Goal: Task Accomplishment & Management: Complete application form

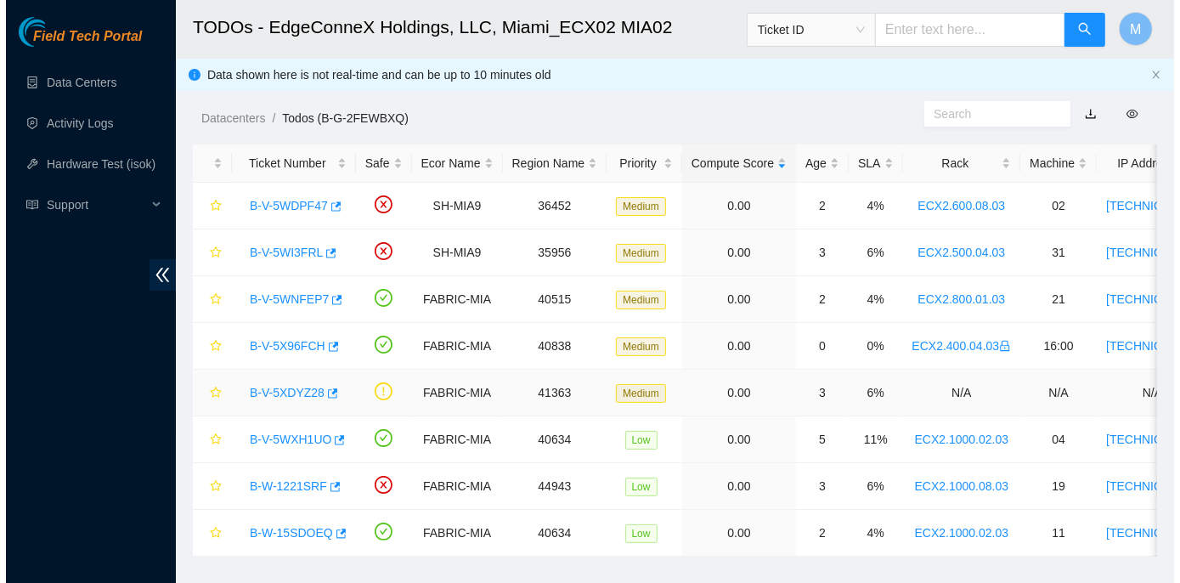
scroll to position [36, 0]
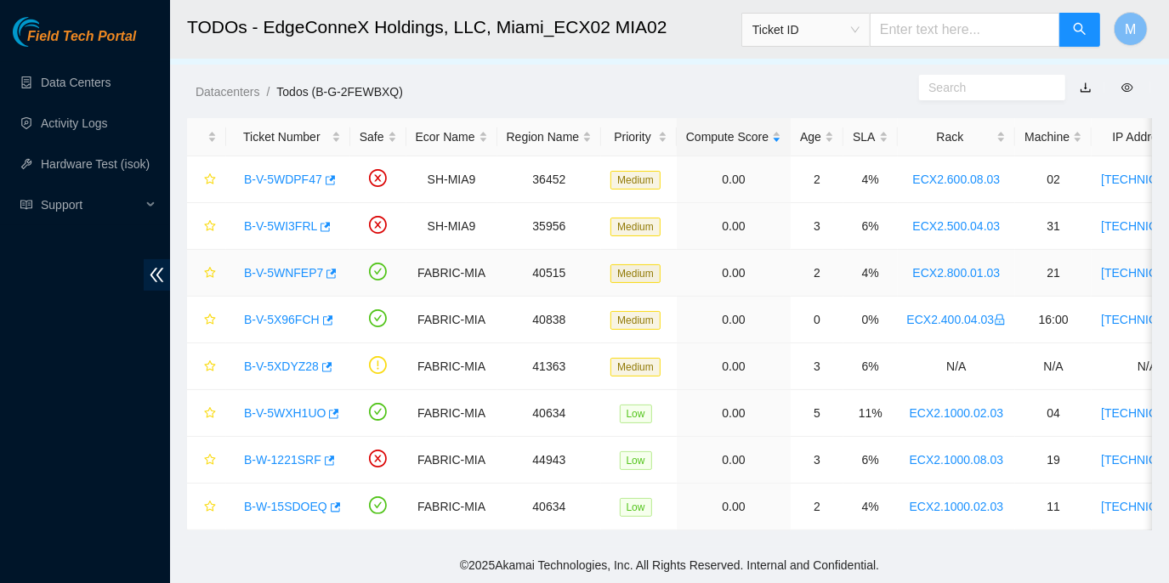
click at [288, 266] on link "B-V-5WNFEP7" at bounding box center [283, 273] width 79 height 14
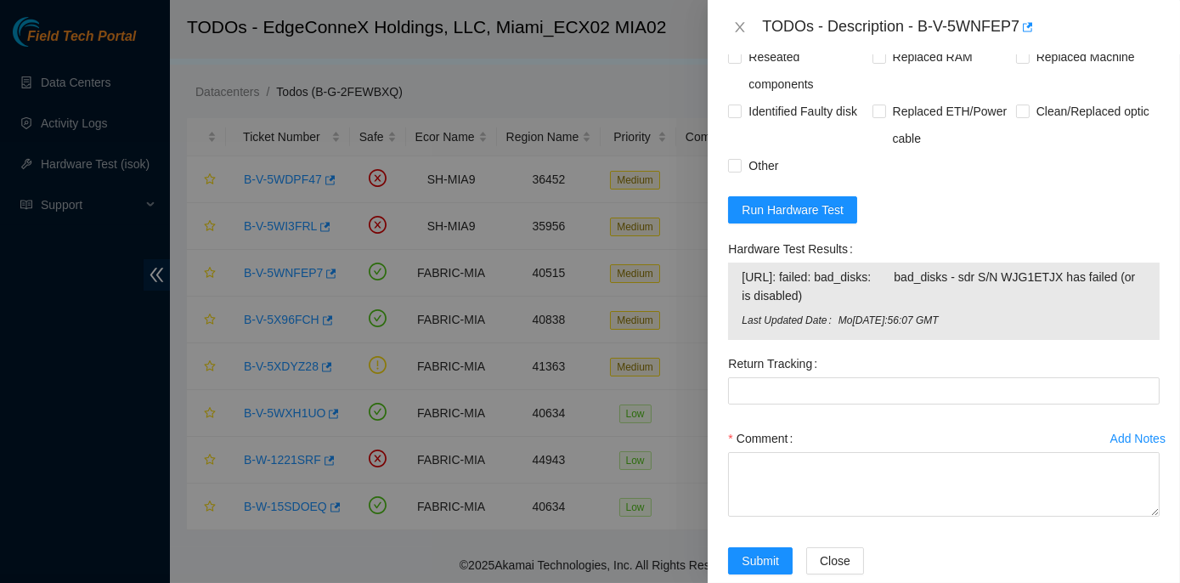
scroll to position [1468, 0]
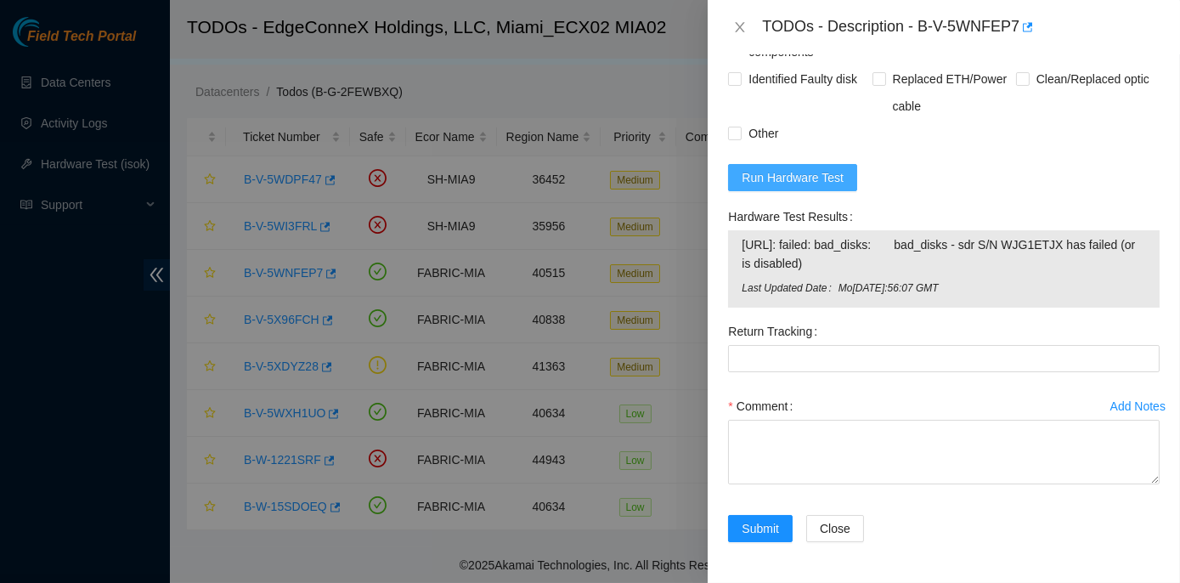
click at [789, 187] on span "Run Hardware Test" at bounding box center [793, 177] width 102 height 19
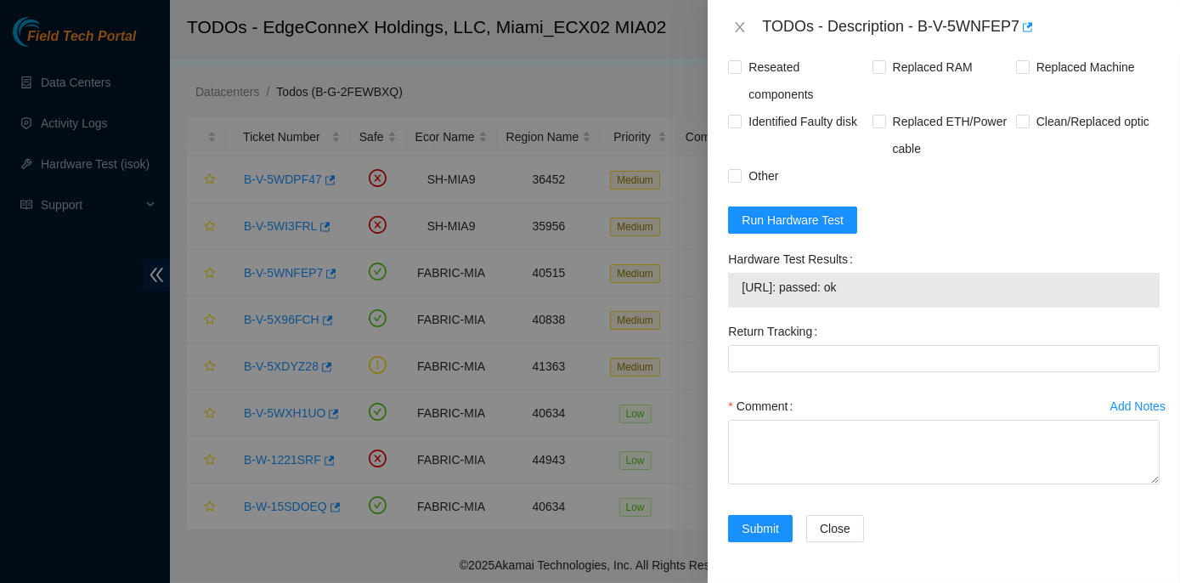
drag, startPoint x: 723, startPoint y: 283, endPoint x: 886, endPoint y: 326, distance: 168.8
click at [886, 318] on div "Hardware Test Results 23.205.164.216: passed: ok" at bounding box center [944, 282] width 445 height 72
copy div "Hardware Test Results 23.205.164.216: passed: ok"
click at [735, 29] on icon "close" at bounding box center [740, 27] width 14 height 14
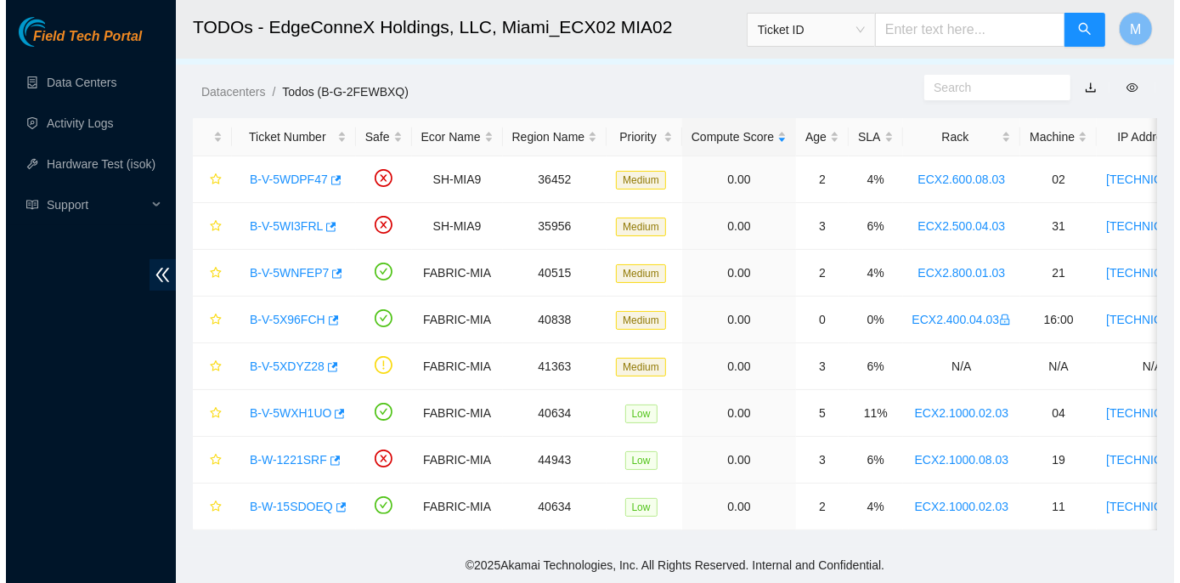
scroll to position [449, 0]
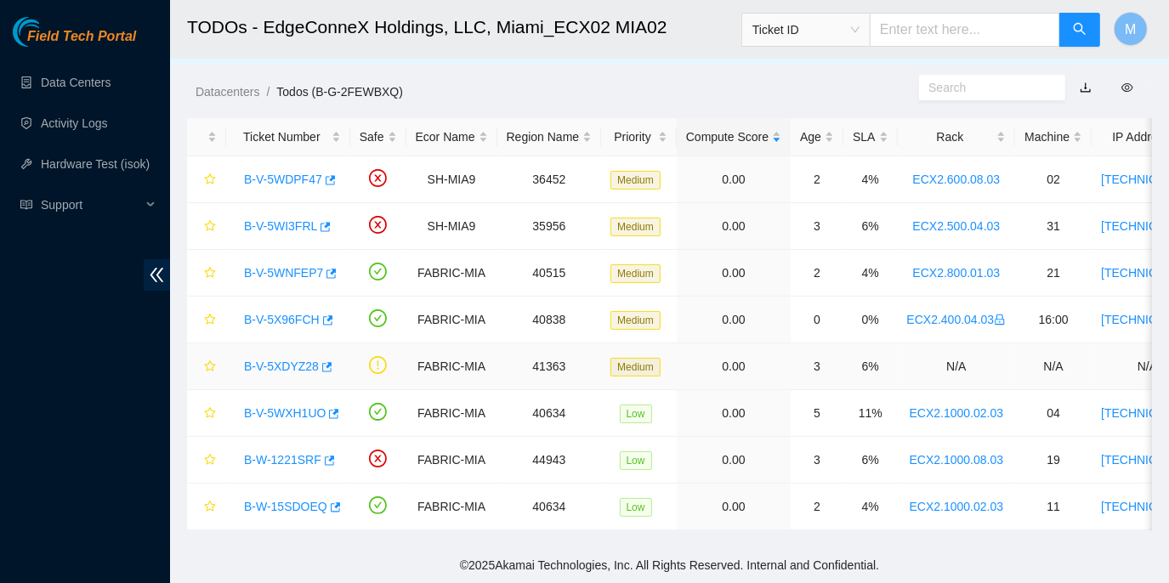
click at [286, 364] on div "B-V-5XDYZ28" at bounding box center [287, 366] width 105 height 27
click at [290, 359] on link "B-V-5XDYZ28" at bounding box center [281, 366] width 75 height 14
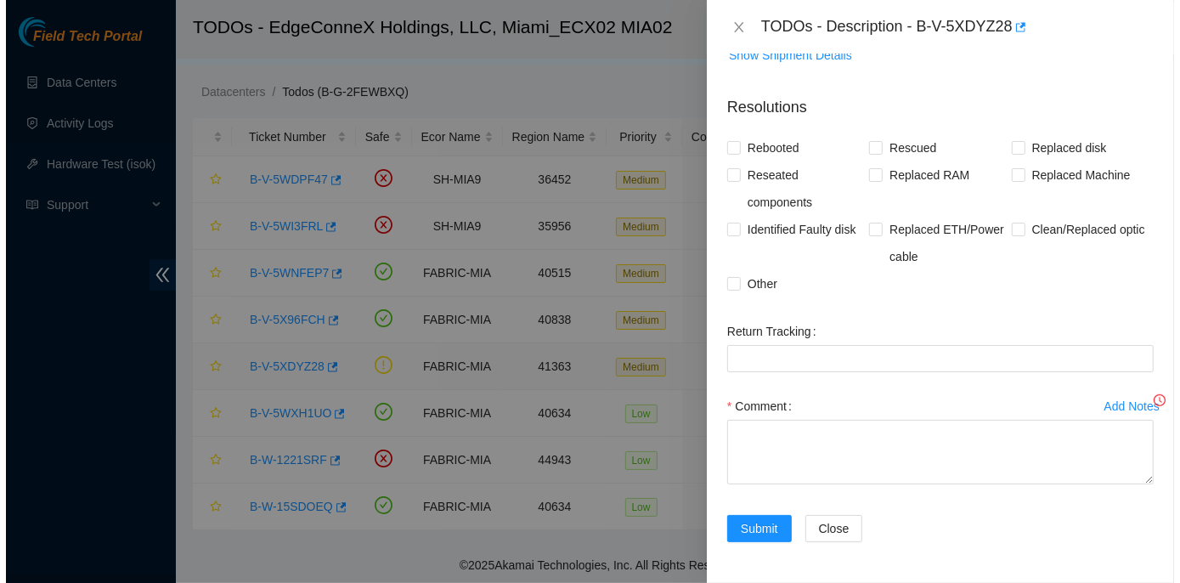
scroll to position [337, 0]
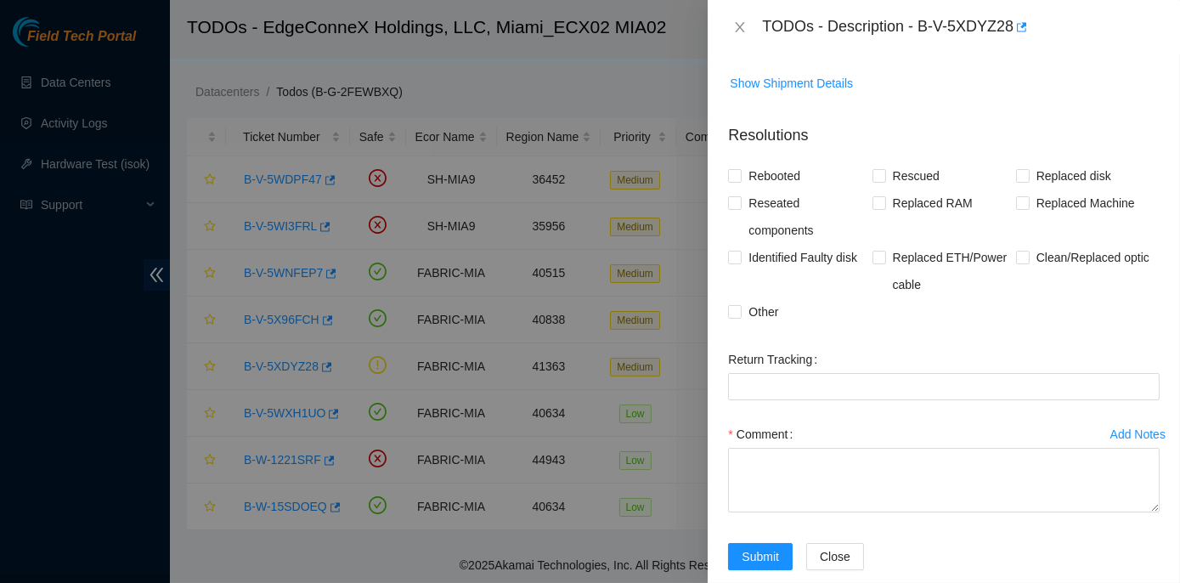
drag, startPoint x: 242, startPoint y: 355, endPoint x: 269, endPoint y: 354, distance: 27.2
click at [269, 354] on div at bounding box center [590, 291] width 1180 height 583
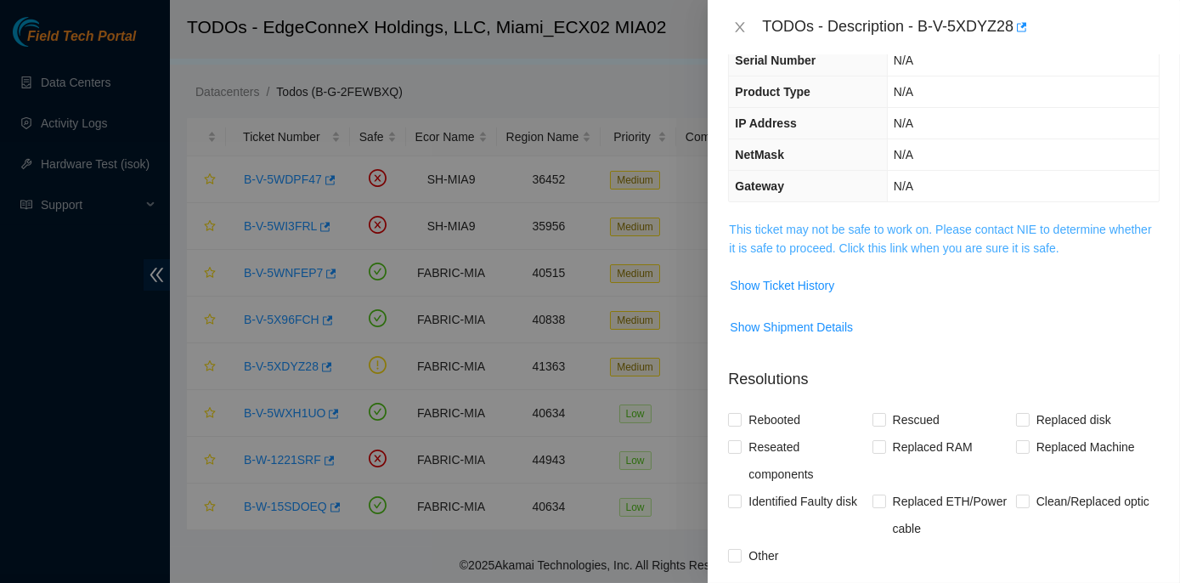
scroll to position [0, 0]
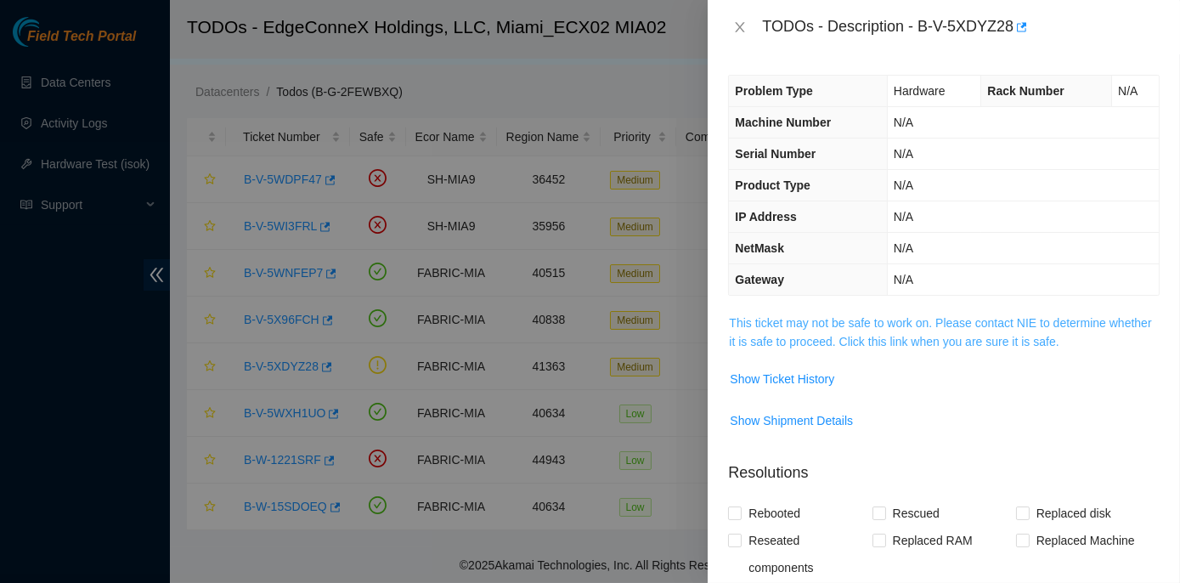
click at [825, 318] on link "This ticket may not be safe to work on. Please contact NIE to determine whether…" at bounding box center [940, 332] width 422 height 32
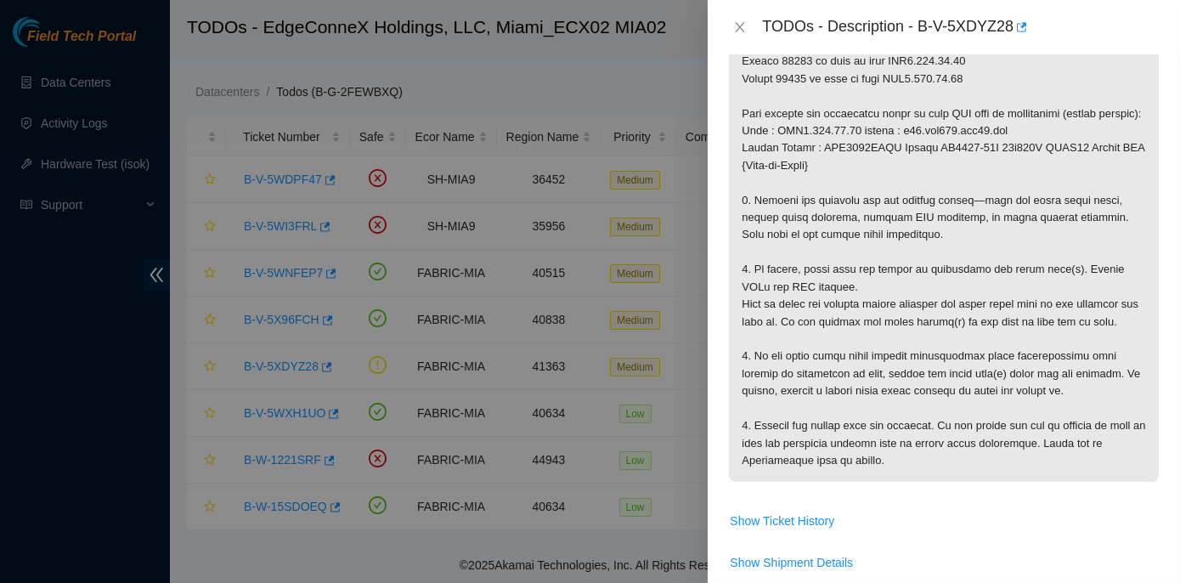
scroll to position [308, 0]
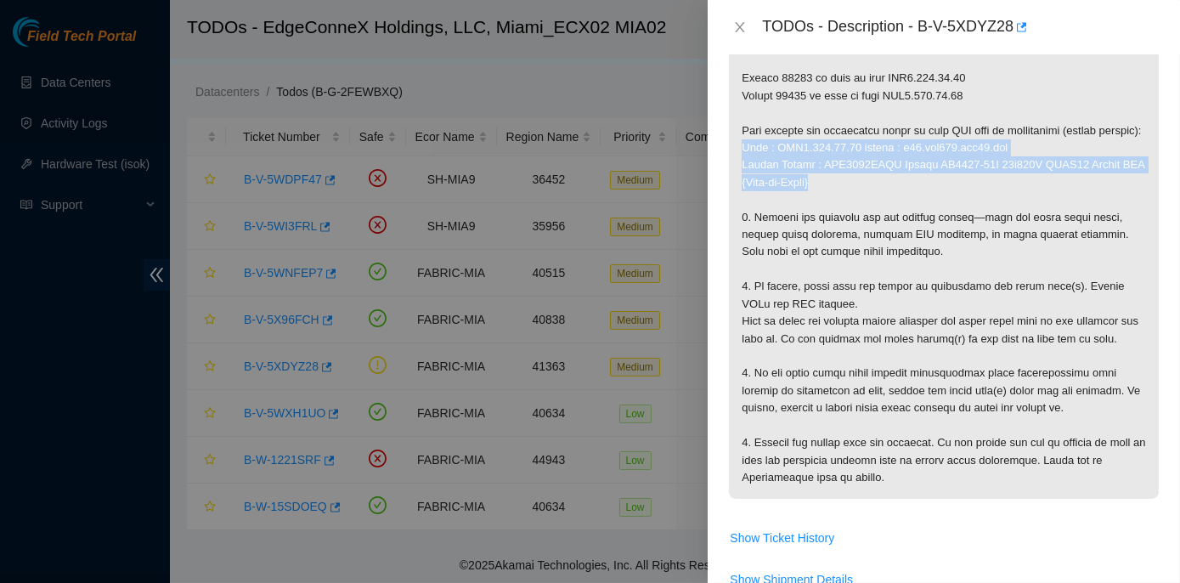
drag, startPoint x: 740, startPoint y: 174, endPoint x: 1125, endPoint y: 210, distance: 386.6
click at [1125, 210] on p at bounding box center [944, 252] width 430 height 494
copy p "Rack : ECX2.800.06.03 router : r11.tor102.mia01.fab Serial Number : AAA2317AAEZ…"
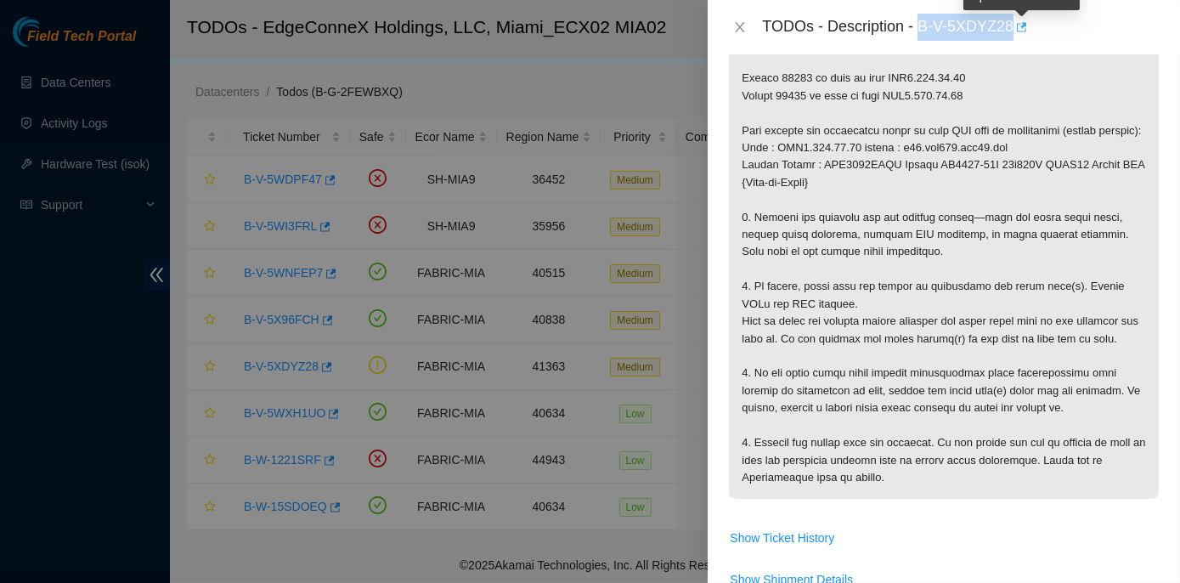
drag, startPoint x: 920, startPoint y: 25, endPoint x: 1016, endPoint y: 20, distance: 97.0
click at [1016, 20] on div "TODOs - Description - B-V-5XDYZ28" at bounding box center [961, 27] width 398 height 27
copy div "B-V-5XDYZ28"
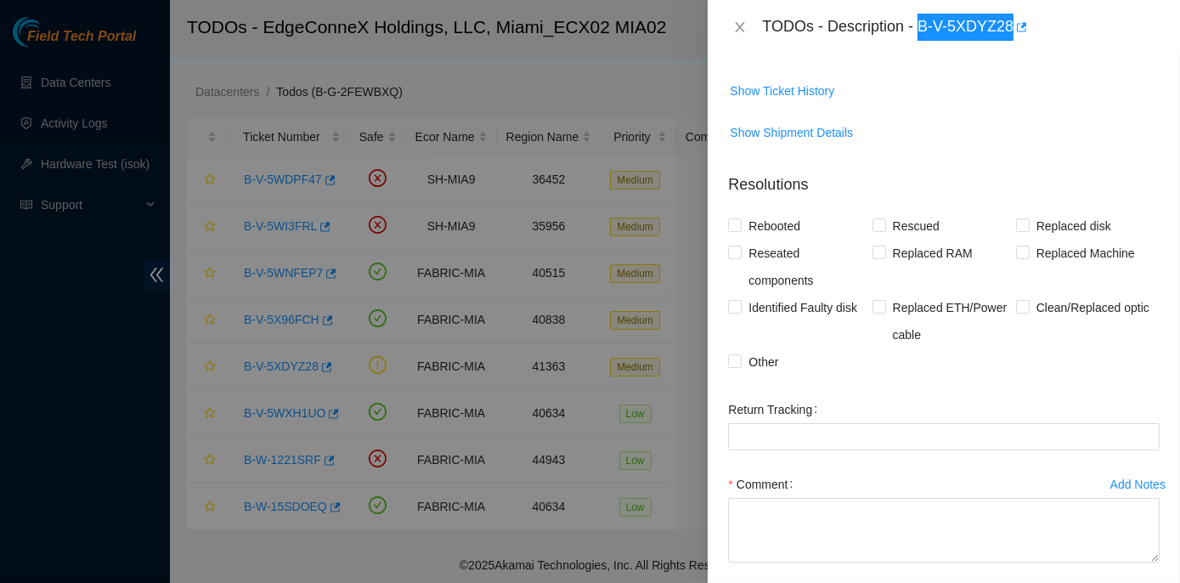
scroll to position [773, 0]
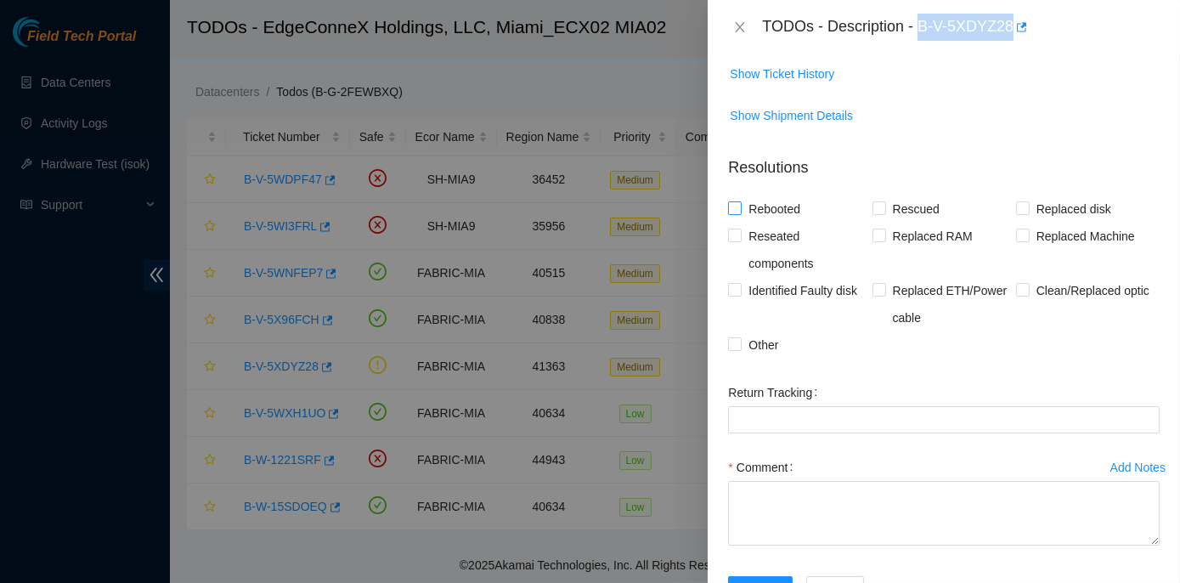
click at [733, 213] on input "Rebooted" at bounding box center [734, 207] width 12 height 12
checkbox input "true"
click at [733, 241] on input "Reseated components" at bounding box center [734, 235] width 12 height 12
checkbox input "true"
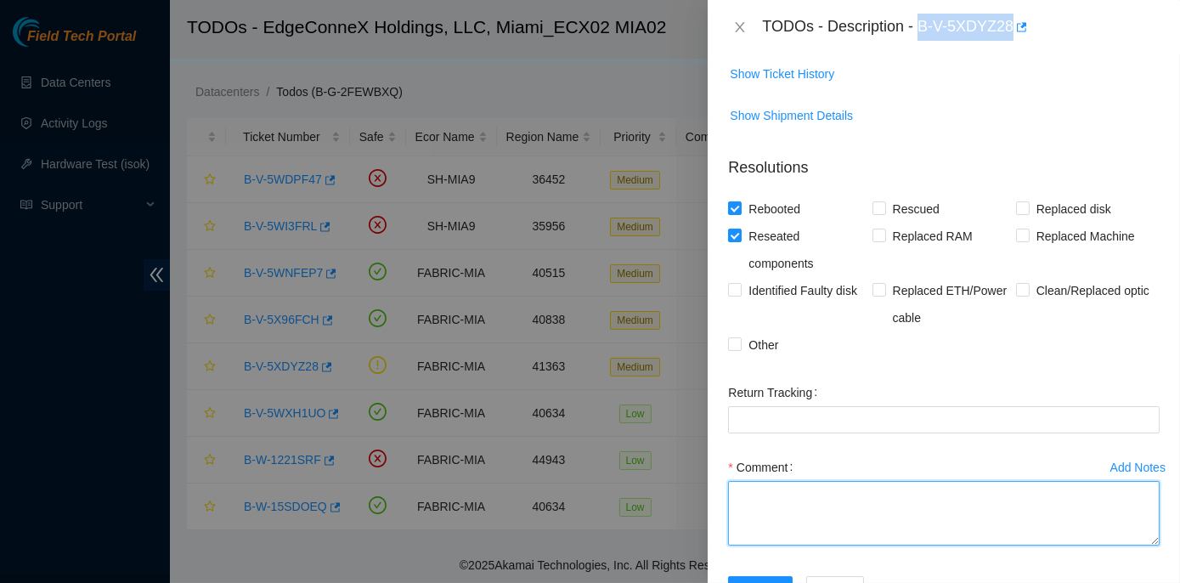
click at [763, 546] on textarea "Comment" at bounding box center [944, 513] width 432 height 65
paste textarea "1. Inspect the hardware for any obvious issues—look for loose power cords: No l…"
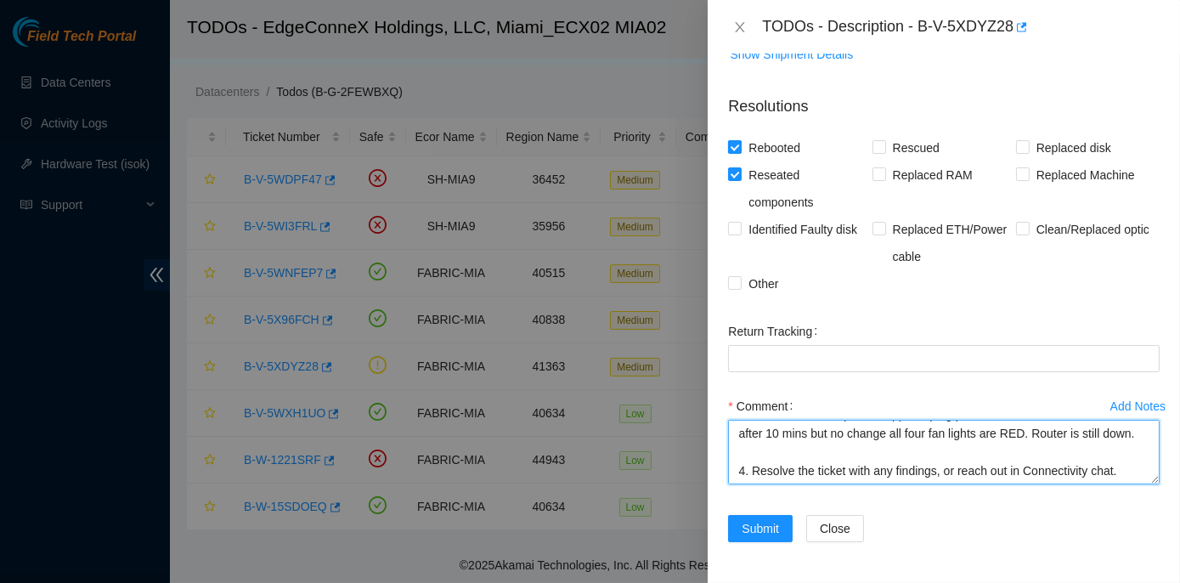
scroll to position [882, 0]
type textarea "1. Inspect the hardware for any obvious issues—look for loose power cords: No l…"
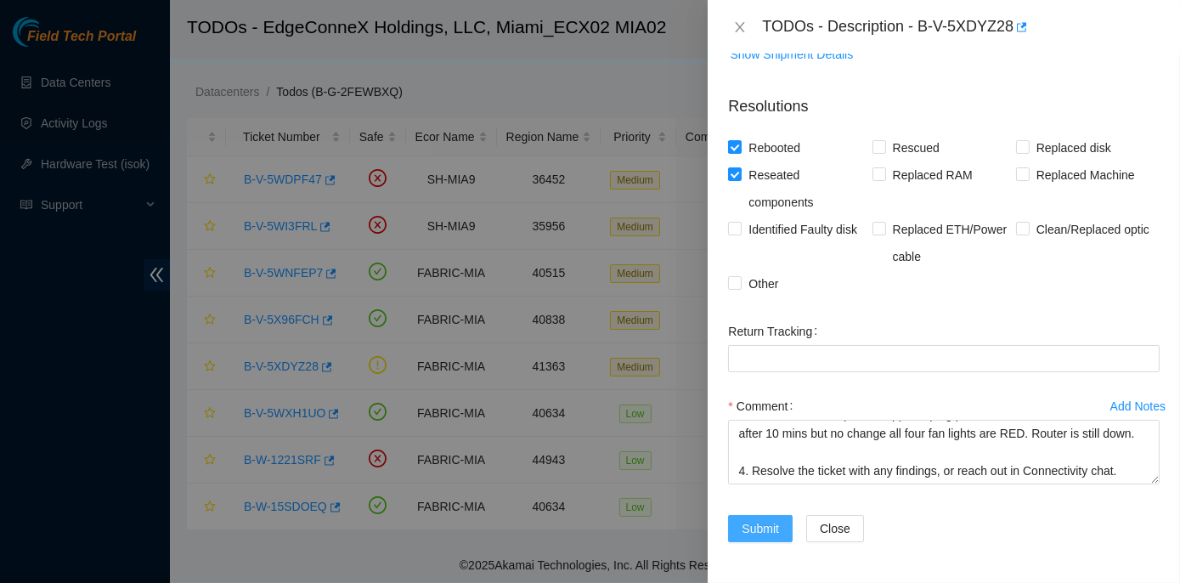
click at [766, 530] on span "Submit" at bounding box center [760, 528] width 37 height 19
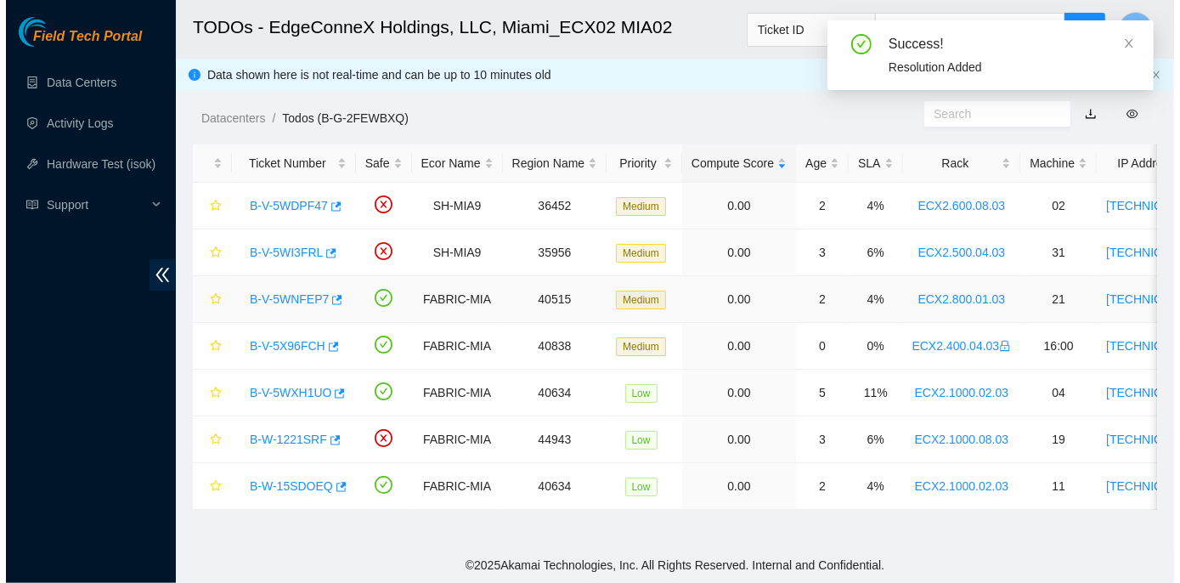
scroll to position [0, 0]
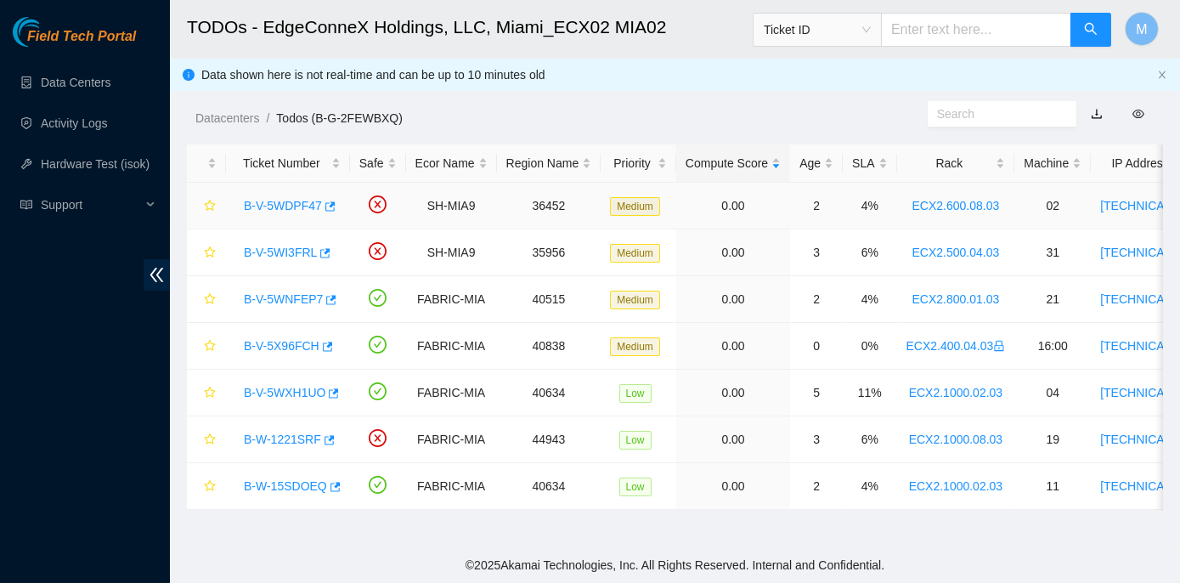
click at [296, 206] on link "B-V-5WDPF47" at bounding box center [283, 206] width 78 height 14
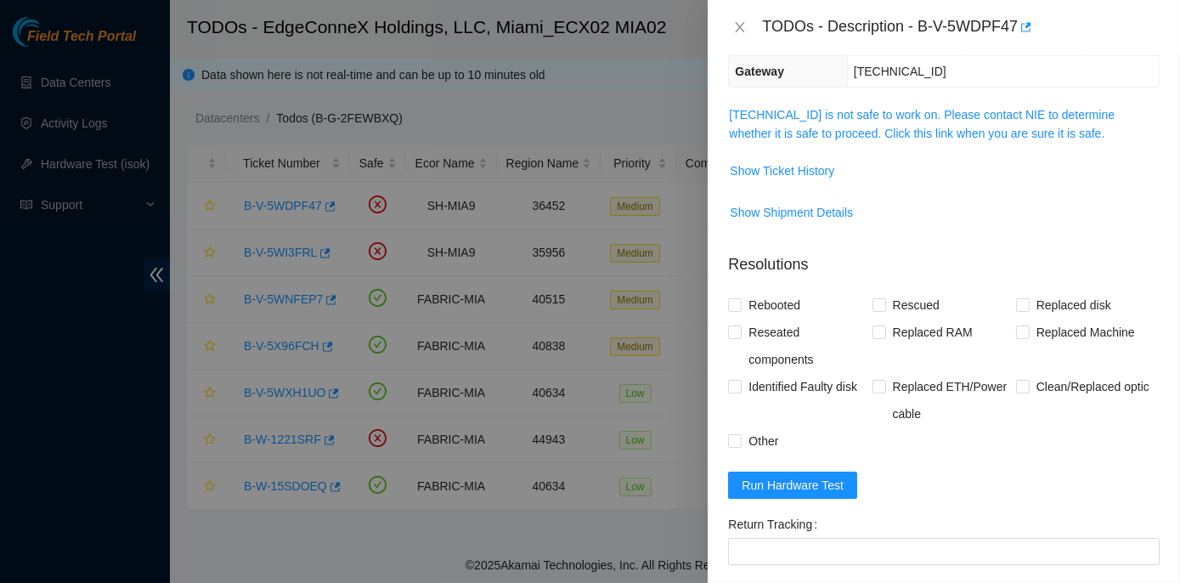
scroll to position [7, 0]
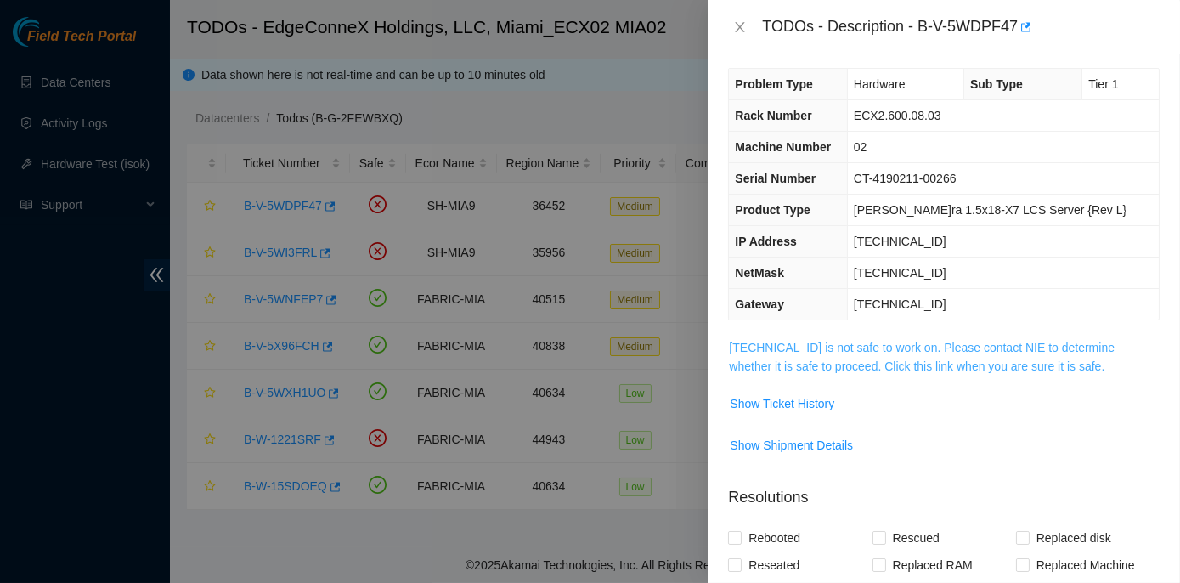
click at [897, 344] on link "23.210.25.39 is not safe to work on. Please contact NIE to determine whether it…" at bounding box center [922, 357] width 386 height 32
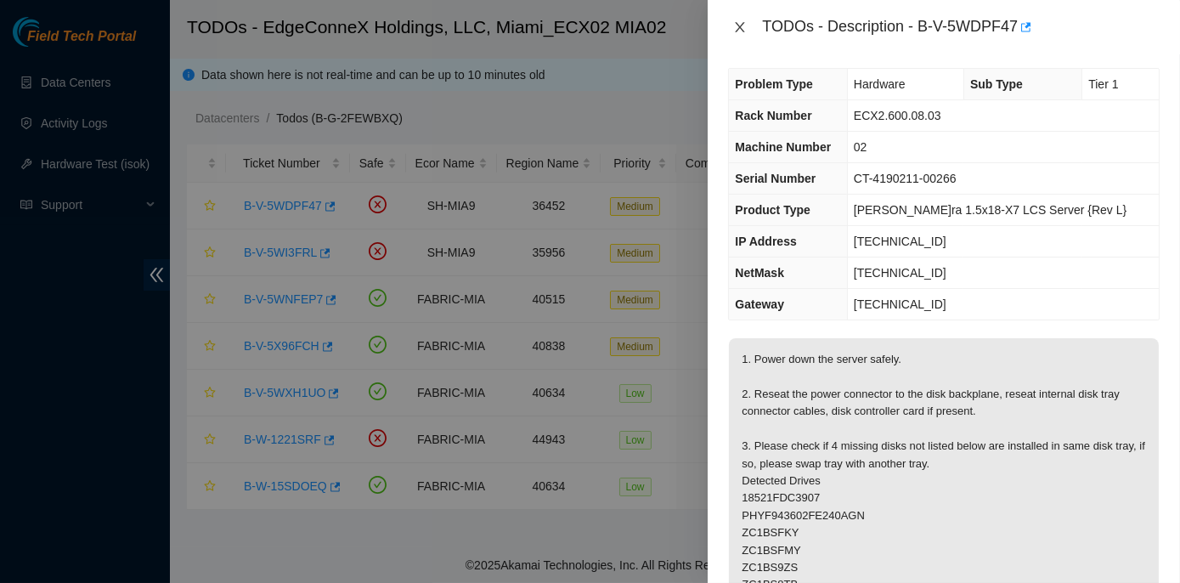
click at [741, 25] on icon "close" at bounding box center [740, 27] width 9 height 10
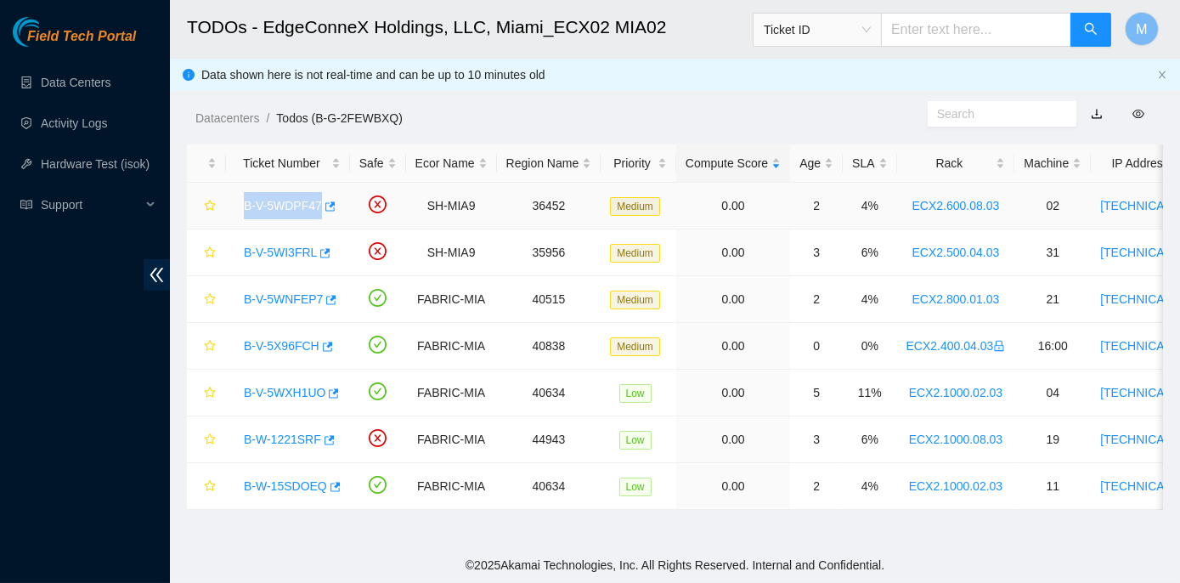
drag, startPoint x: 240, startPoint y: 201, endPoint x: 317, endPoint y: 211, distance: 77.9
click at [317, 211] on div "B-V-5WDPF47" at bounding box center [287, 205] width 105 height 27
copy link "B-V-5WDPF47"
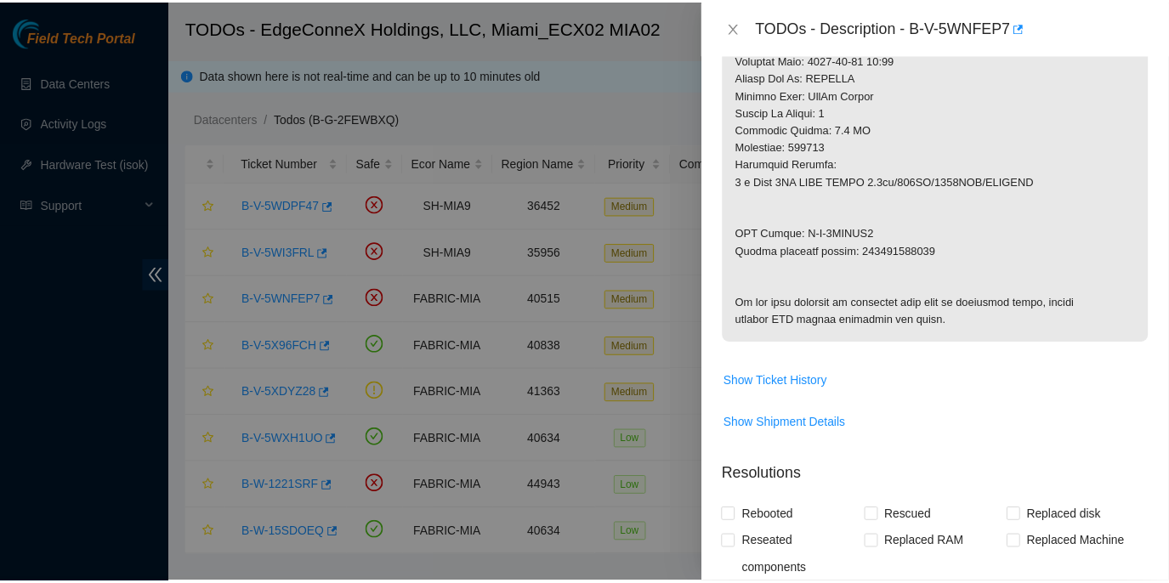
scroll to position [850, 0]
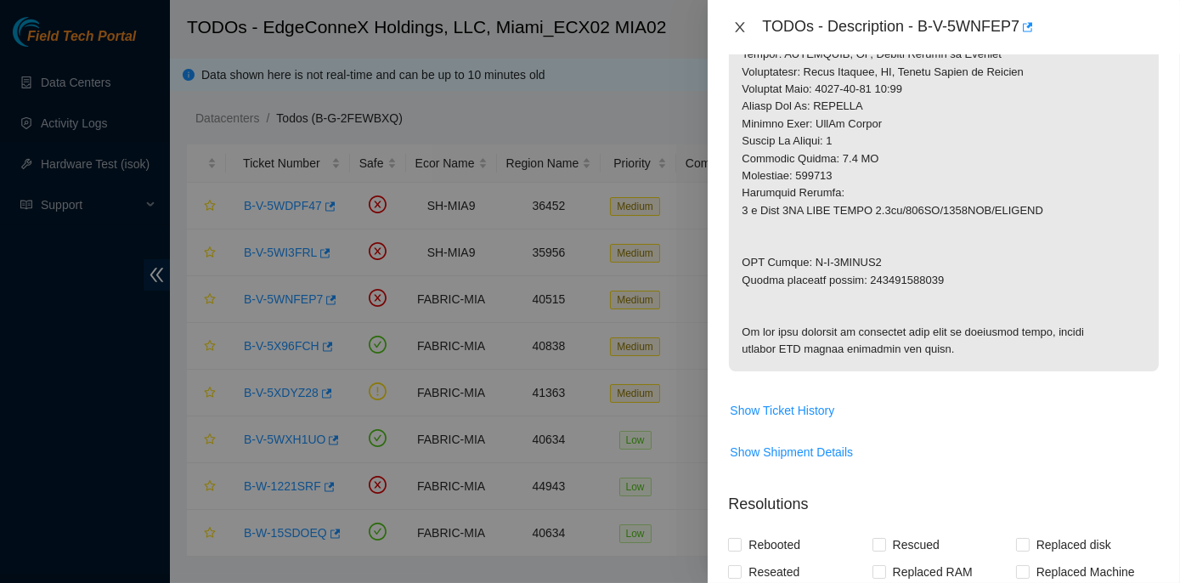
click at [737, 27] on icon "close" at bounding box center [740, 27] width 14 height 14
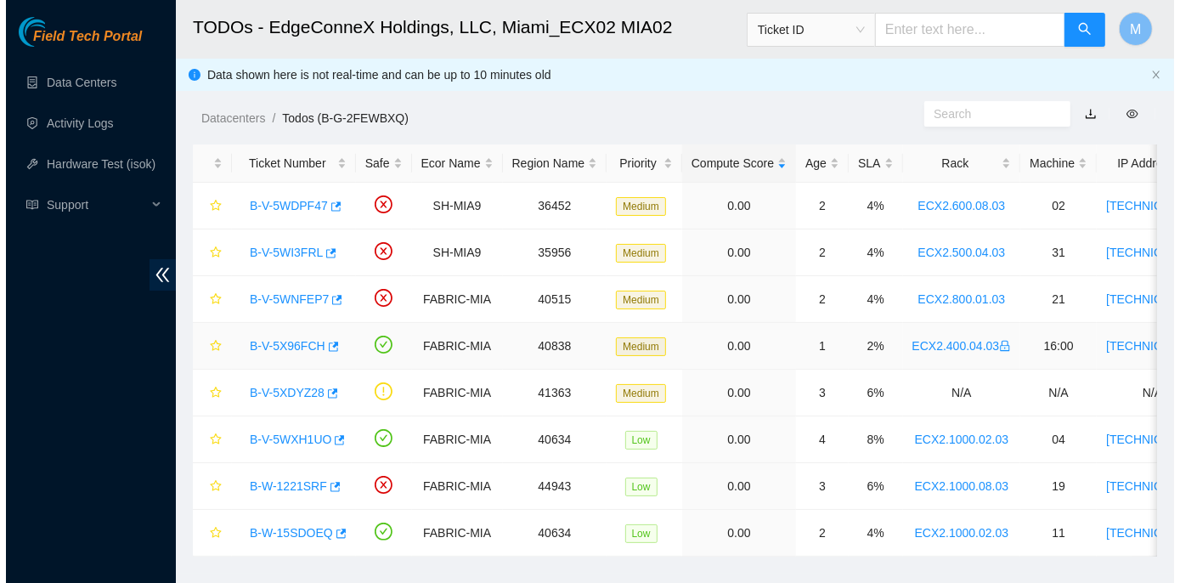
scroll to position [418, 0]
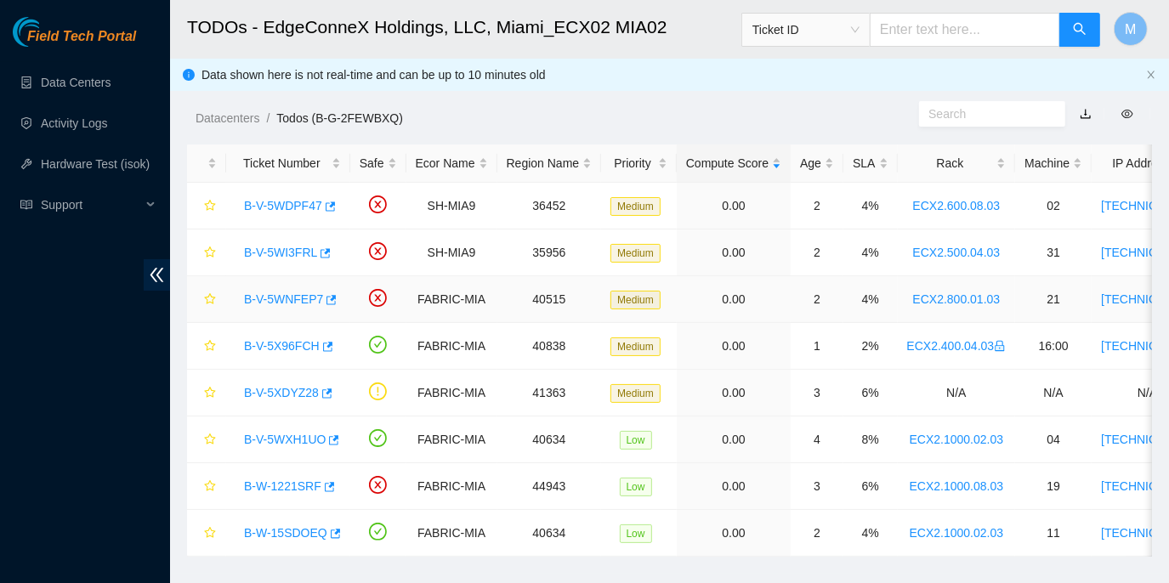
click at [286, 300] on link "B-V-5WNFEP7" at bounding box center [283, 299] width 79 height 14
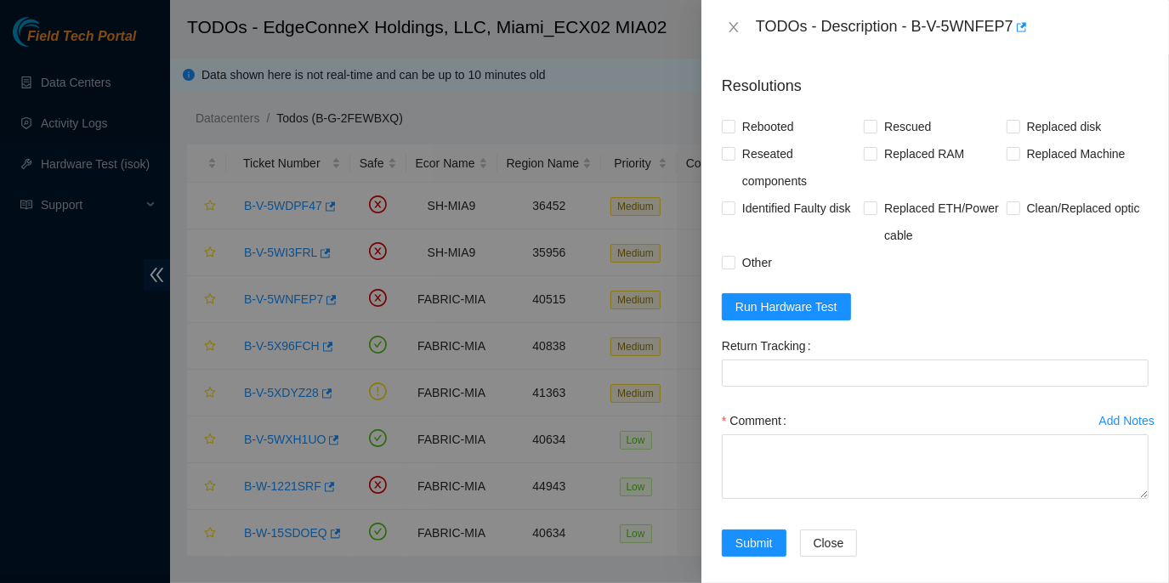
scroll to position [393, 0]
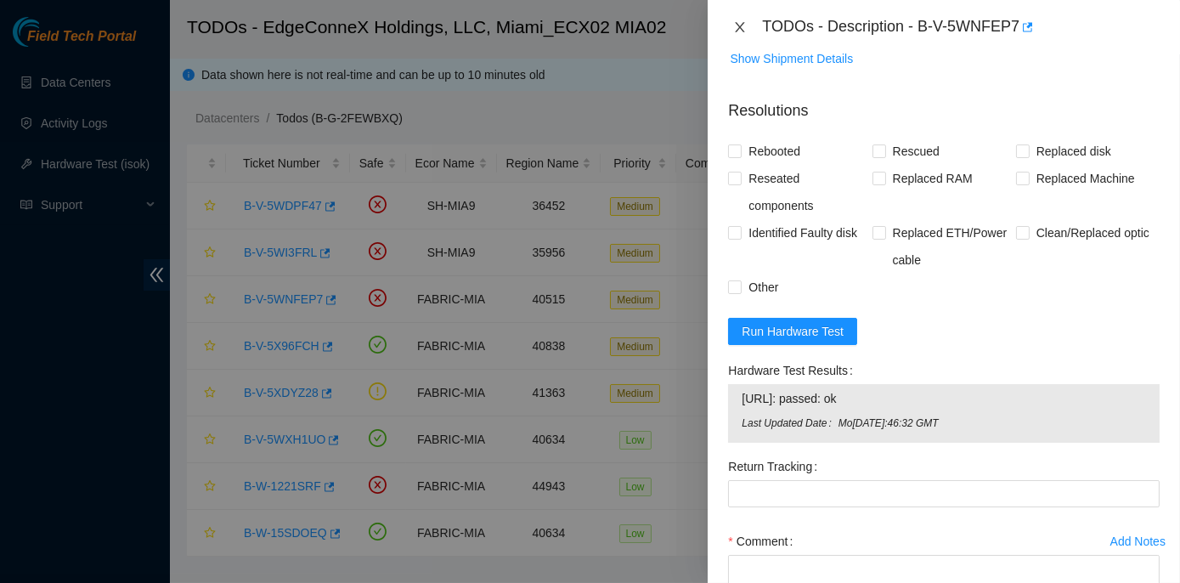
click at [739, 28] on icon "close" at bounding box center [740, 27] width 9 height 10
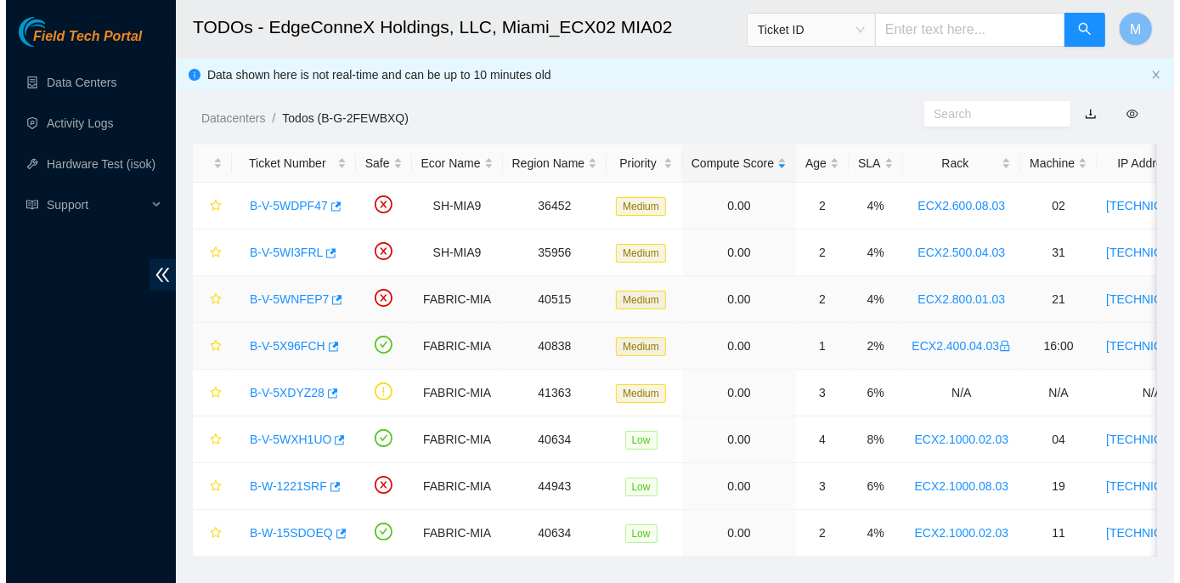
scroll to position [418, 0]
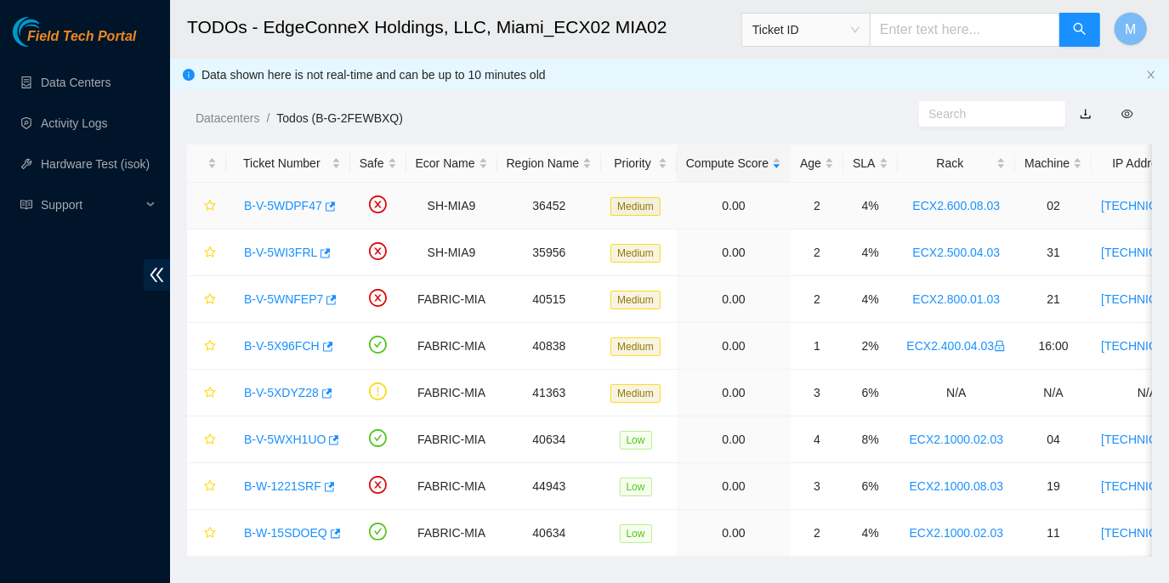
click at [303, 200] on link "B-V-5WDPF47" at bounding box center [283, 206] width 78 height 14
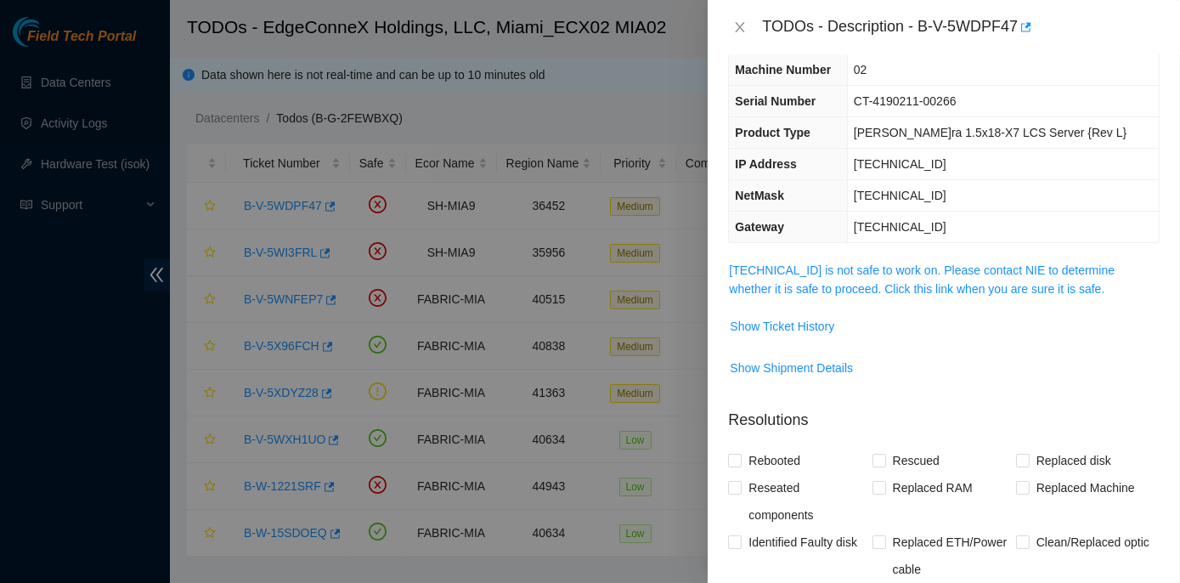
scroll to position [7, 0]
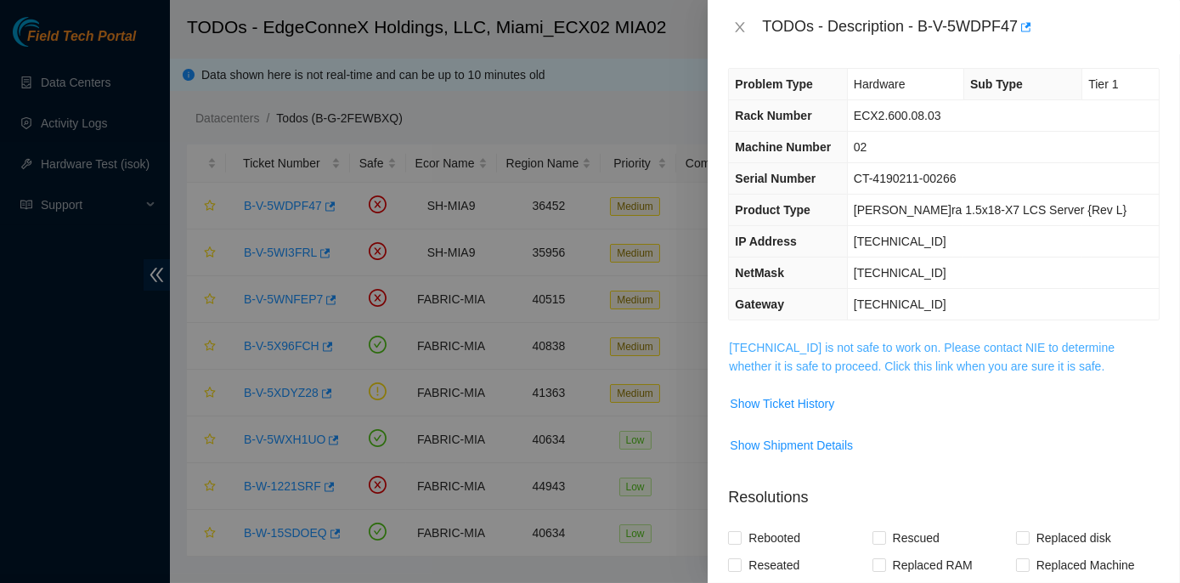
click at [960, 347] on link "23.210.25.39 is not safe to work on. Please contact NIE to determine whether it…" at bounding box center [922, 357] width 386 height 32
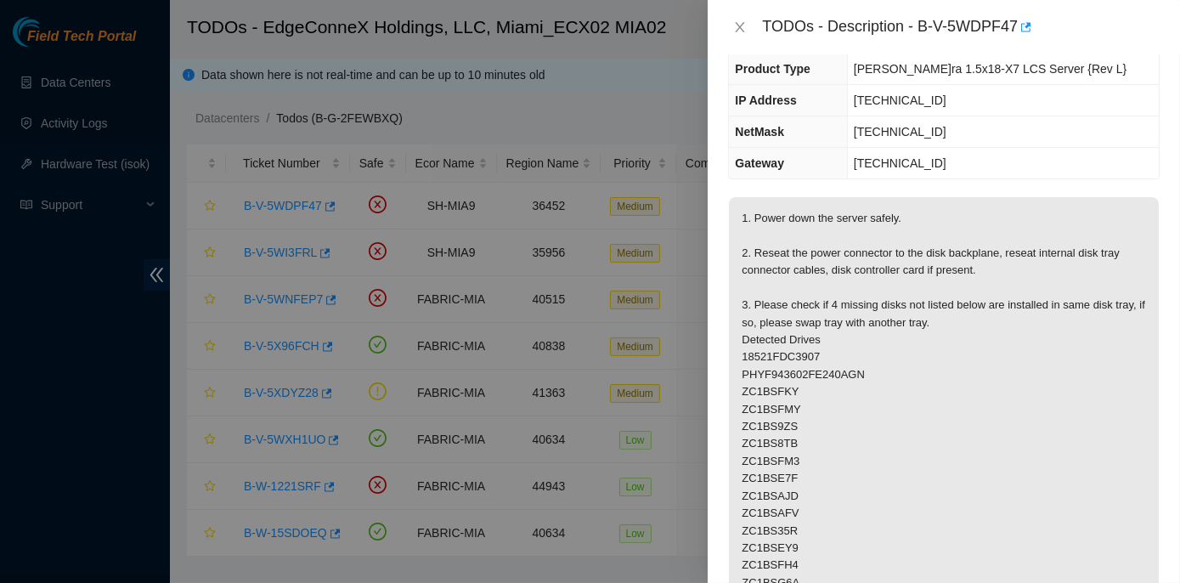
scroll to position [154, 0]
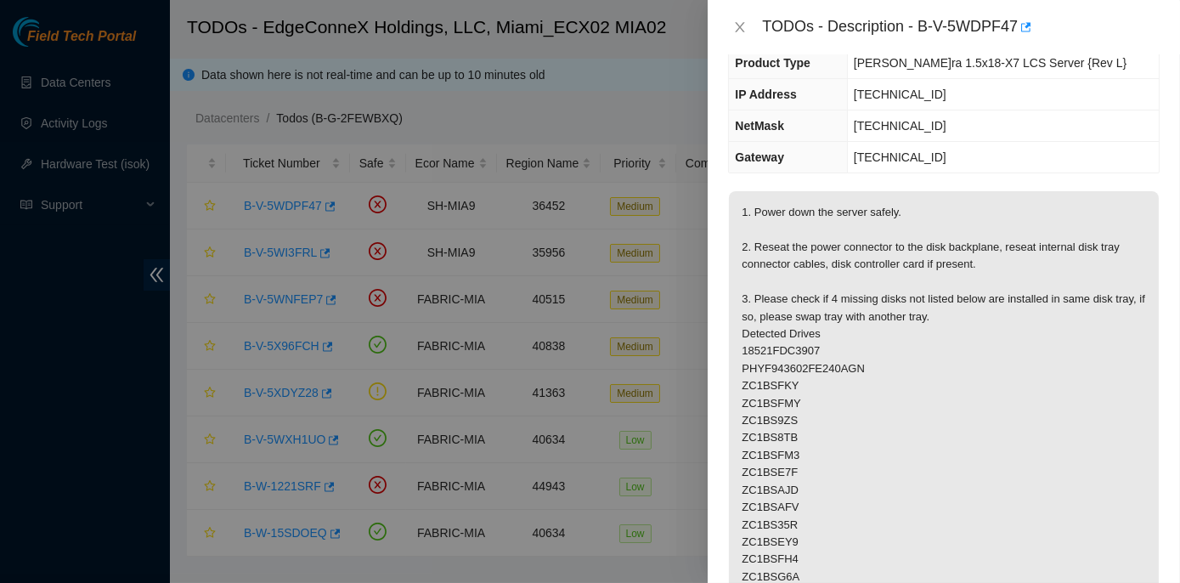
click at [942, 322] on p "1. Power down the server safely. 2. Reseat the power connector to the disk back…" at bounding box center [944, 455] width 430 height 529
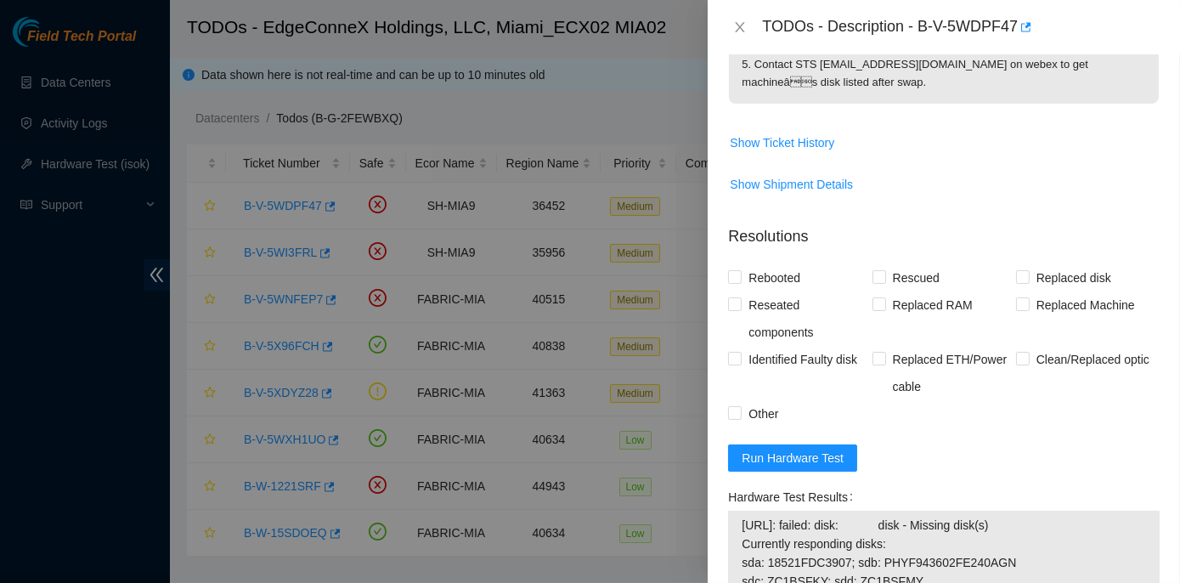
scroll to position [1004, 0]
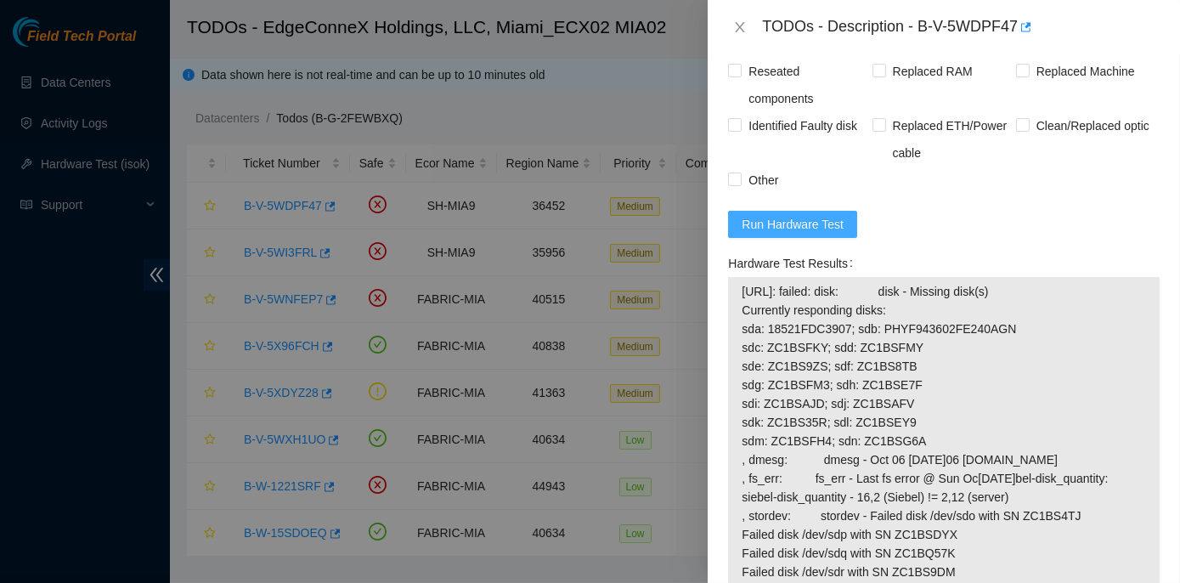
click at [818, 224] on span "Run Hardware Test" at bounding box center [793, 224] width 102 height 19
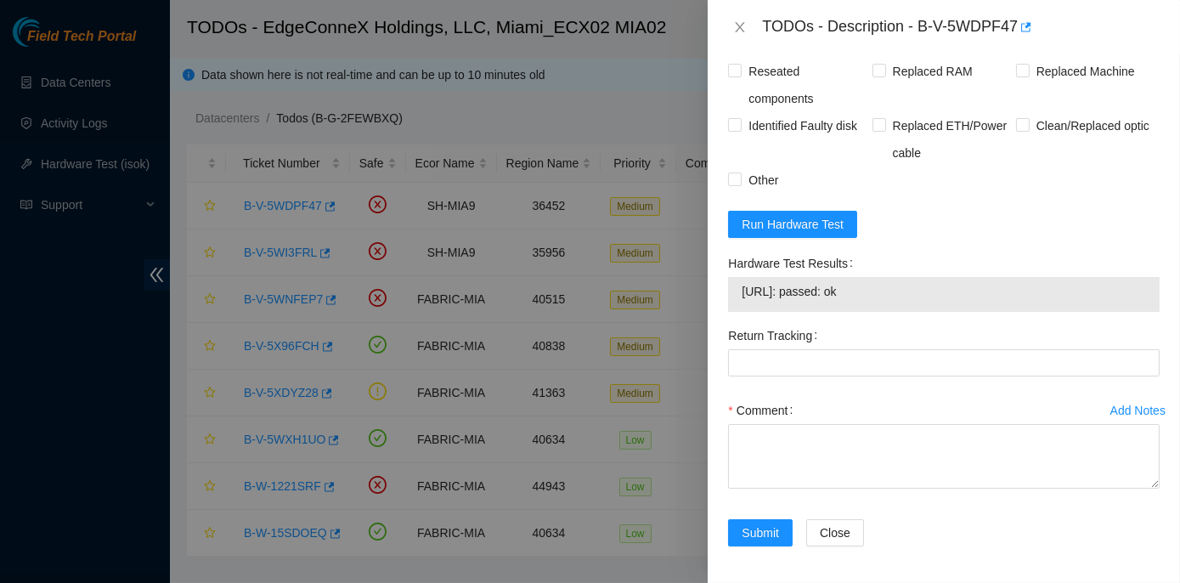
drag, startPoint x: 725, startPoint y: 259, endPoint x: 874, endPoint y: 299, distance: 154.8
click at [874, 299] on div "Hardware Test Results 23.210.25.39: passed: ok" at bounding box center [944, 286] width 445 height 72
copy div "Hardware Test Results 23.210.25.39: passed: ok"
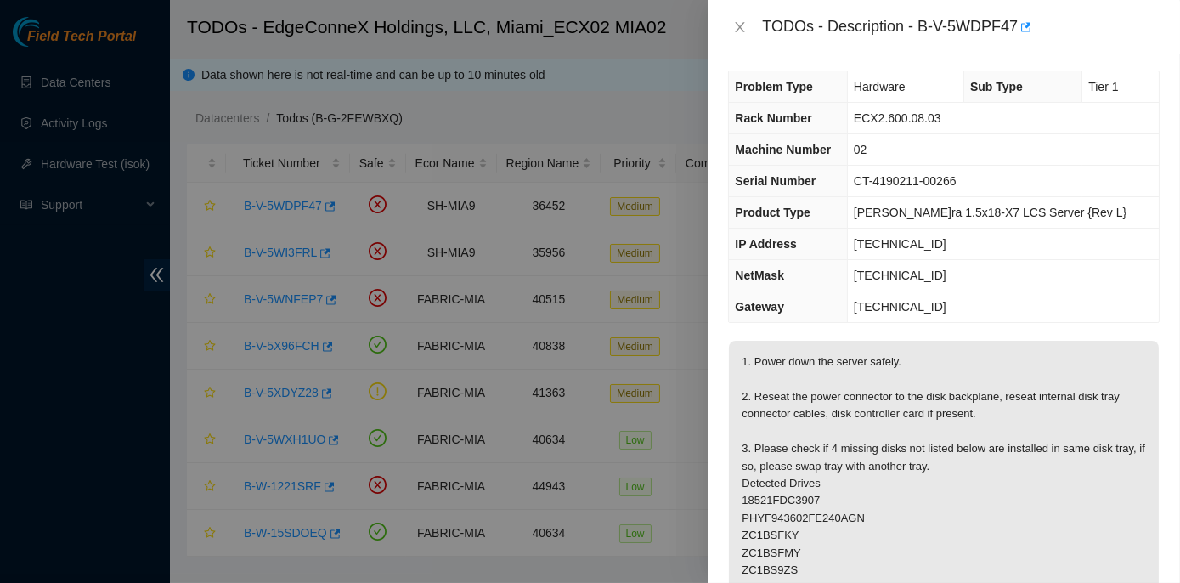
scroll to position [0, 0]
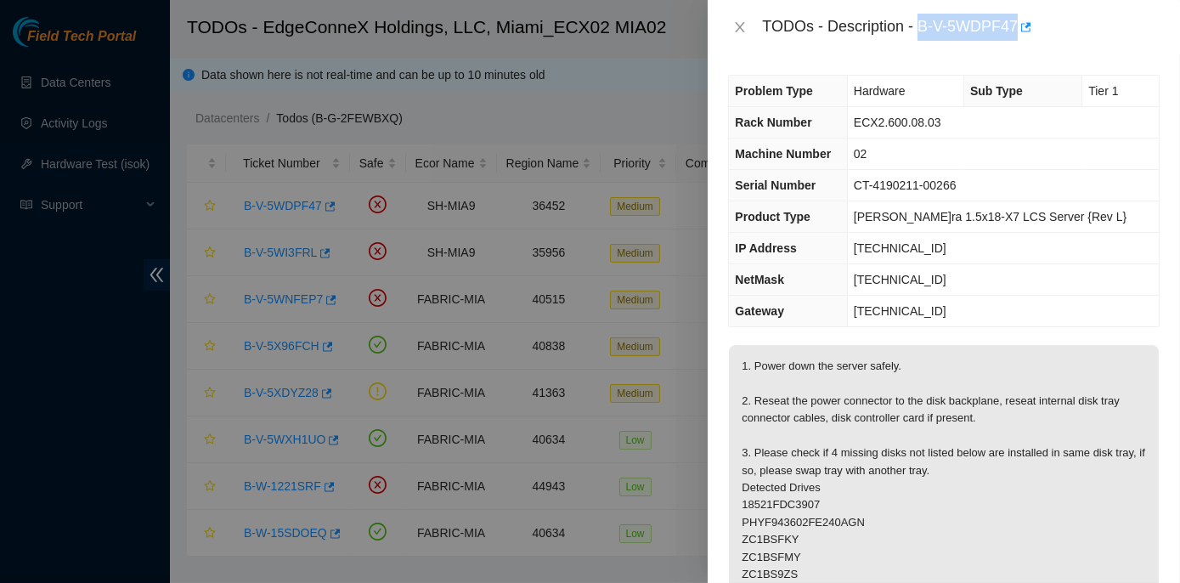
drag, startPoint x: 922, startPoint y: 25, endPoint x: 1016, endPoint y: 25, distance: 94.3
click at [1016, 25] on div "TODOs - Description - B-V-5WDPF47" at bounding box center [961, 27] width 398 height 27
copy div "B-V-5WDPF47"
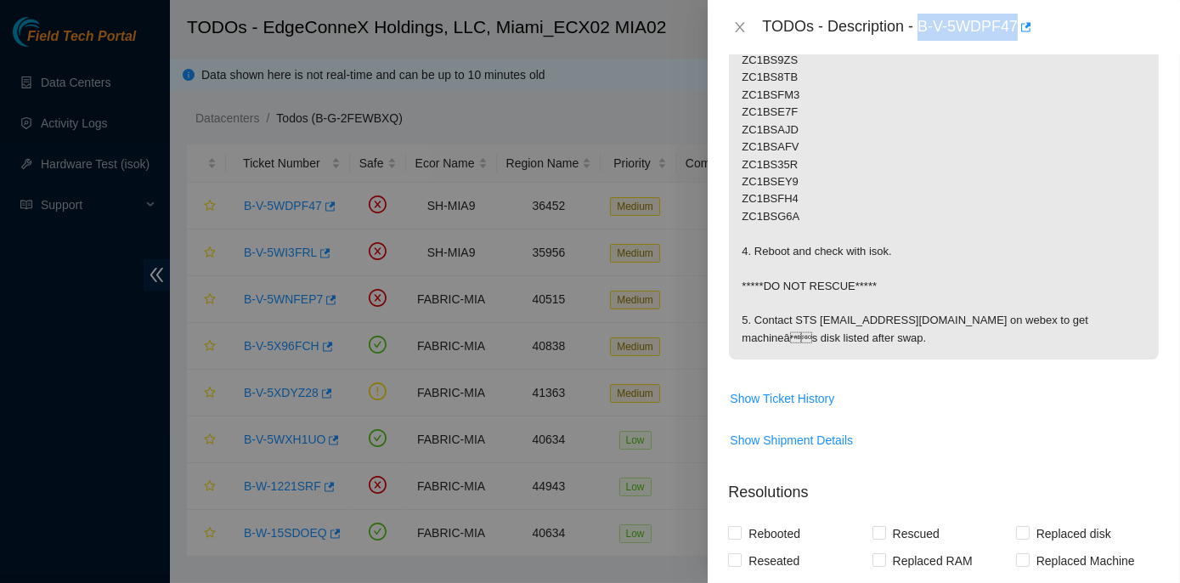
scroll to position [540, 0]
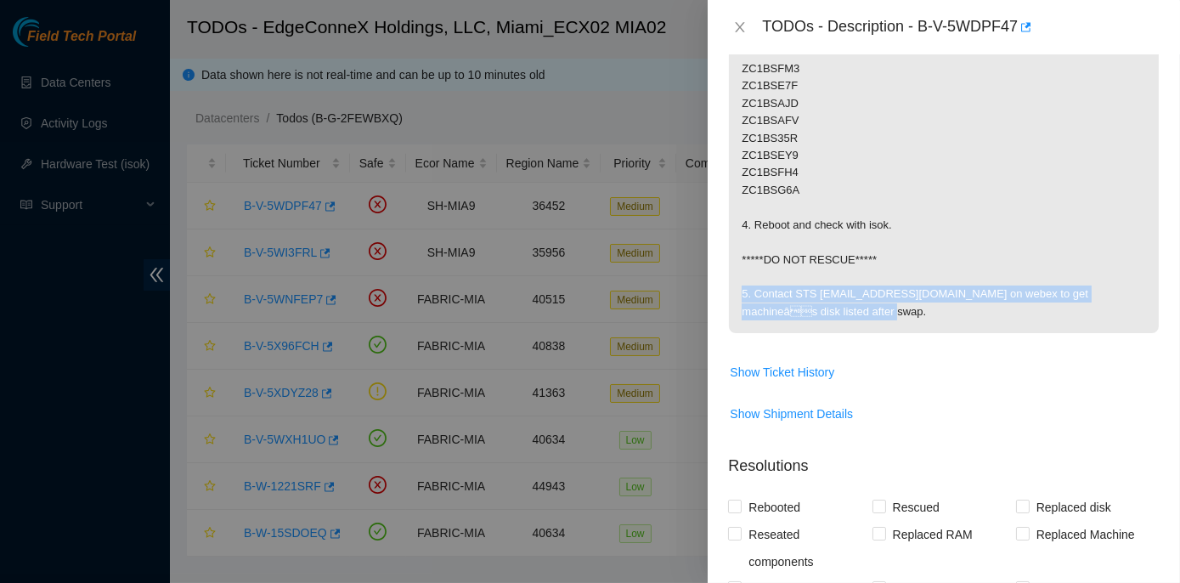
drag, startPoint x: 736, startPoint y: 286, endPoint x: 1112, endPoint y: 302, distance: 376.0
click at [1112, 302] on p "1. Power down the server safely. 2. Reseat the power connector to the disk back…" at bounding box center [944, 69] width 430 height 529
copy p "5. Contact STS sts-americas@akamai.com on webex to get machineâs disk listed …"
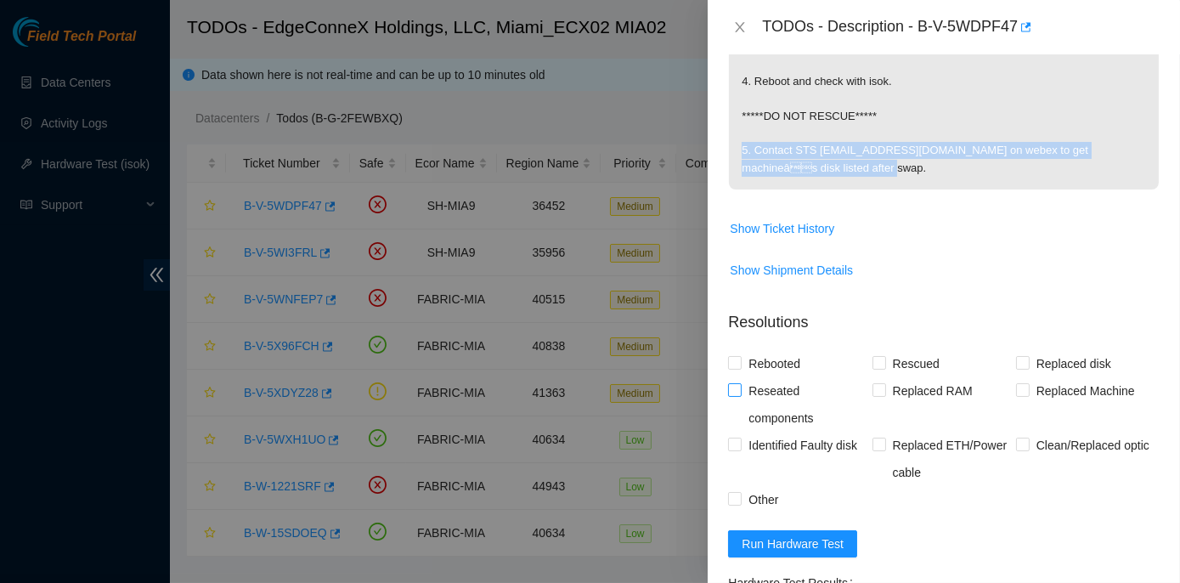
scroll to position [695, 0]
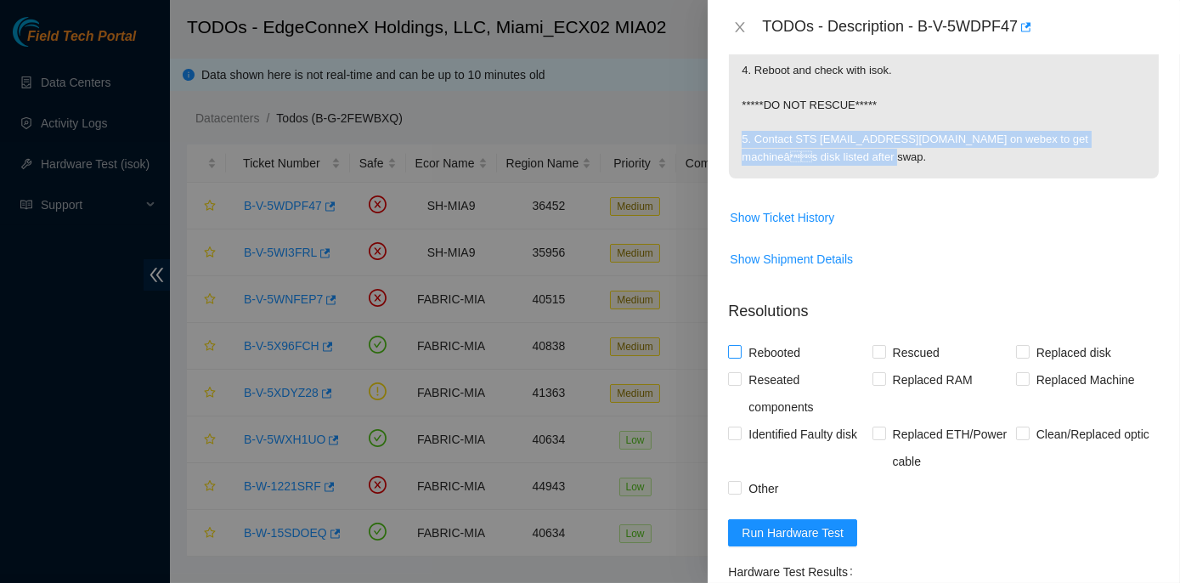
click at [734, 347] on input "Rebooted" at bounding box center [734, 351] width 12 height 12
checkbox input "true"
click at [734, 376] on input "Reseated components" at bounding box center [734, 378] width 12 height 12
checkbox input "true"
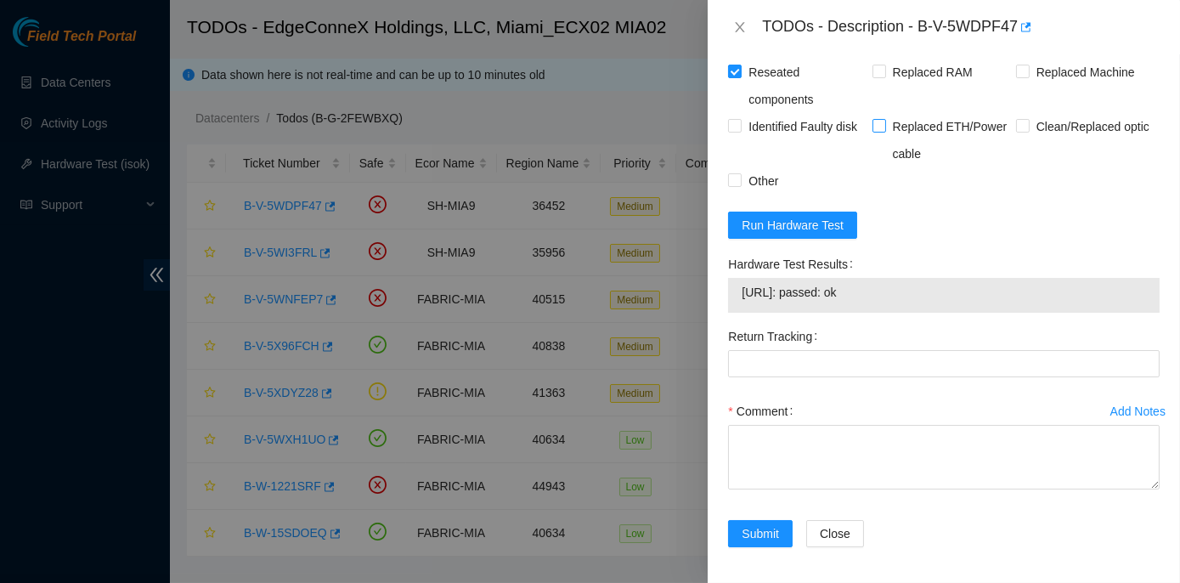
scroll to position [1004, 0]
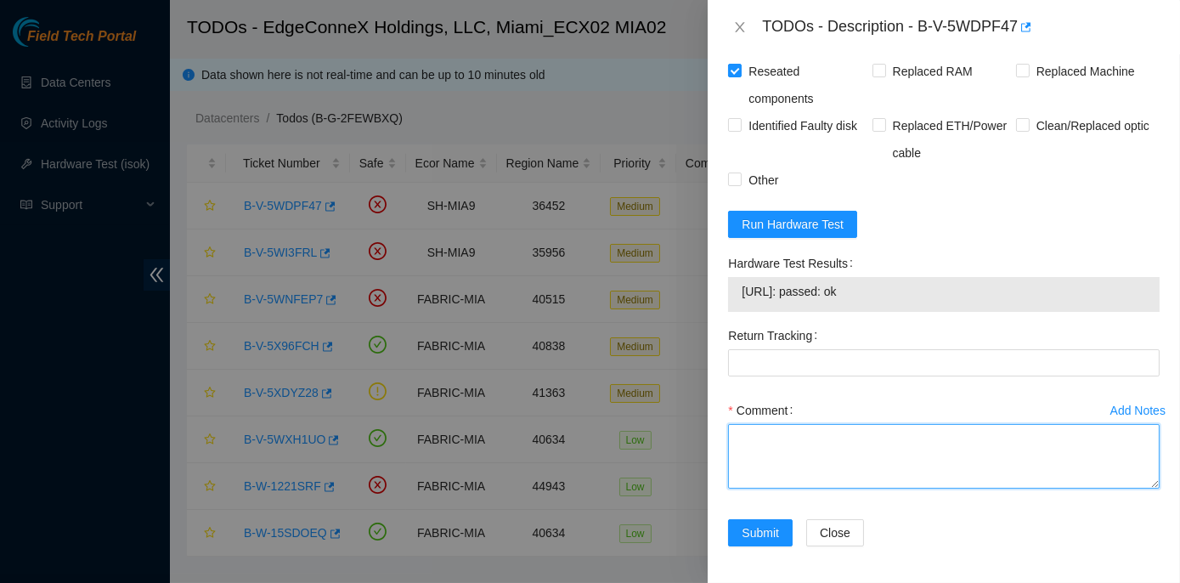
click at [759, 426] on textarea "Comment" at bounding box center [944, 456] width 432 height 65
paste textarea "Rack No: ECX2.600.08.03 Machine No: 02 IP: 23.210.25.39 Serial No: CT-4190211-0…"
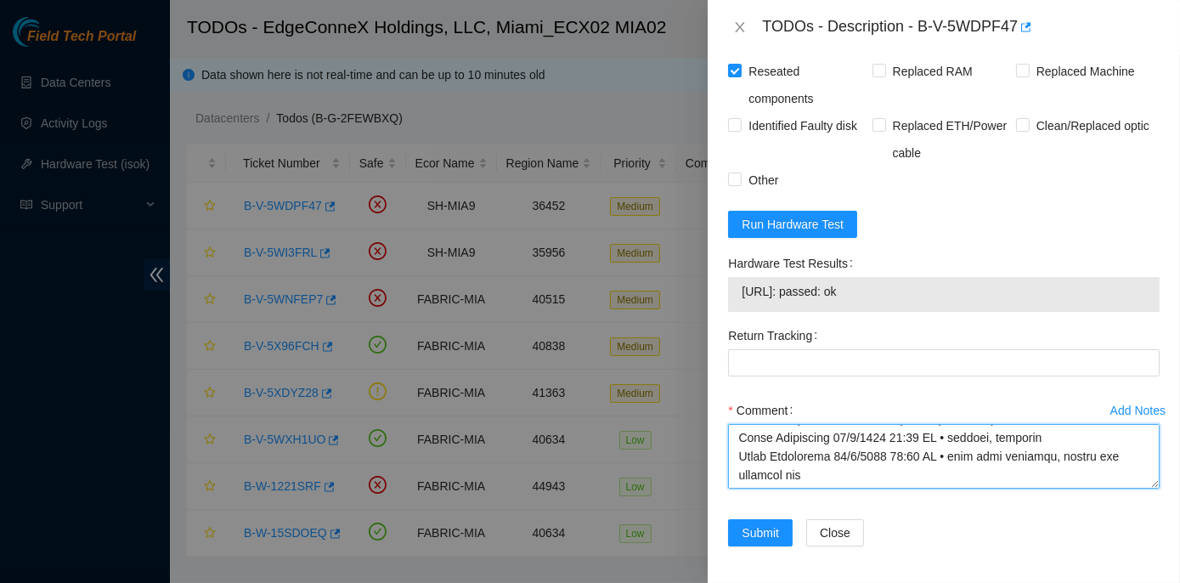
click at [811, 461] on textarea "Comment" at bounding box center [944, 456] width 432 height 65
type textarea "Rack No: ECX2.600.08.03 Machine No: 02 IP: 23.210.25.39 Serial No: CT-4190211-0…"
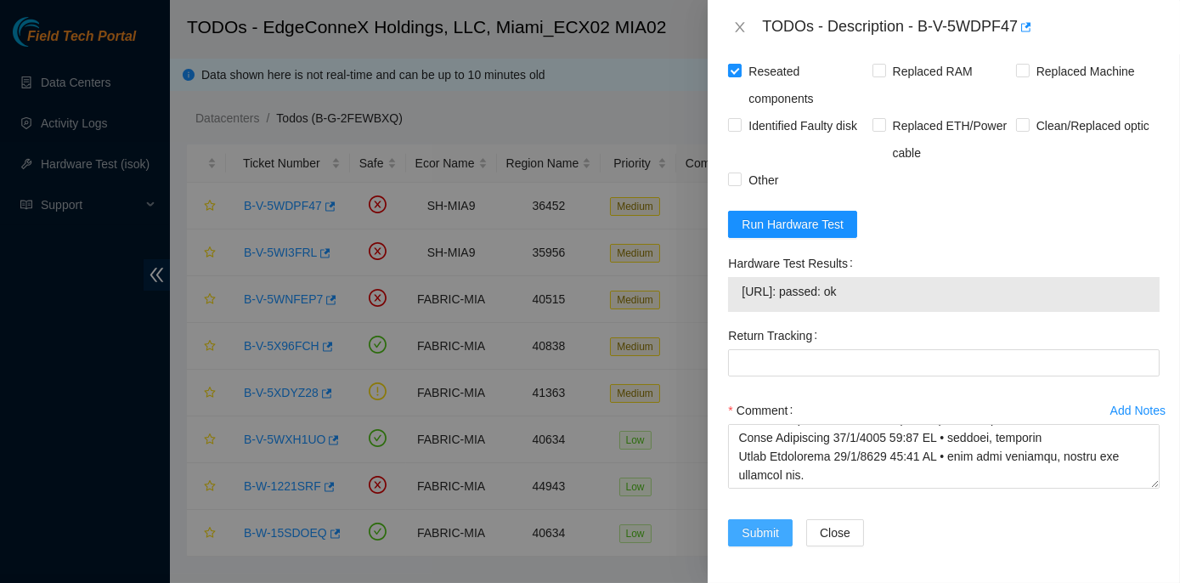
click at [752, 528] on span "Submit" at bounding box center [760, 533] width 37 height 19
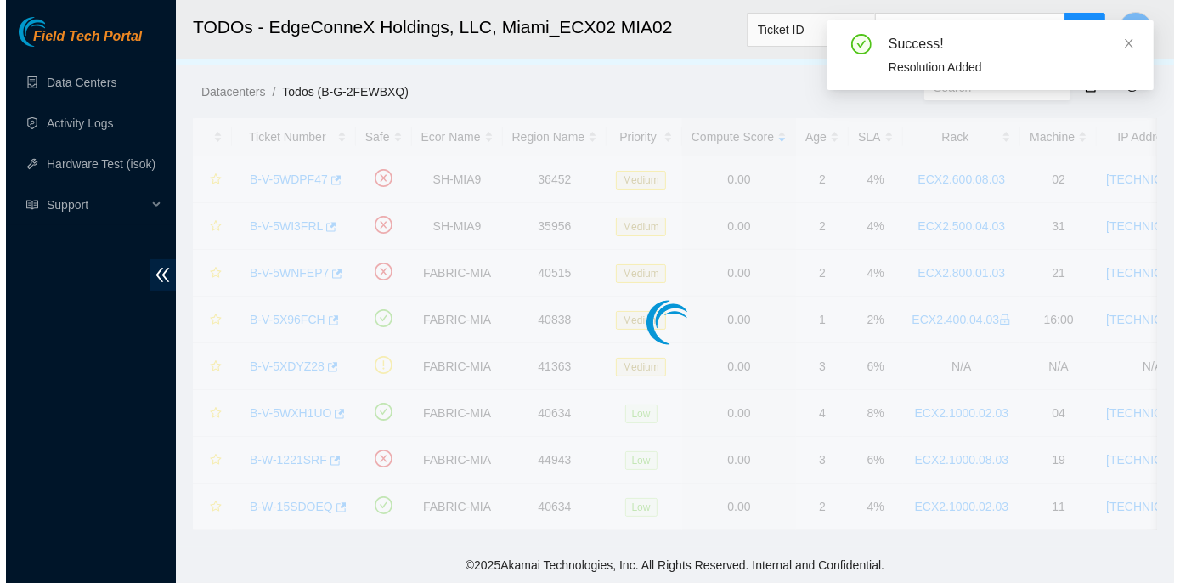
scroll to position [0, 0]
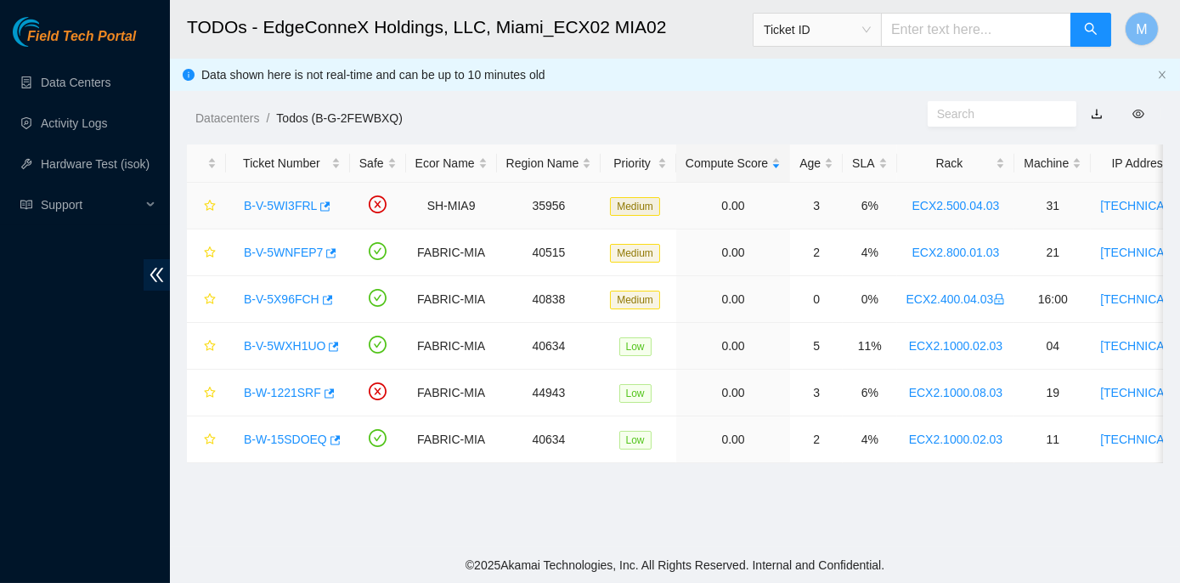
click at [279, 206] on link "B-V-5WI3FRL" at bounding box center [280, 206] width 73 height 14
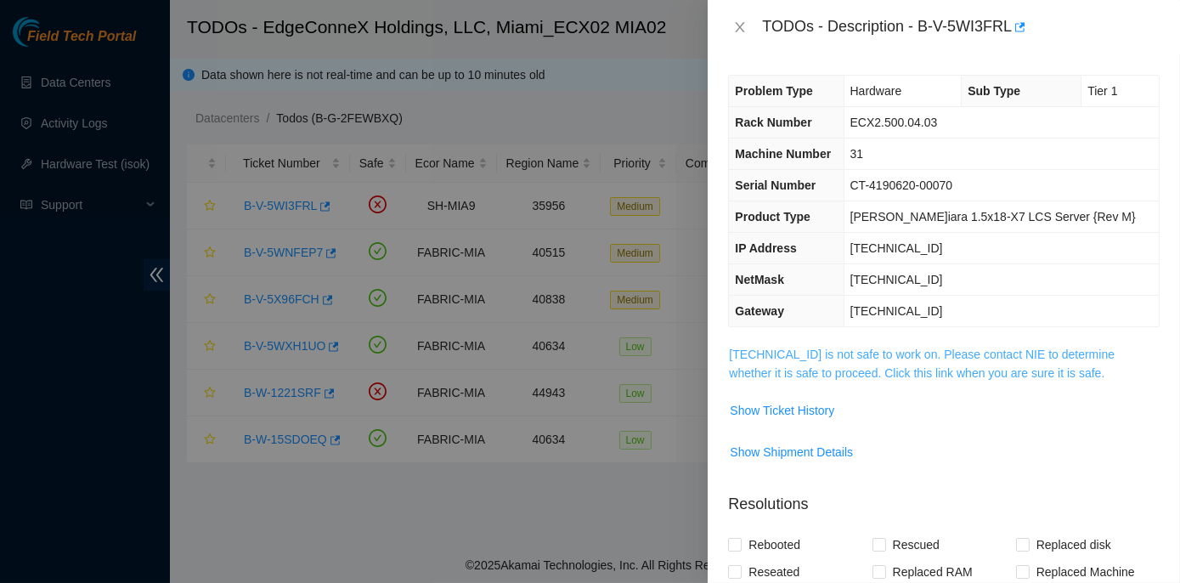
click at [875, 349] on link "23.193.161.34 is not safe to work on. Please contact NIE to determine whether i…" at bounding box center [922, 364] width 386 height 32
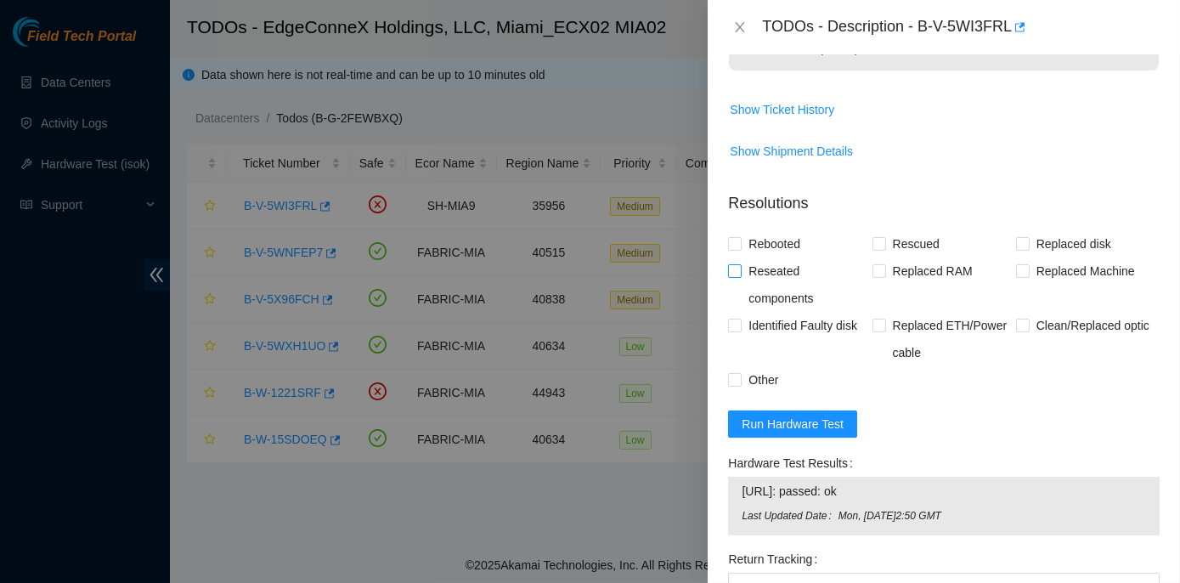
scroll to position [1081, 0]
click at [733, 240] on input "Rebooted" at bounding box center [734, 243] width 12 height 12
checkbox input "true"
click at [1016, 242] on input "Replaced disk" at bounding box center [1022, 243] width 12 height 12
checkbox input "true"
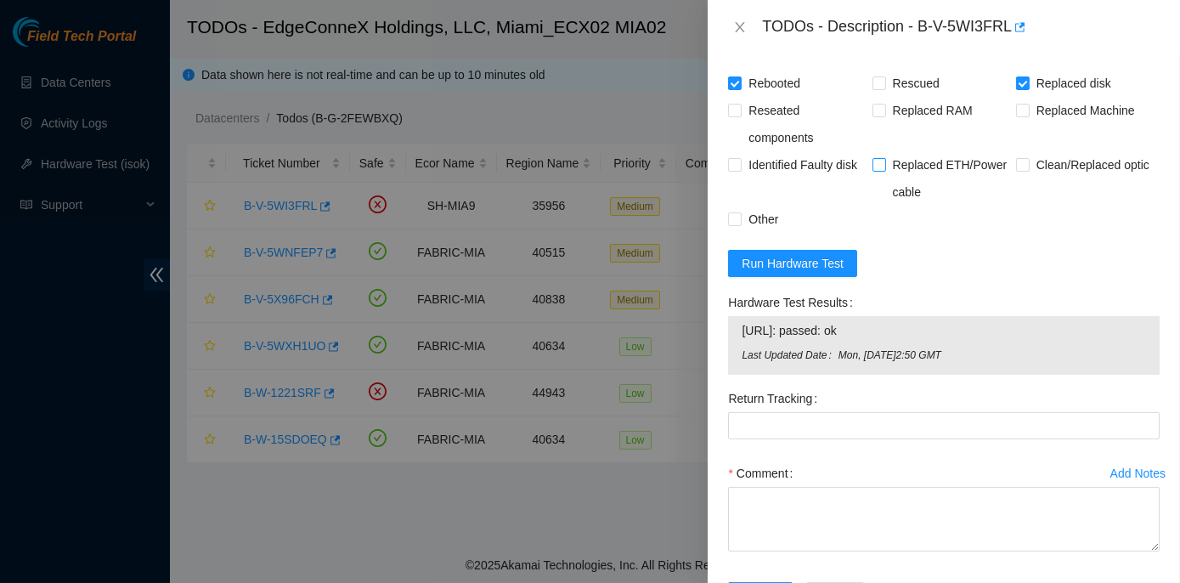
scroll to position [1305, 0]
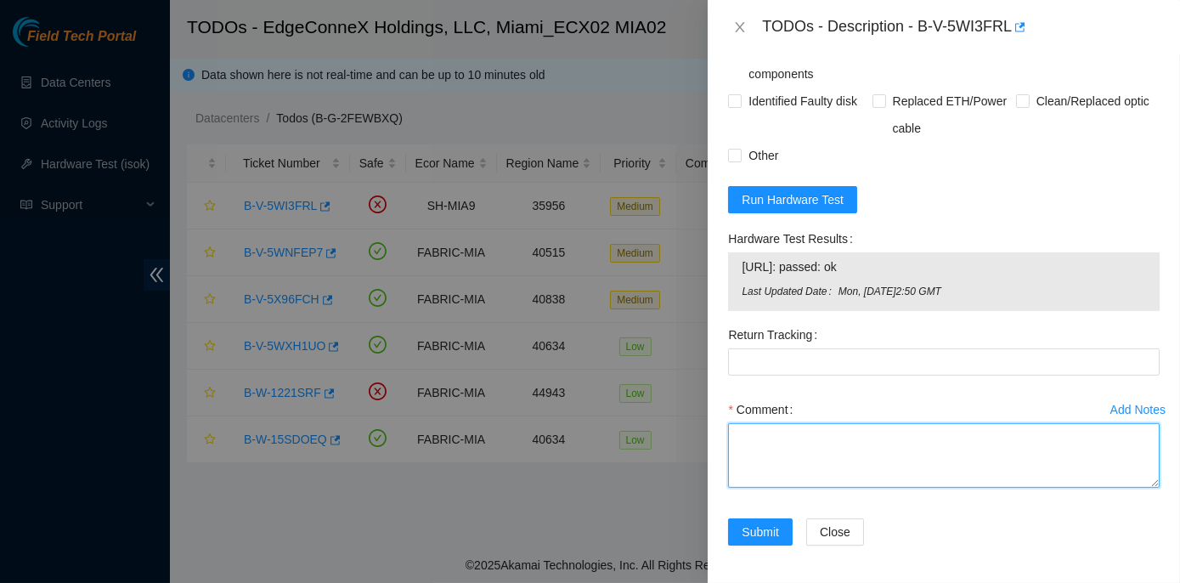
click at [770, 425] on textarea "Comment" at bounding box center [944, 455] width 432 height 65
paste textarea "Rack No: ECX2.500.04.03 Machine No: 31 IP: 23.193.161.34 Serial No: CT-4190620-…"
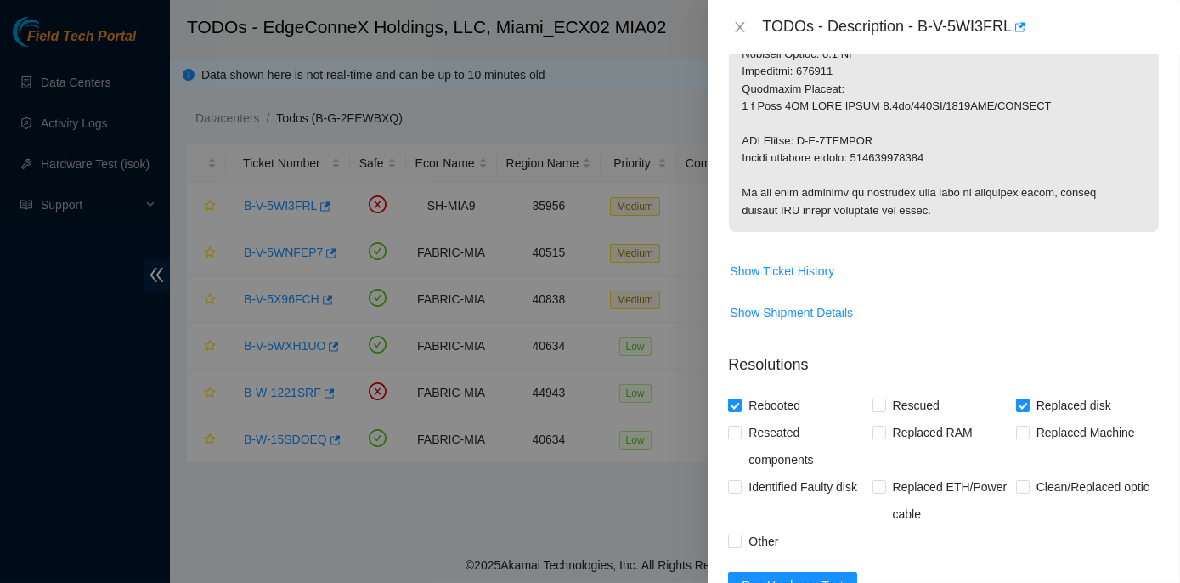
scroll to position [842, 0]
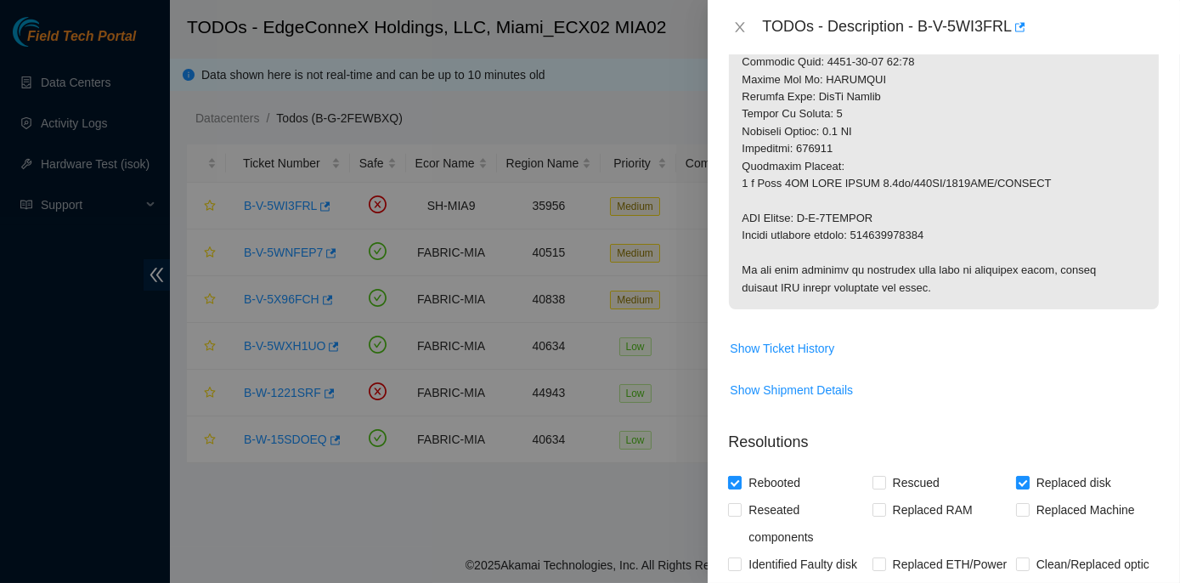
type textarea "Rack No: ECX2.500.04.03 Machine No: 31 IP: 23.193.161.34 Serial No: CT-4190620-…"
drag, startPoint x: 866, startPoint y: 229, endPoint x: 896, endPoint y: 235, distance: 30.3
drag, startPoint x: 896, startPoint y: 235, endPoint x: 863, endPoint y: 233, distance: 32.4
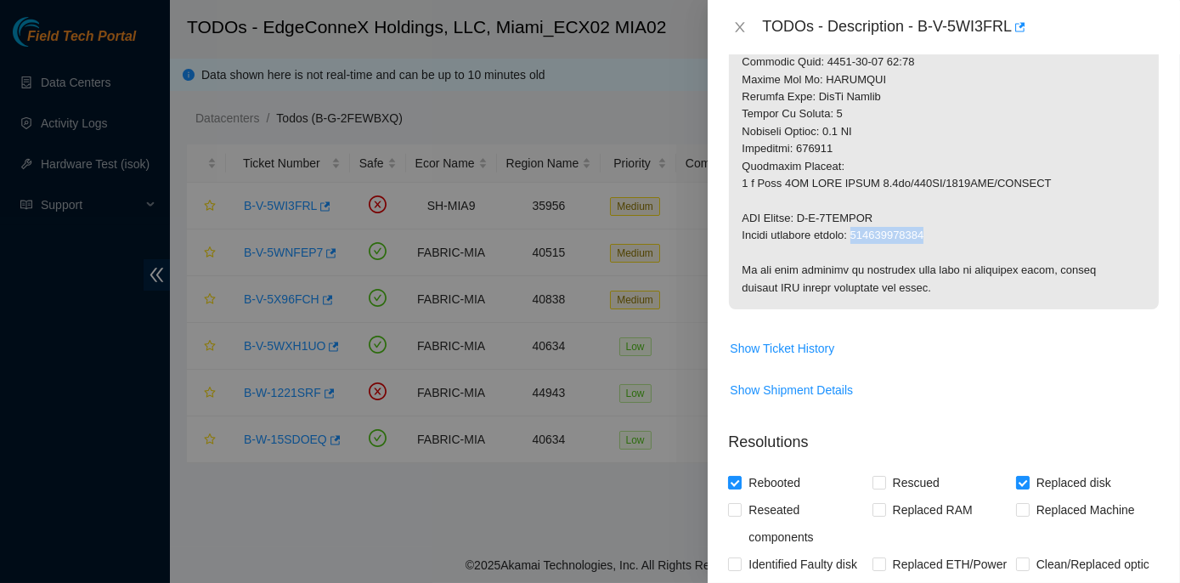
drag, startPoint x: 863, startPoint y: 233, endPoint x: 889, endPoint y: 236, distance: 25.7
copy p "463470061071"
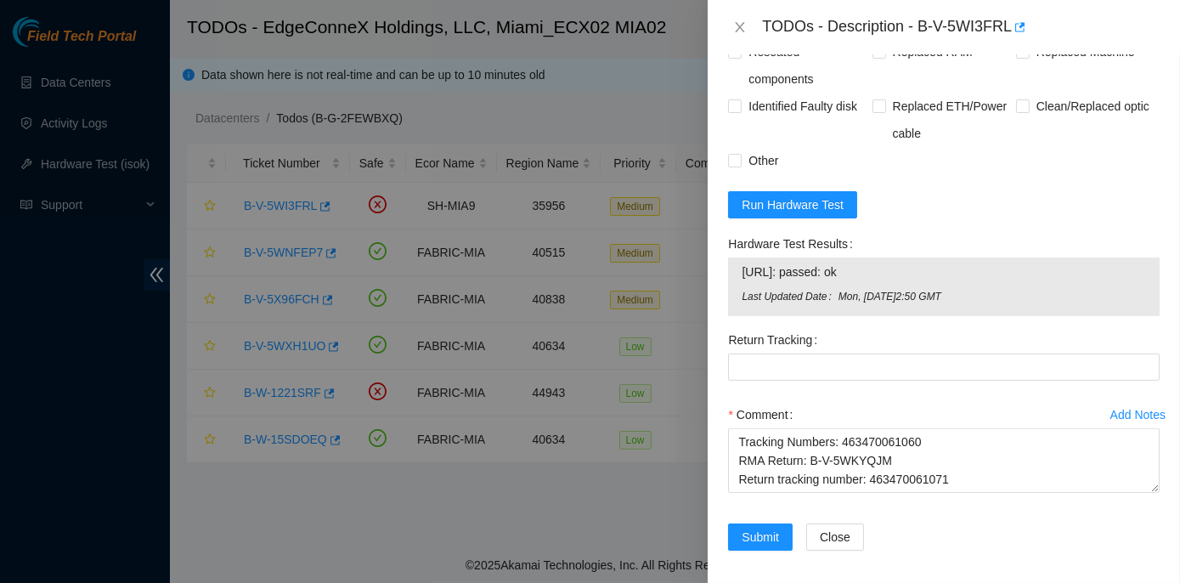
scroll to position [1305, 0]
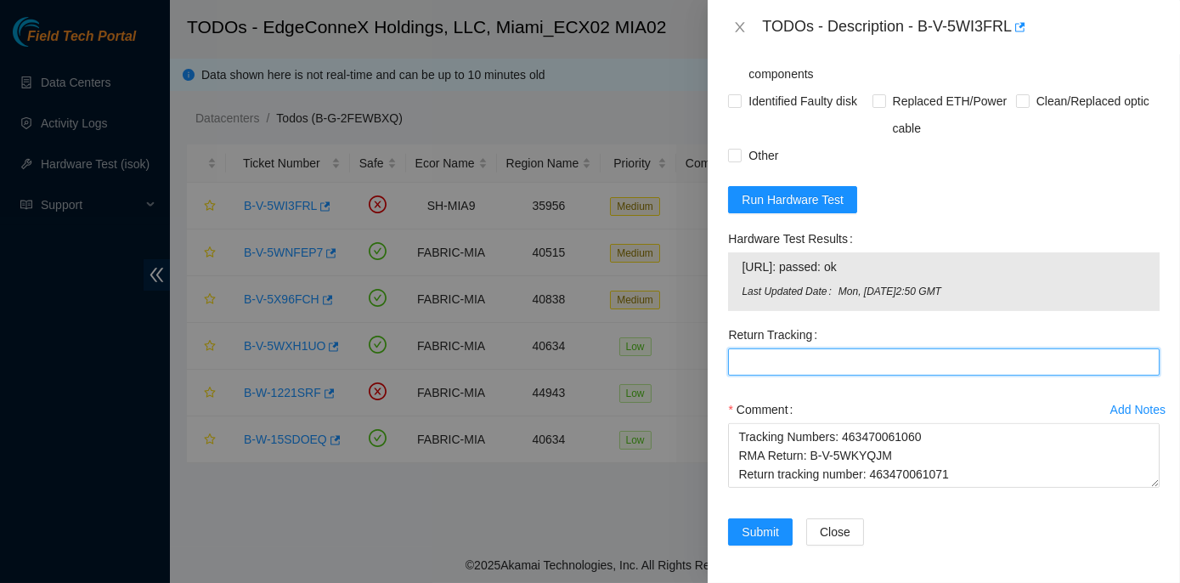
click at [733, 355] on Tracking "Return Tracking" at bounding box center [944, 361] width 432 height 27
paste Tracking "463470061071"
type Tracking "463470061071"
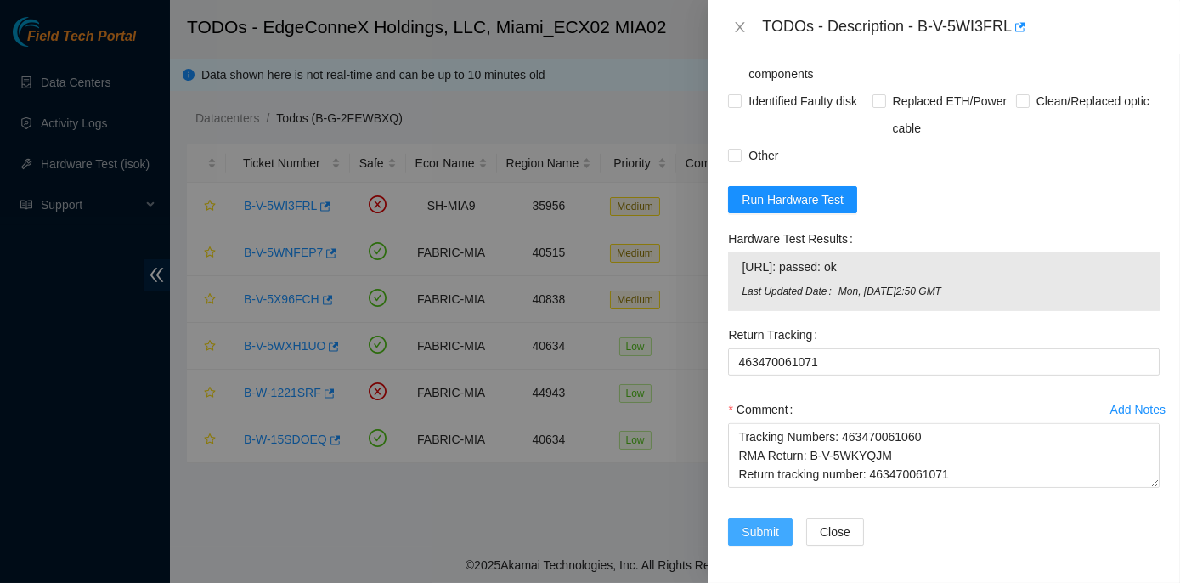
click at [750, 536] on span "Submit" at bounding box center [760, 532] width 37 height 19
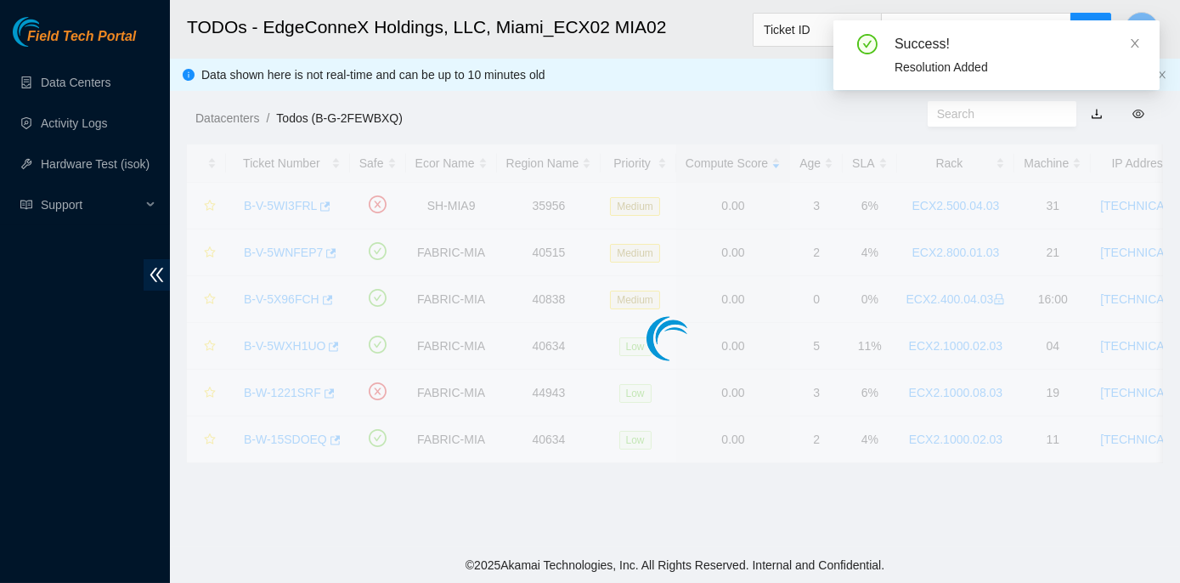
scroll to position [473, 0]
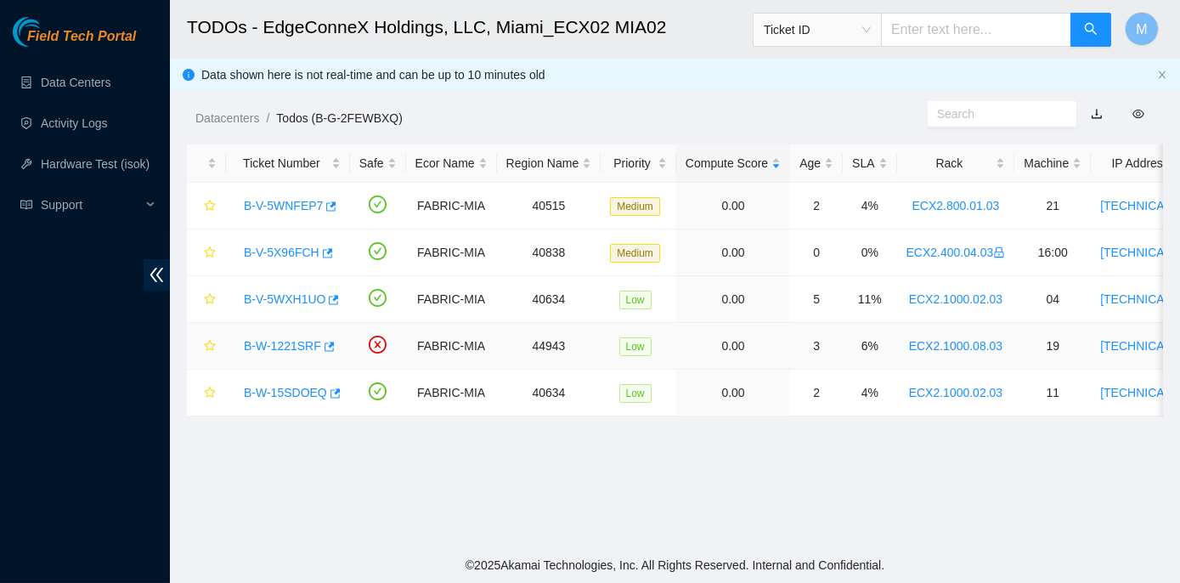
click at [287, 345] on link "B-W-1221SRF" at bounding box center [282, 346] width 77 height 14
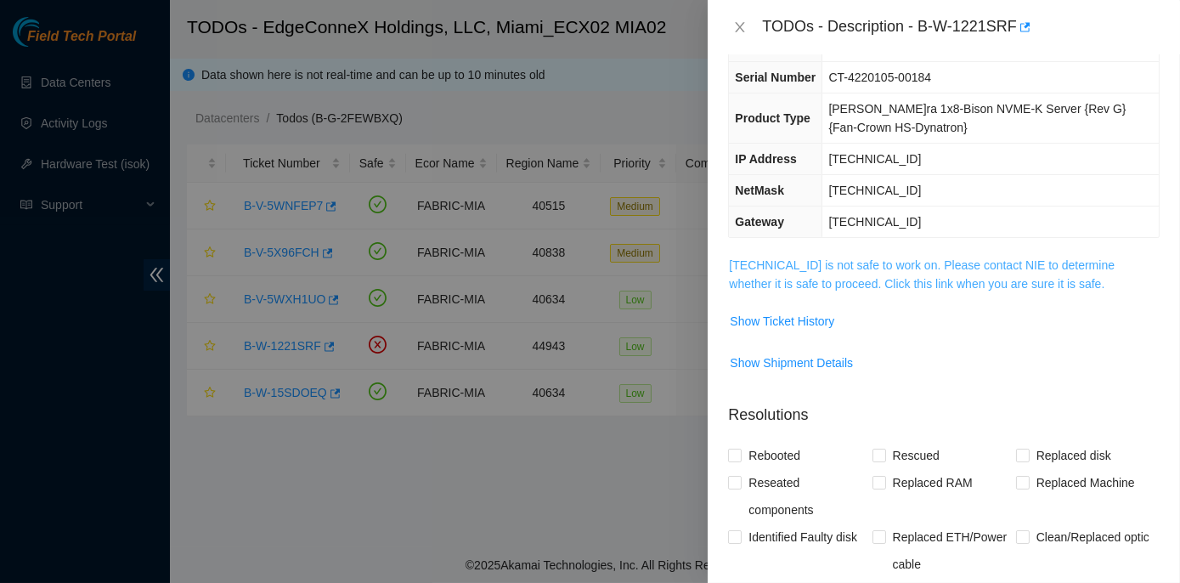
scroll to position [68, 0]
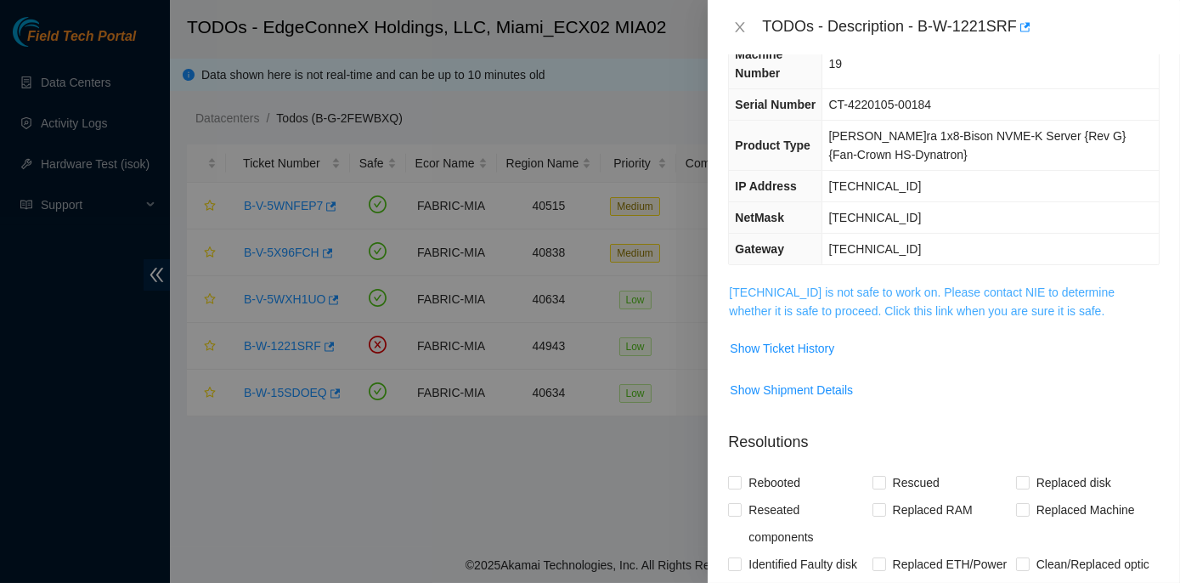
click at [907, 289] on link "23.217.59.150 is not safe to work on. Please contact NIE to determine whether i…" at bounding box center [922, 302] width 386 height 32
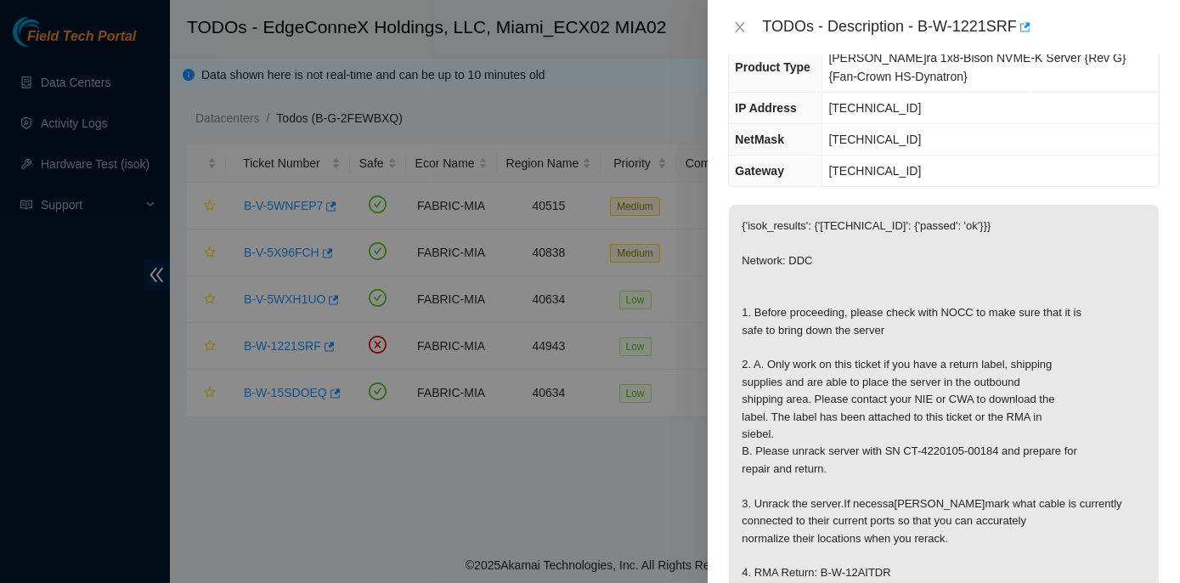
scroll to position [145, 0]
click at [743, 26] on icon "close" at bounding box center [740, 27] width 14 height 14
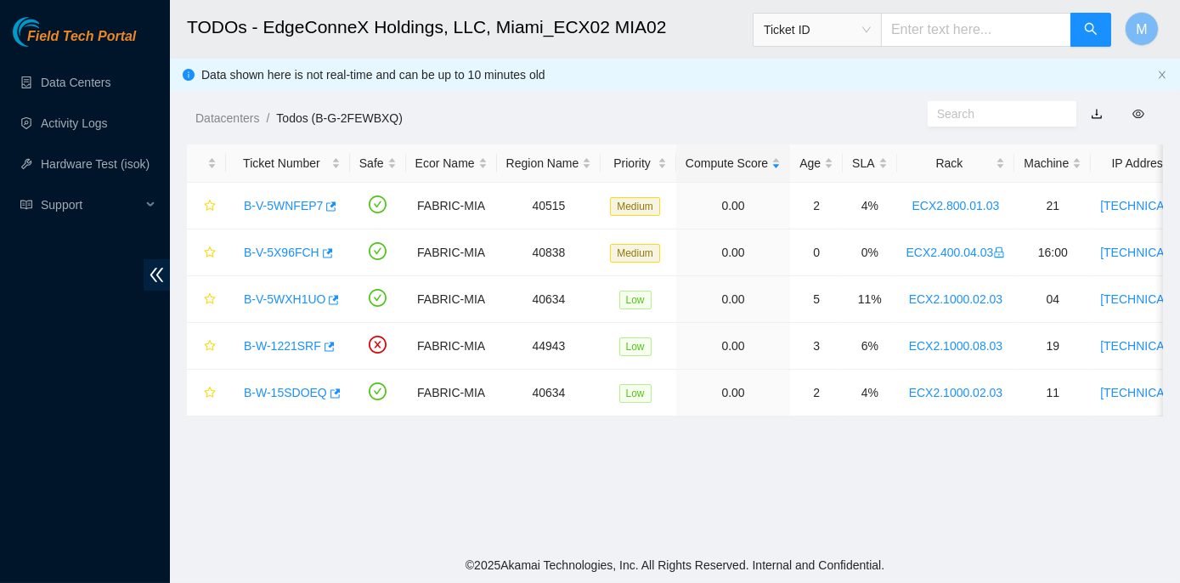
scroll to position [173, 0]
drag, startPoint x: 693, startPoint y: 360, endPoint x: 725, endPoint y: 485, distance: 128.8
click at [725, 485] on main "TODOs - EdgeConneX Holdings, LLC, Miami_ECX02 MIA02 Ticket ID M Data shown here…" at bounding box center [675, 273] width 1010 height 547
click at [301, 298] on link "B-V-5WXH1UO" at bounding box center [285, 299] width 82 height 14
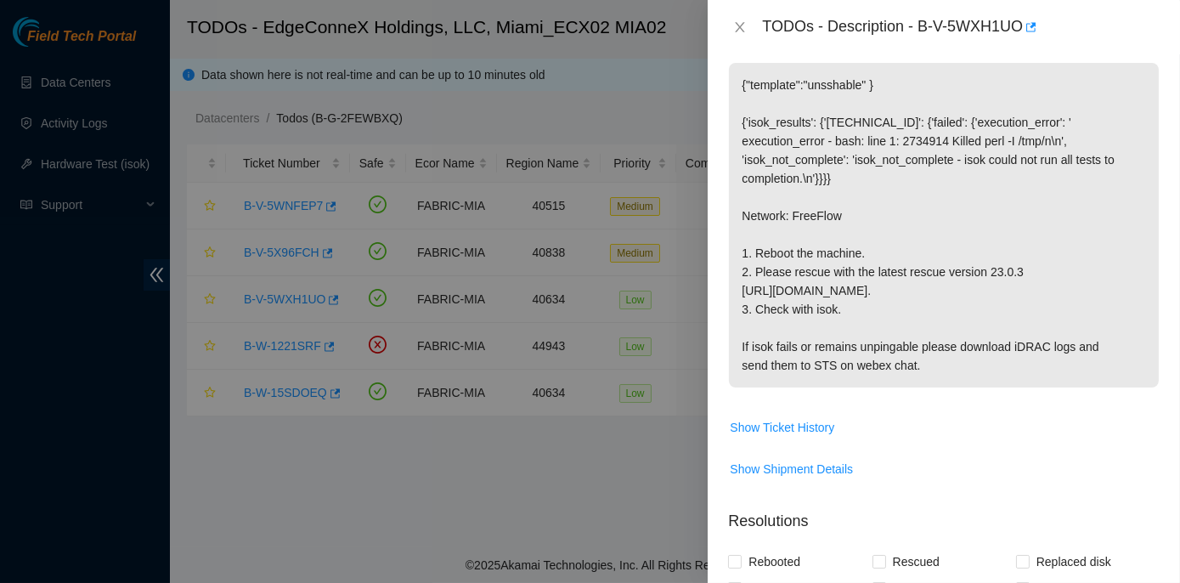
scroll to position [386, 0]
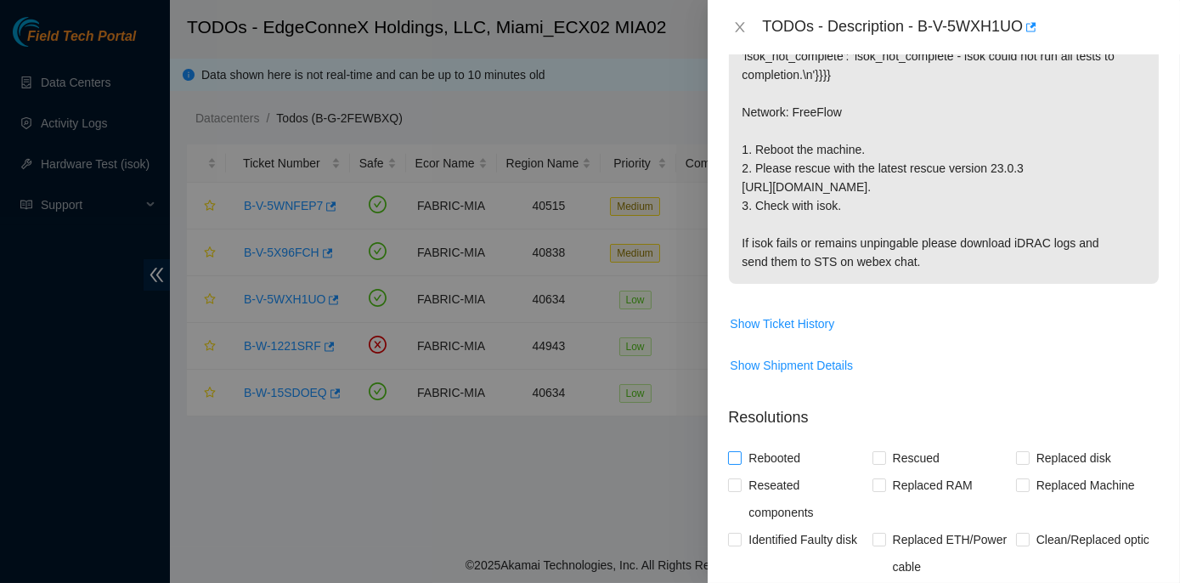
click at [732, 458] on input "Rebooted" at bounding box center [734, 457] width 12 height 12
checkbox input "true"
click at [877, 460] on input "Rescued" at bounding box center [879, 457] width 12 height 12
checkbox input "true"
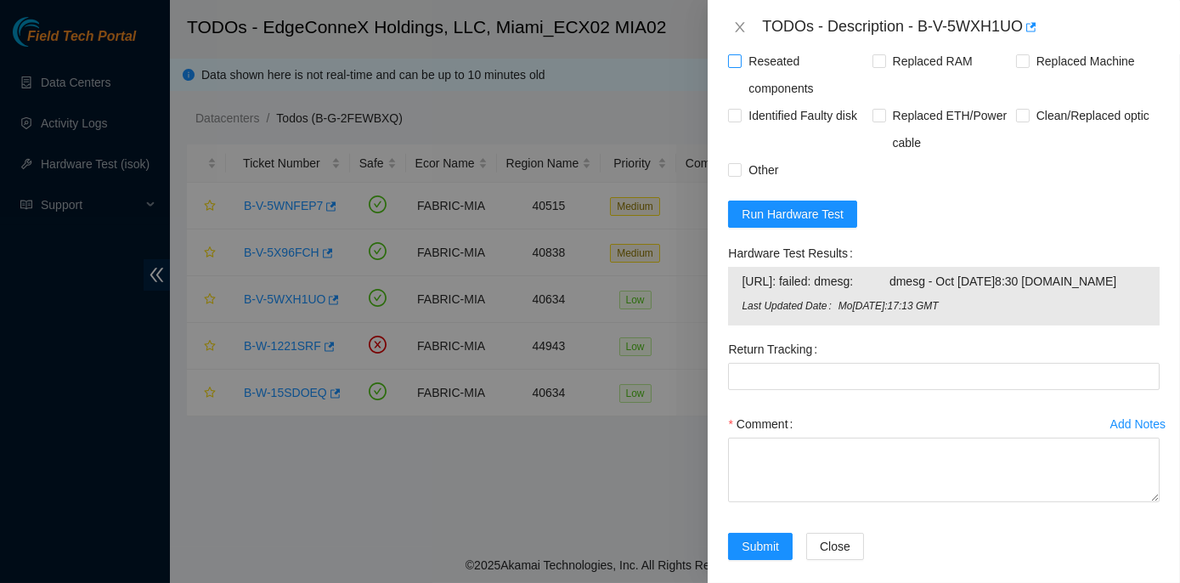
scroll to position [843, 0]
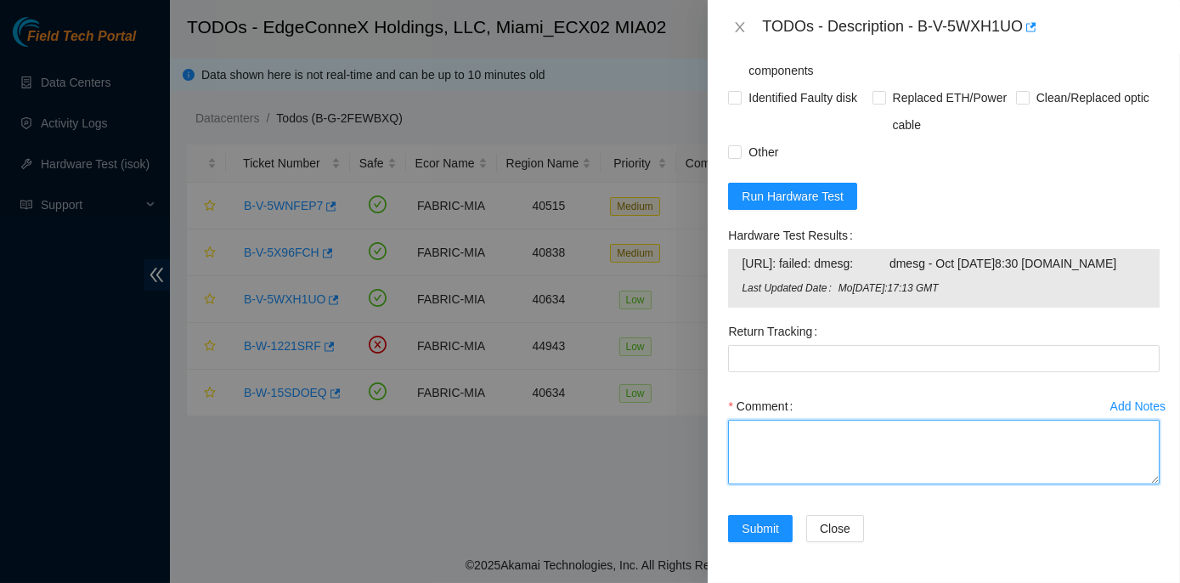
click at [772, 436] on textarea "Comment" at bounding box center [944, 452] width 432 height 65
paste textarea "Rack No: ECX2.1000.02.03 Machine No: 04 IP: 104.86.100.135 Serial No: CQB2C53 D…"
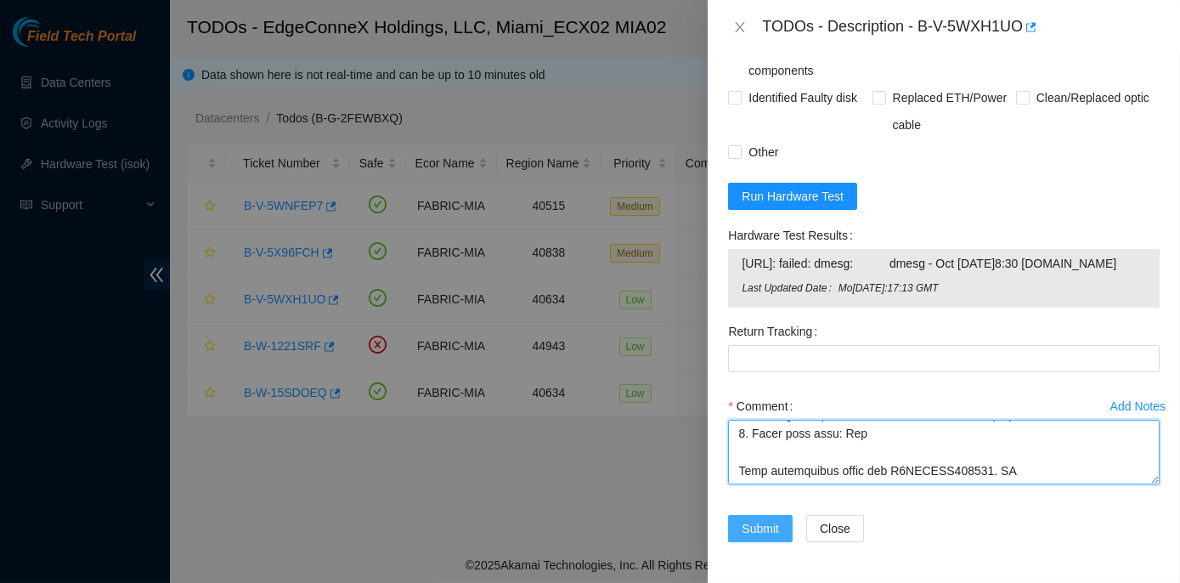
type textarea "Rack No: ECX2.1000.02.03 Machine No: 04 IP: 104.86.100.135 Serial No: CQB2C53 D…"
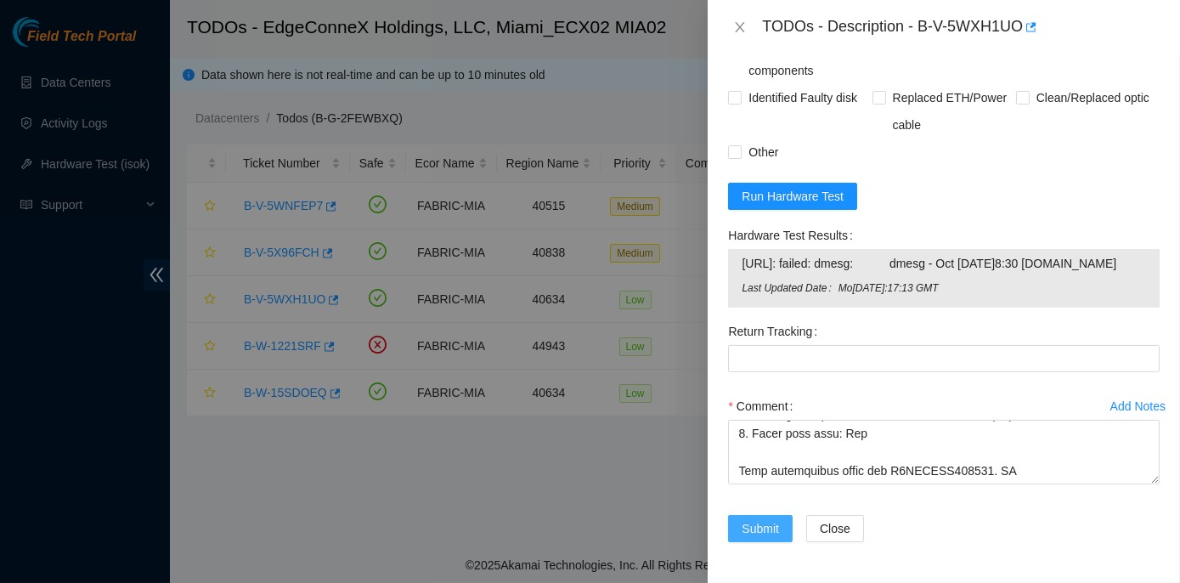
click at [768, 529] on span "Submit" at bounding box center [760, 528] width 37 height 19
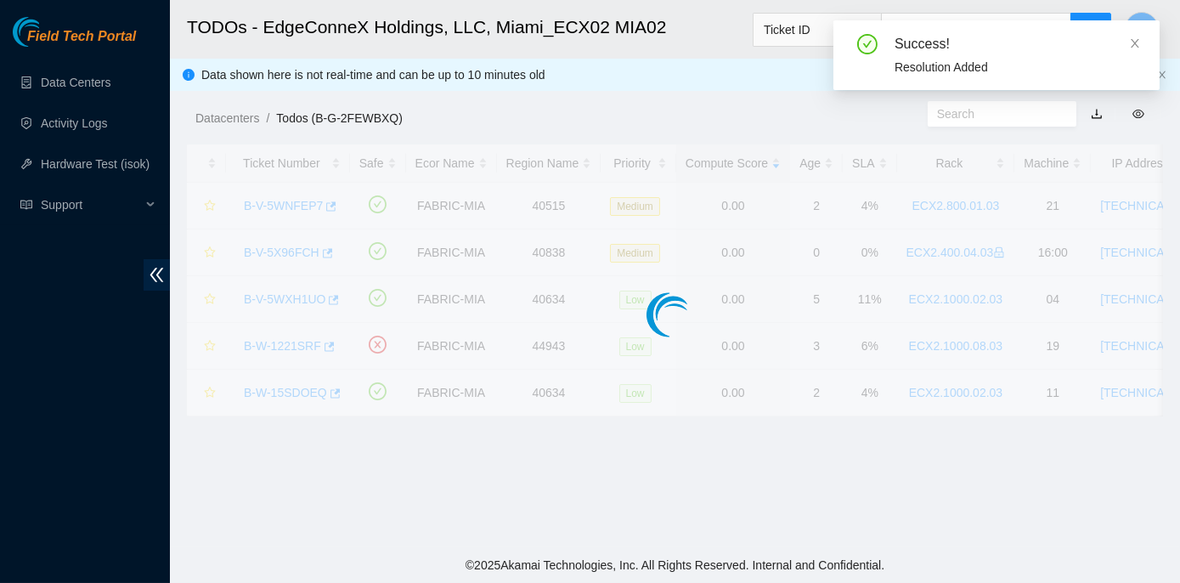
scroll to position [473, 0]
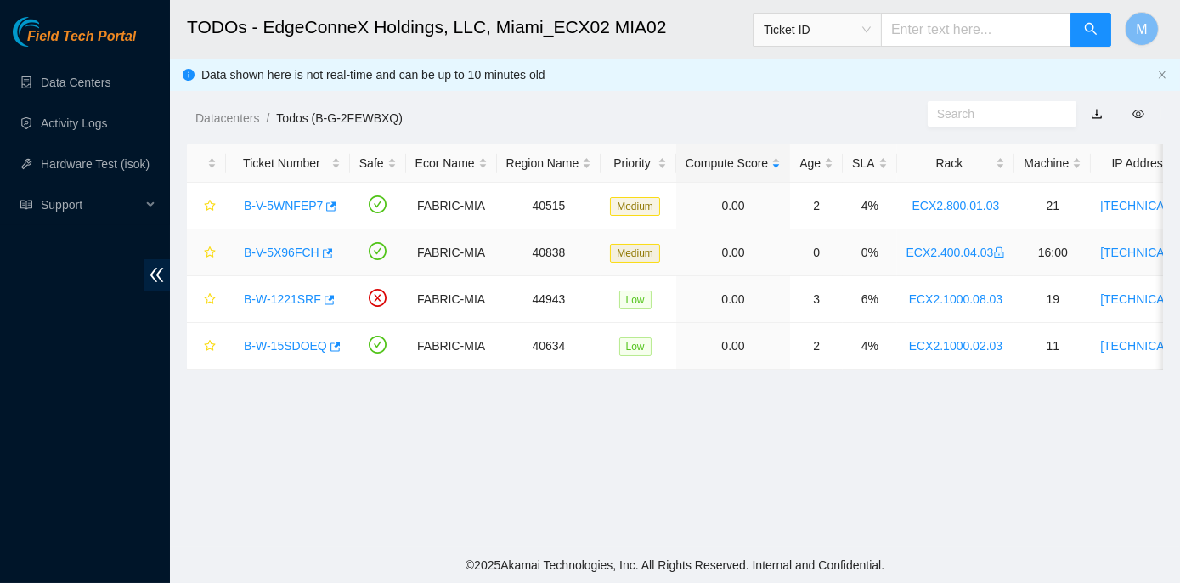
click at [278, 252] on link "B-V-5X96FCH" at bounding box center [282, 253] width 76 height 14
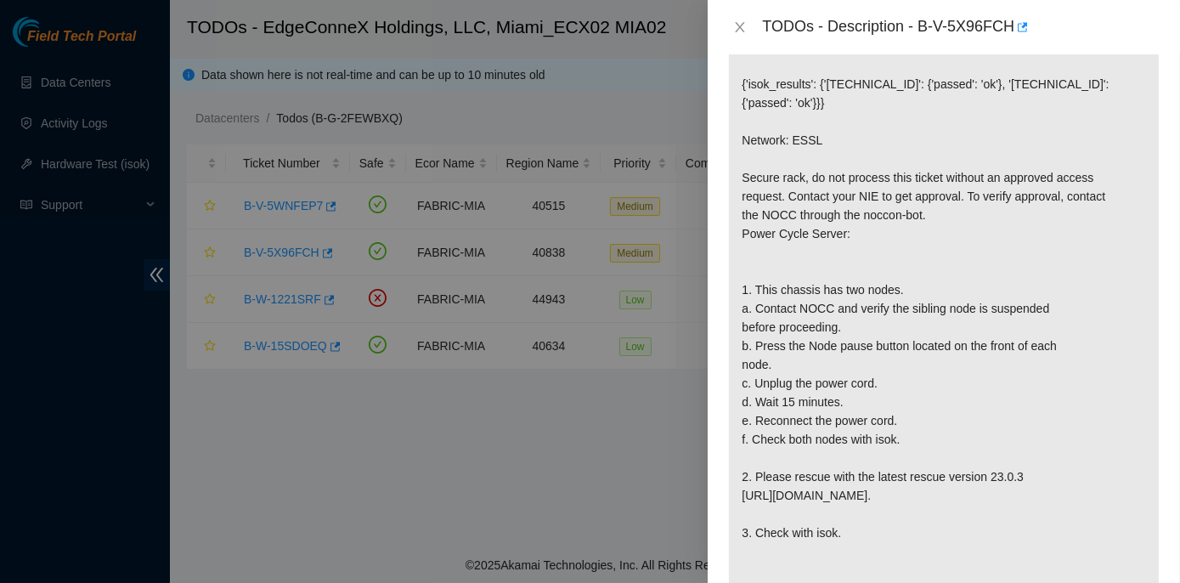
scroll to position [463, 0]
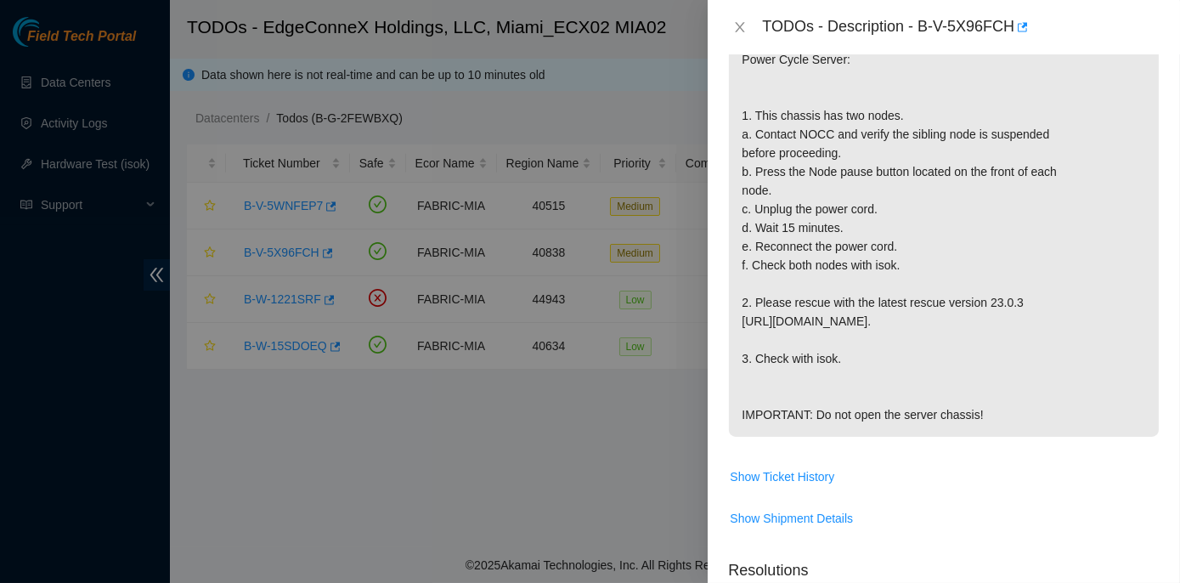
click at [514, 472] on div at bounding box center [590, 291] width 1180 height 583
click at [739, 26] on icon "close" at bounding box center [740, 27] width 14 height 14
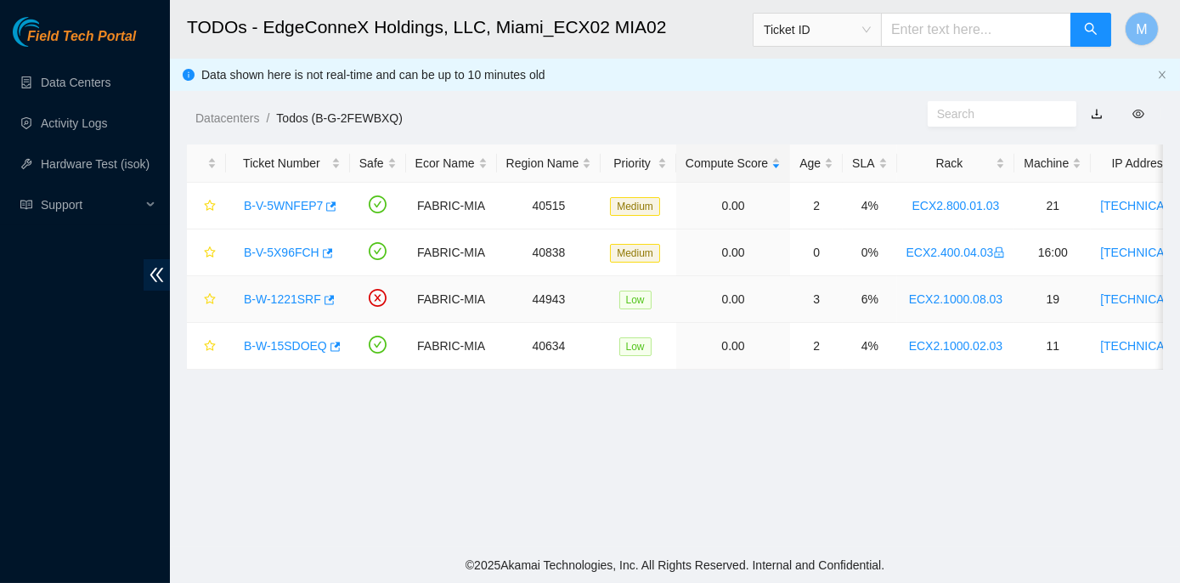
scroll to position [519, 0]
click at [303, 342] on link "B-W-15SDOEQ" at bounding box center [285, 346] width 83 height 14
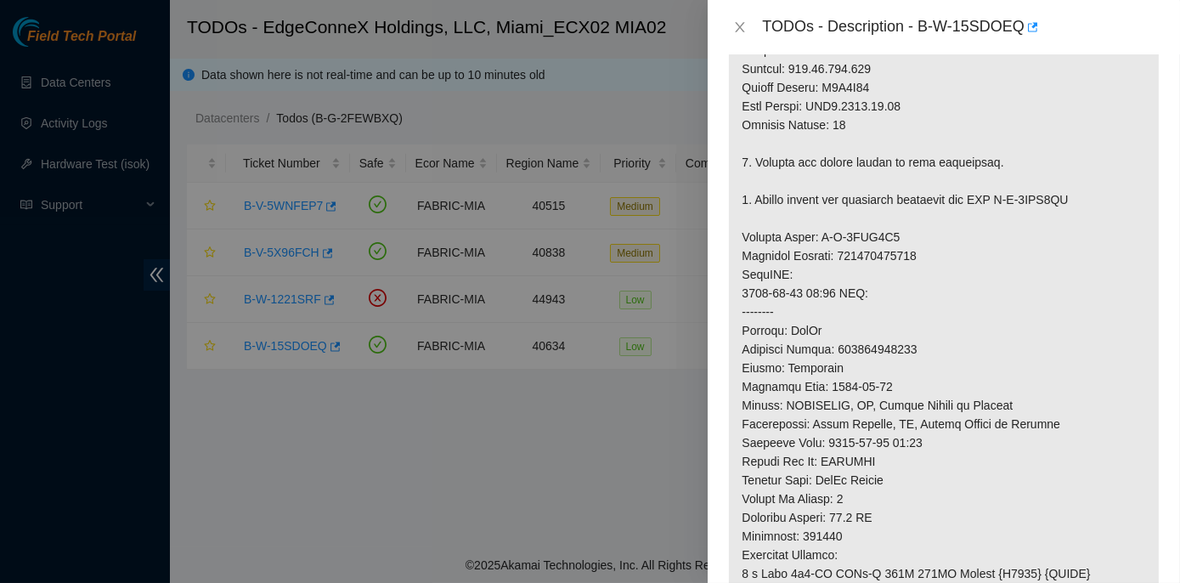
scroll to position [618, 0]
click at [923, 543] on p at bounding box center [944, 226] width 430 height 998
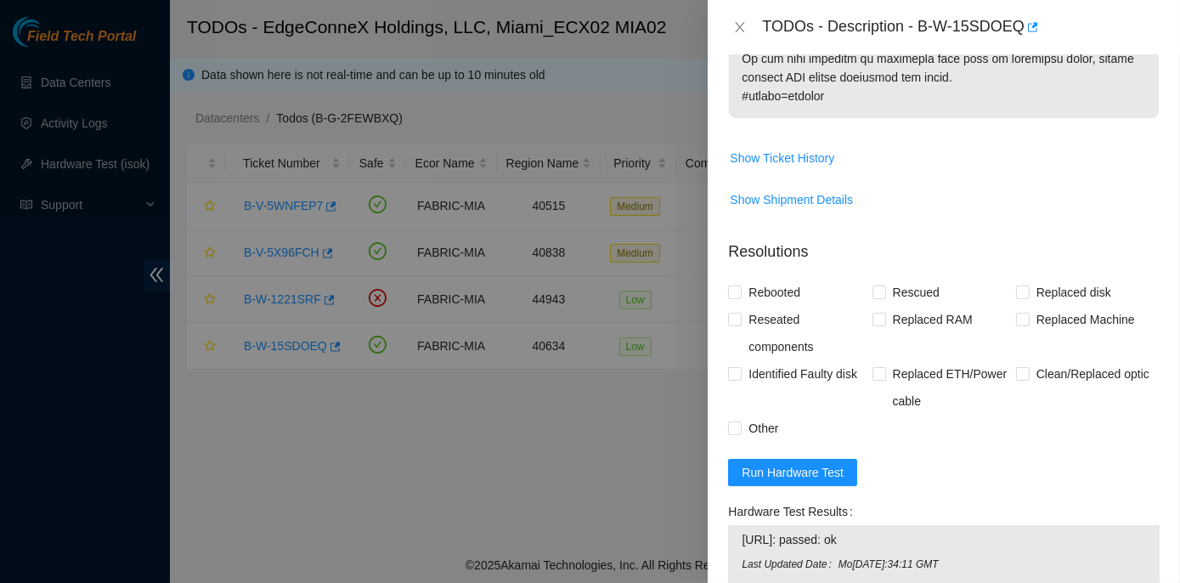
scroll to position [1236, 0]
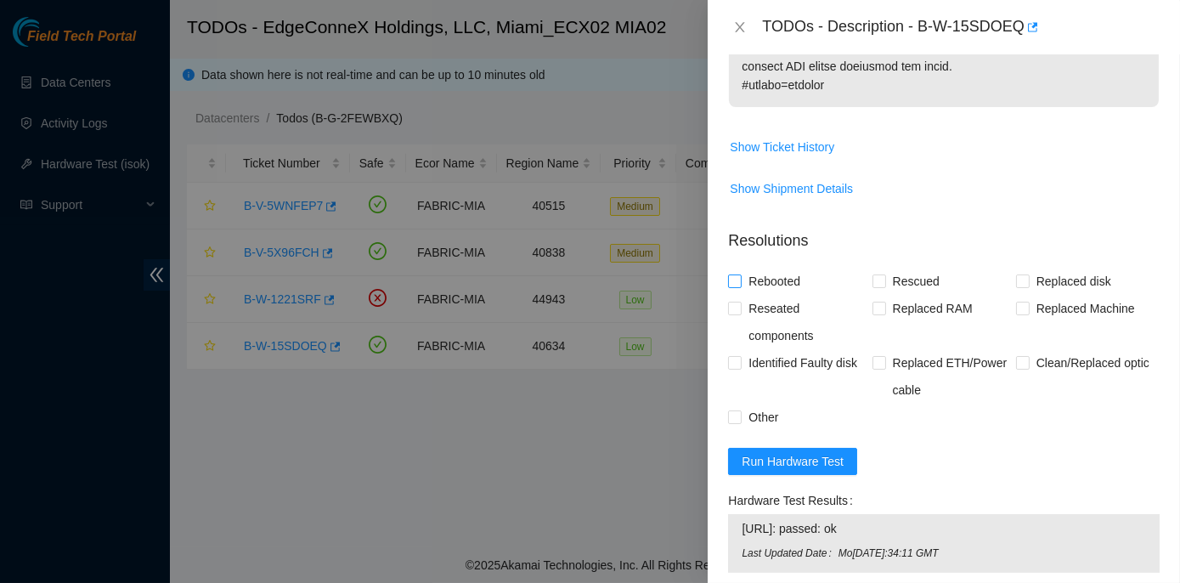
click at [735, 286] on input "Rebooted" at bounding box center [734, 280] width 12 height 12
checkbox input "true"
click at [1020, 314] on input "Replaced Machine" at bounding box center [1022, 308] width 12 height 12
checkbox input "true"
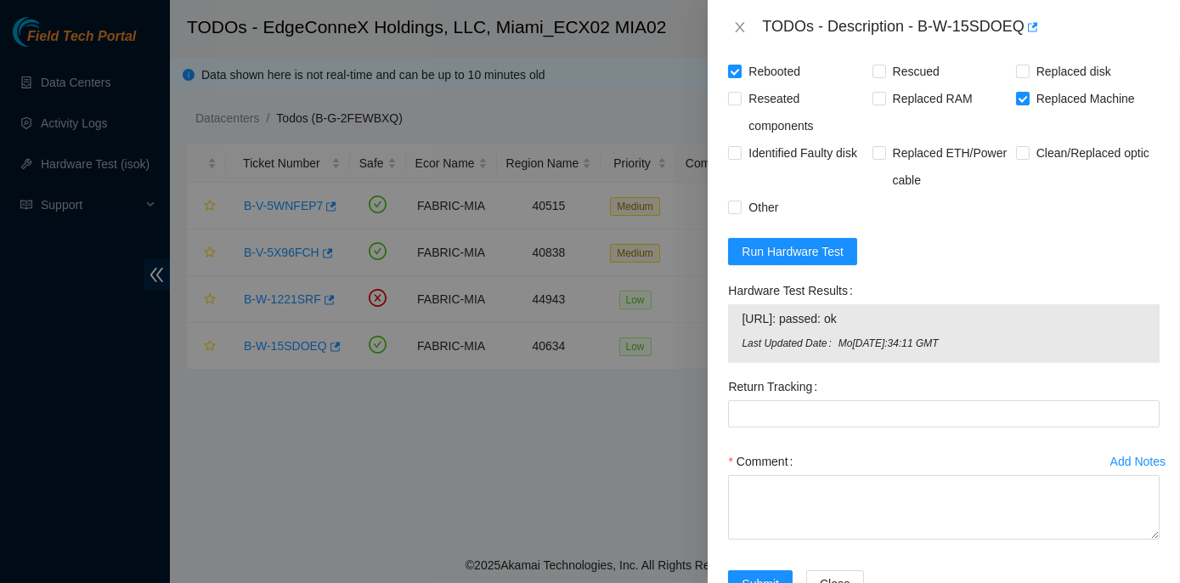
scroll to position [1516, 0]
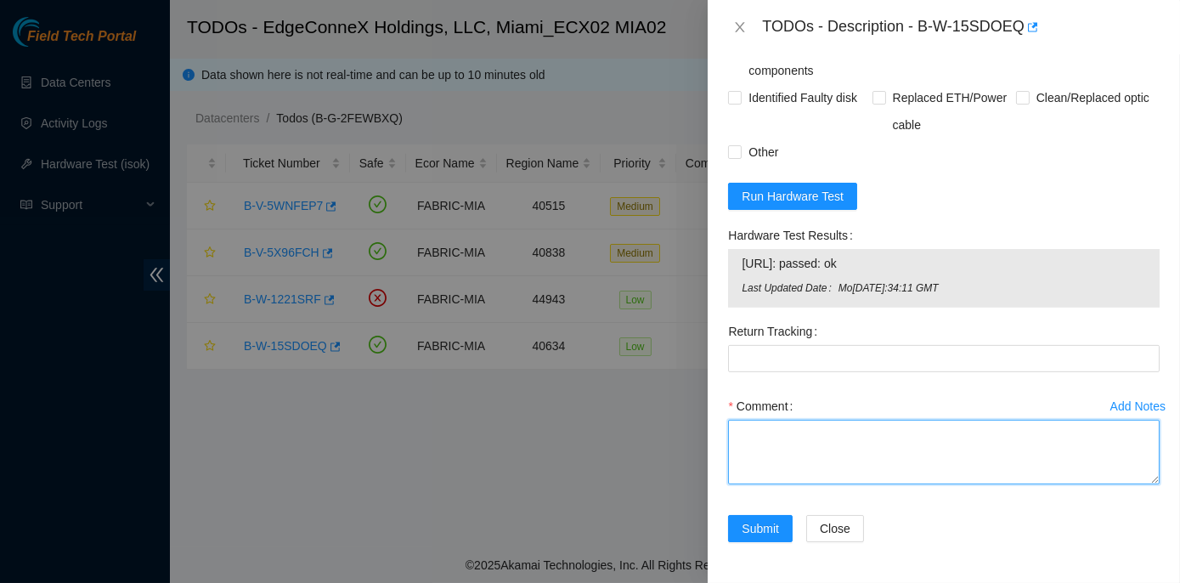
click at [759, 433] on textarea "Comment" at bounding box center [944, 452] width 432 height 65
paste textarea "Rack No: ECX2.1000.02.03 Machine No:11 IP: 104.86.100.142 Serial No: 593X153 De…"
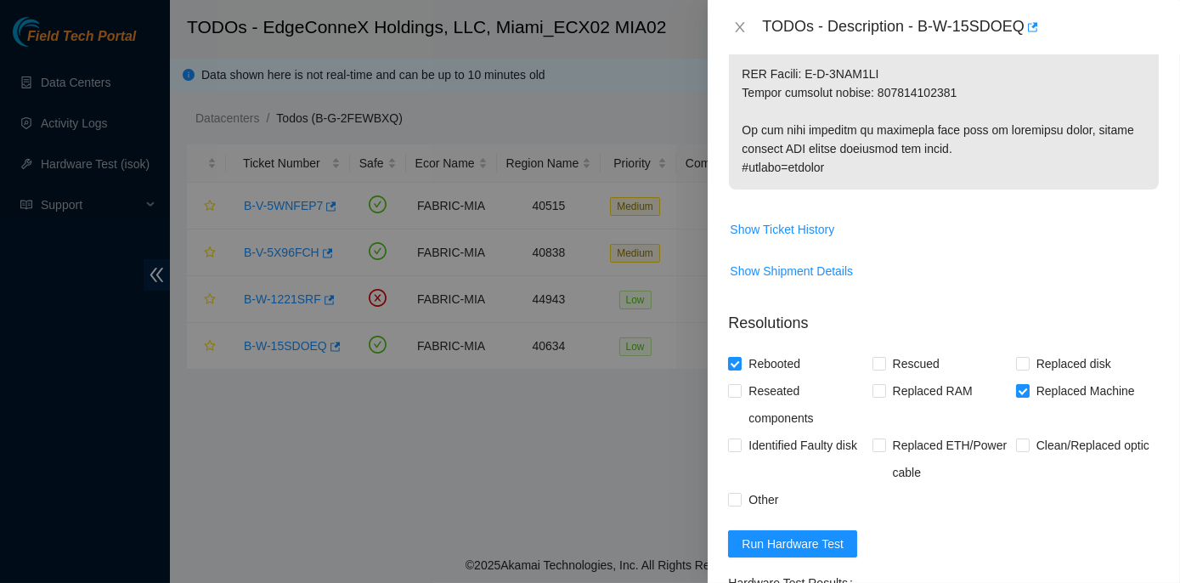
scroll to position [1053, 0]
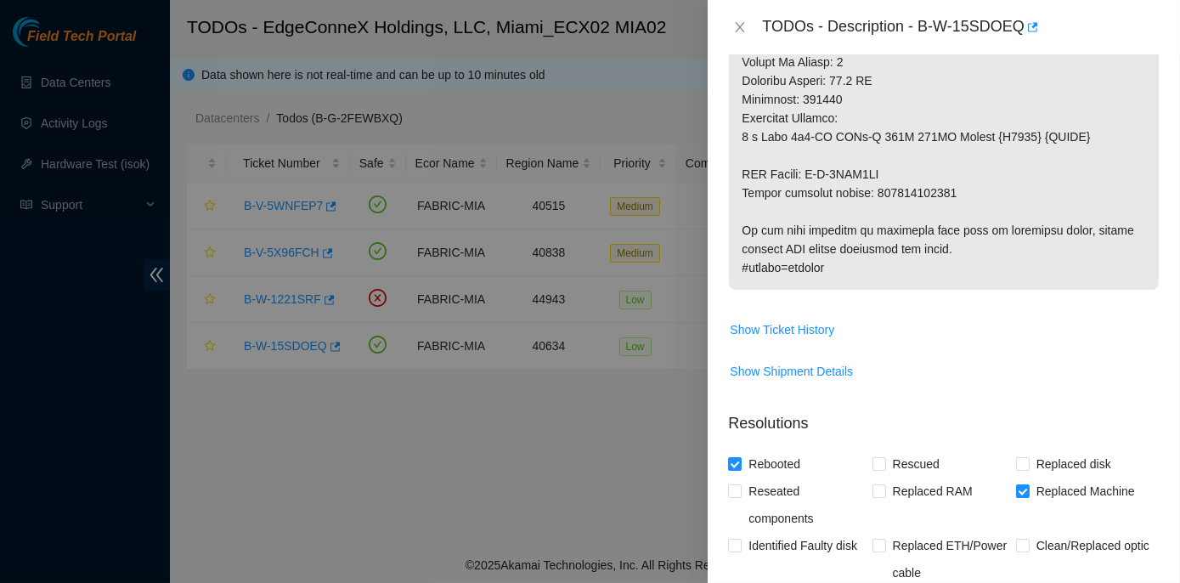
type textarea "Rack No: ECX2.1000.02.03 Machine No:11 IP: 104.86.100.142 Serial No: 593X153 De…"
drag, startPoint x: 874, startPoint y: 206, endPoint x: 955, endPoint y: 210, distance: 80.8
copy p "417328429442"
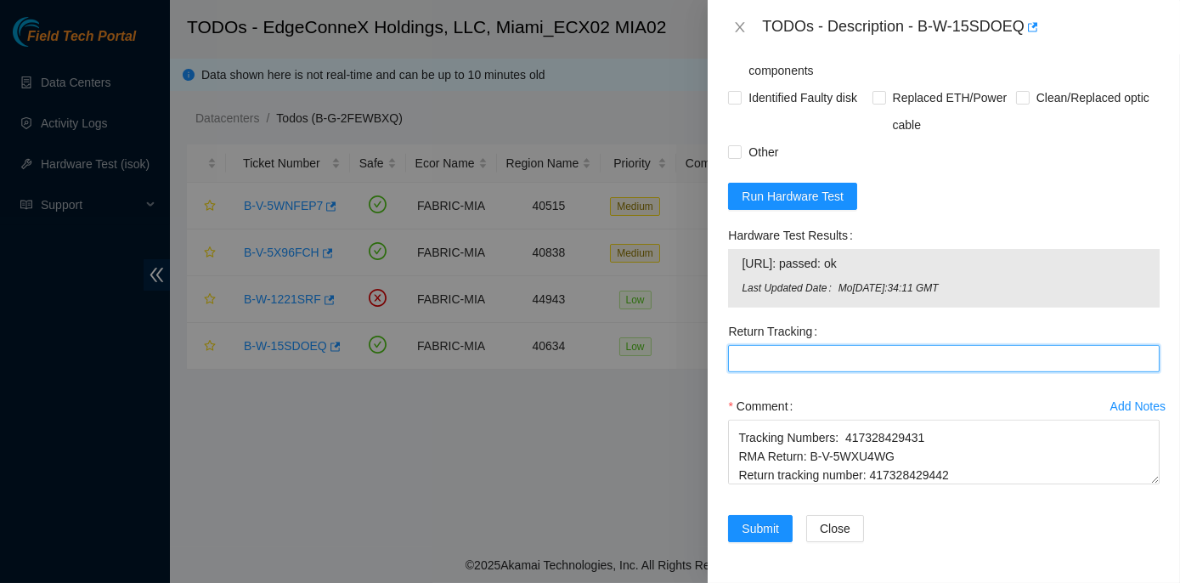
click at [739, 354] on Tracking "Return Tracking" at bounding box center [944, 358] width 432 height 27
paste Tracking "417328429442"
type Tracking "417328429442"
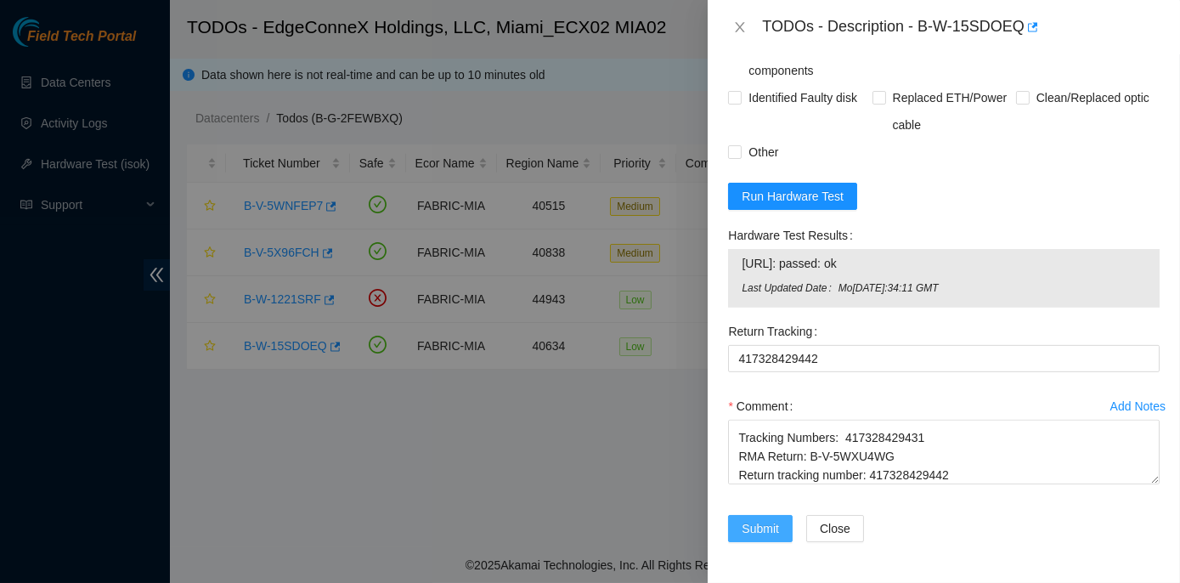
click at [756, 530] on span "Submit" at bounding box center [760, 528] width 37 height 19
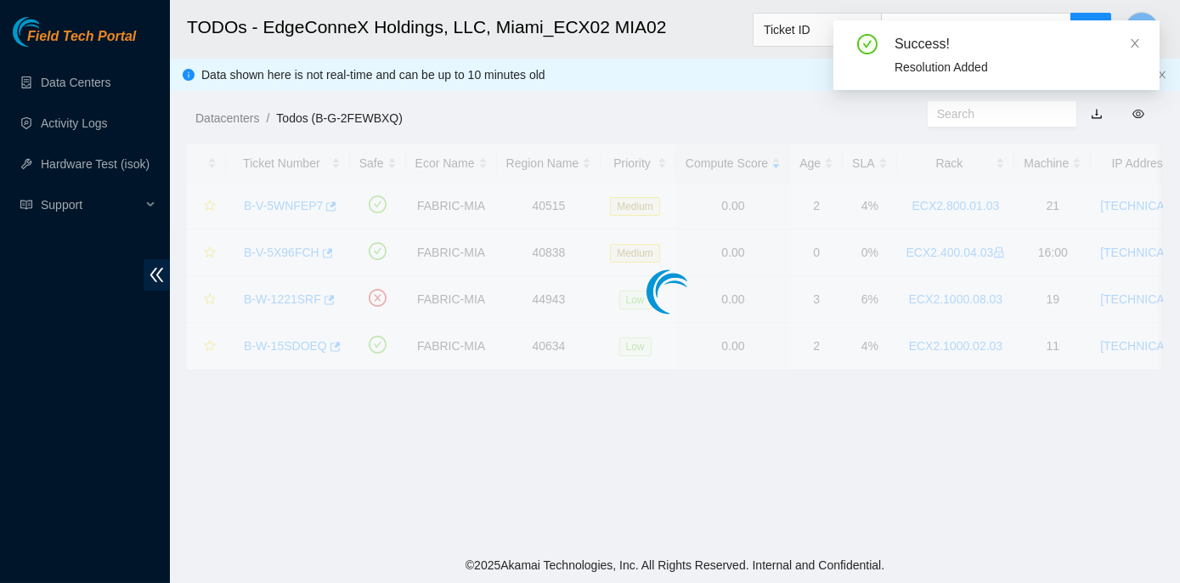
scroll to position [473, 0]
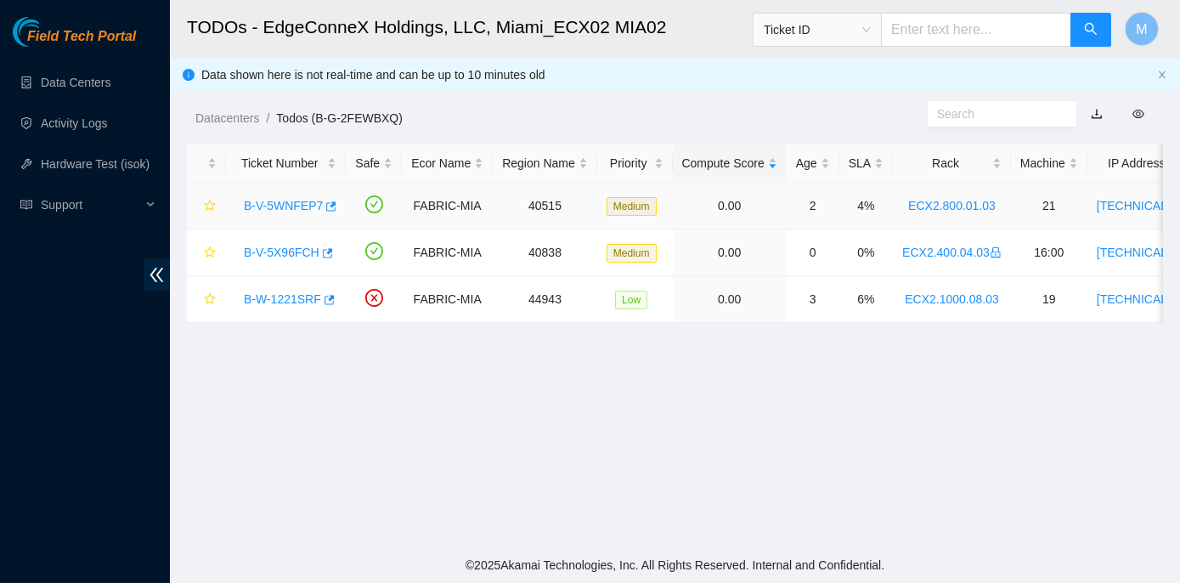
click at [305, 204] on link "B-V-5WNFEP7" at bounding box center [283, 206] width 79 height 14
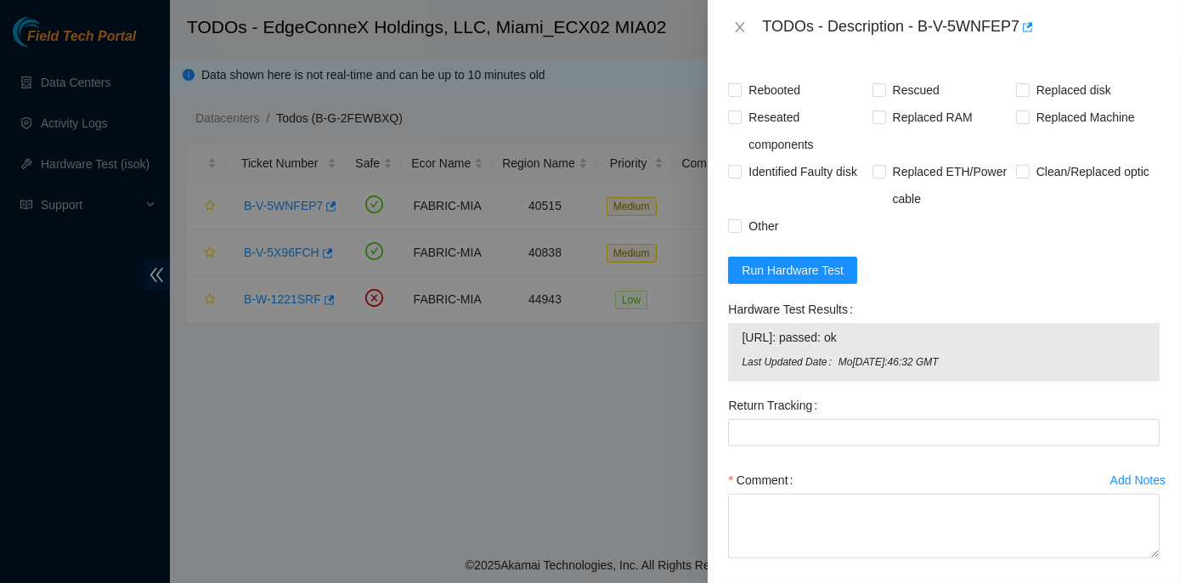
scroll to position [1361, 0]
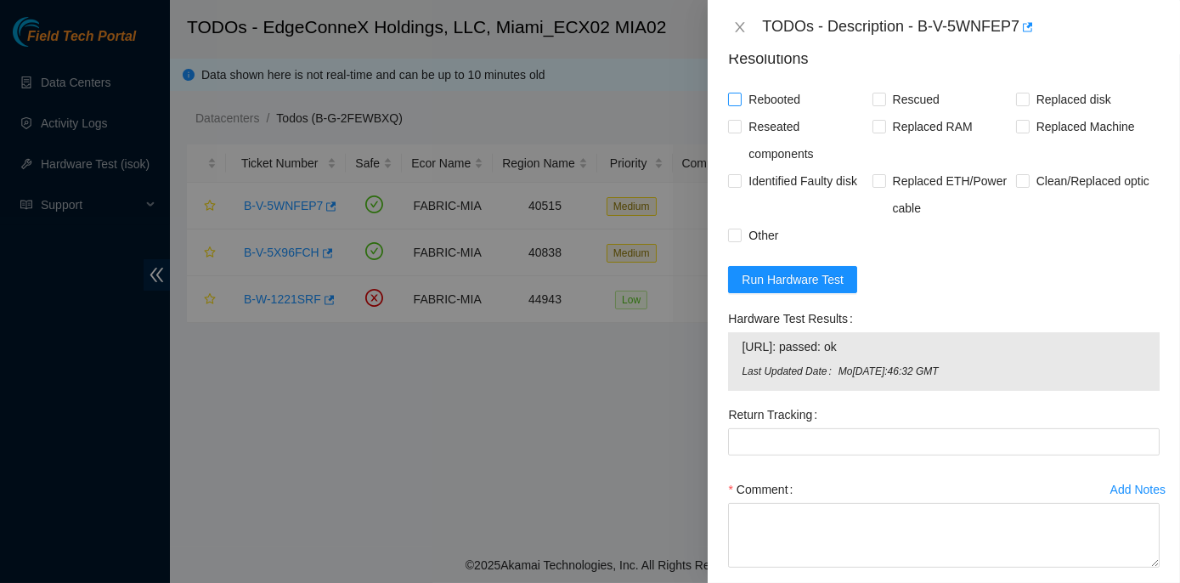
click at [740, 105] on input "Rebooted" at bounding box center [734, 99] width 12 height 12
checkbox input "true"
click at [1016, 105] on input "Replaced disk" at bounding box center [1022, 99] width 12 height 12
checkbox input "true"
click at [879, 105] on input "Rescued" at bounding box center [879, 99] width 12 height 12
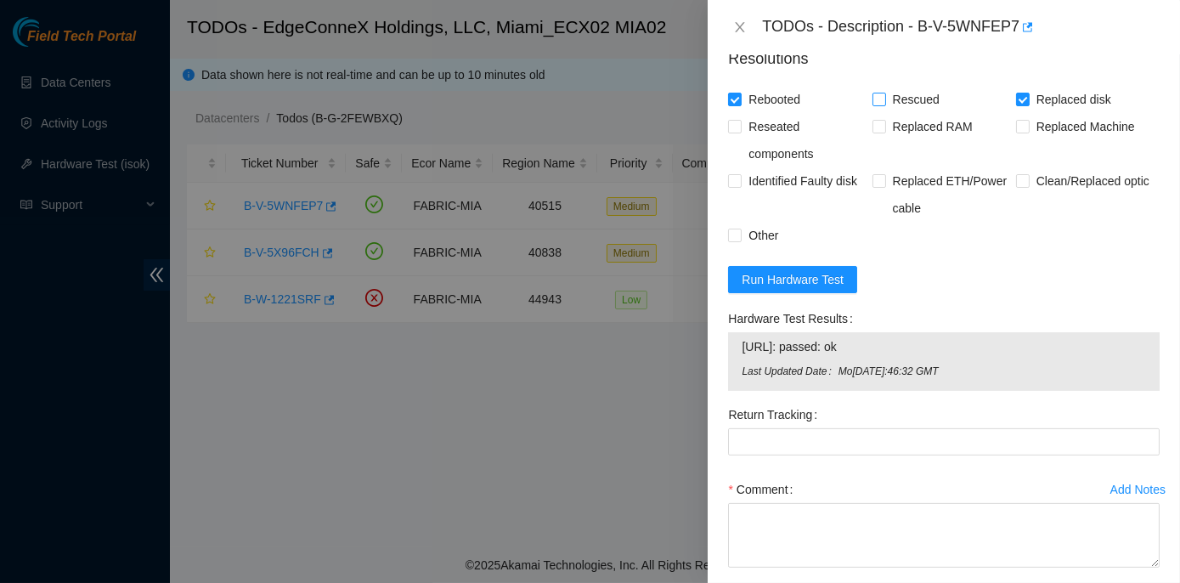
checkbox input "true"
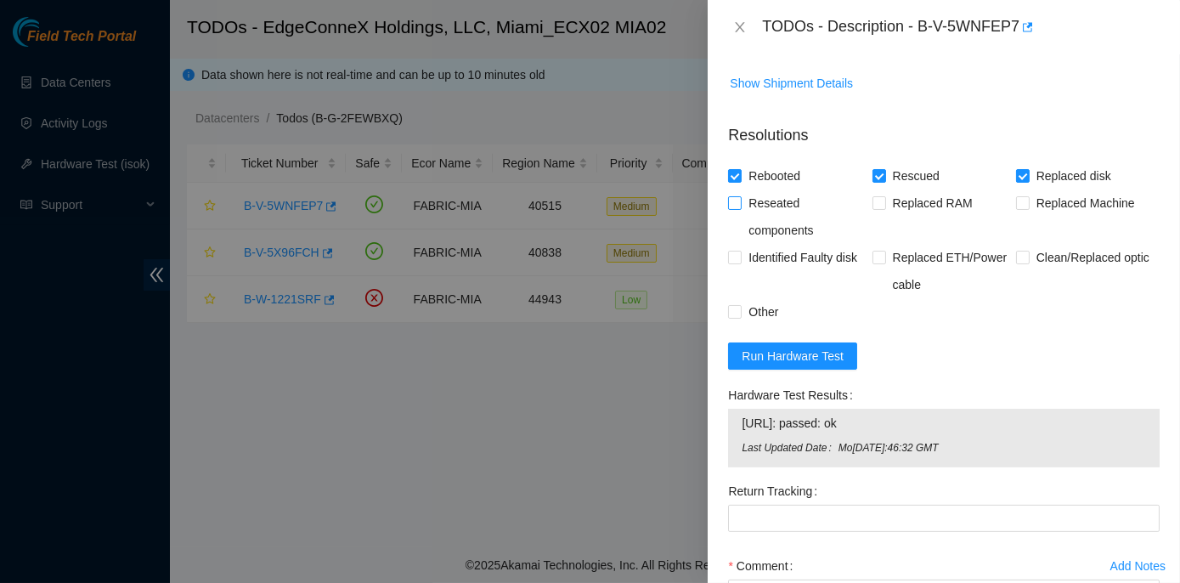
scroll to position [1516, 0]
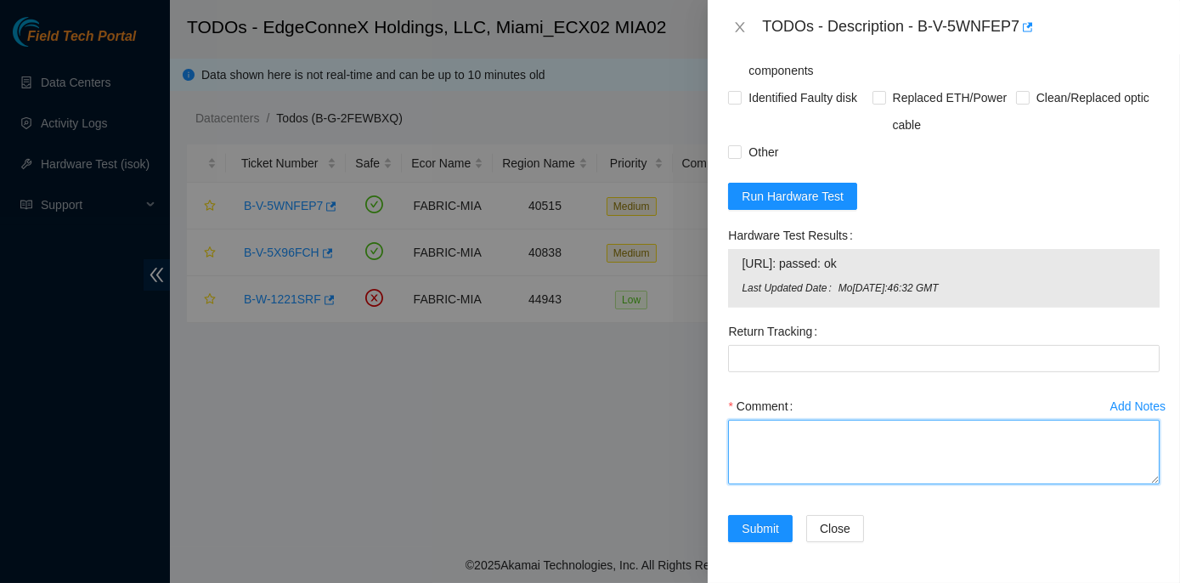
click at [770, 441] on textarea "Comment" at bounding box center [944, 452] width 432 height 65
paste textarea "Rack No: ECX2.800.01.03 Machine No: 21 IP: 23.205.164.216 Serial No: CT-4200320…"
drag, startPoint x: 868, startPoint y: 474, endPoint x: 949, endPoint y: 474, distance: 81.6
click at [949, 474] on textarea "Rack No: ECX2.800.01.03 Machine No: 21 IP: 23.205.164.216 Serial No: CT-4200320…" at bounding box center [944, 452] width 432 height 65
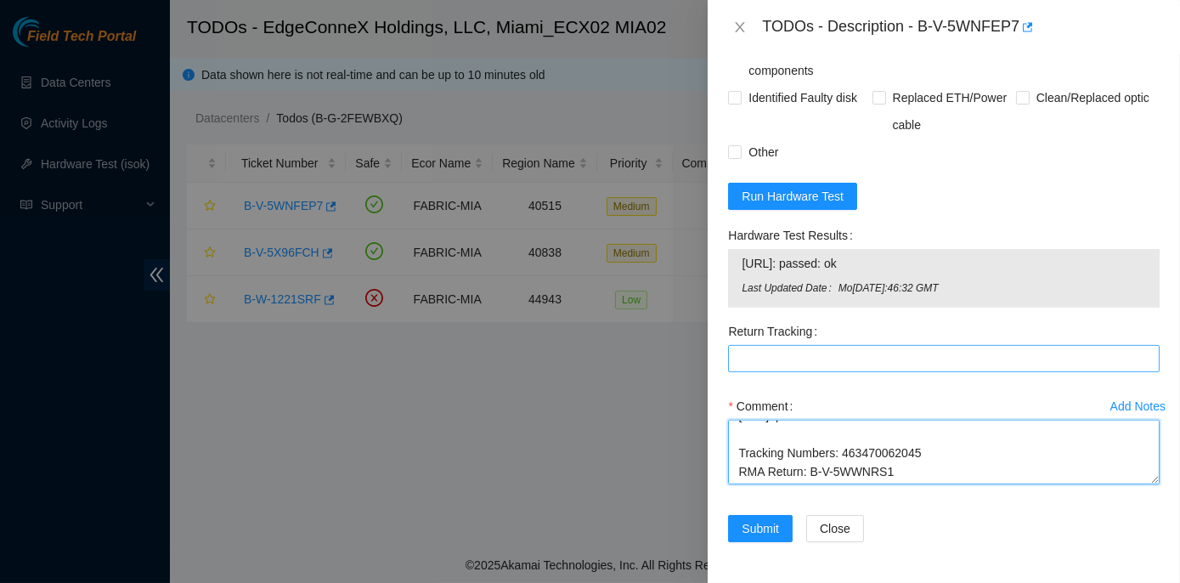
type textarea "Rack No: ECX2.800.01.03 Machine No: 21 IP: 23.205.164.216 Serial No: CT-4200320…"
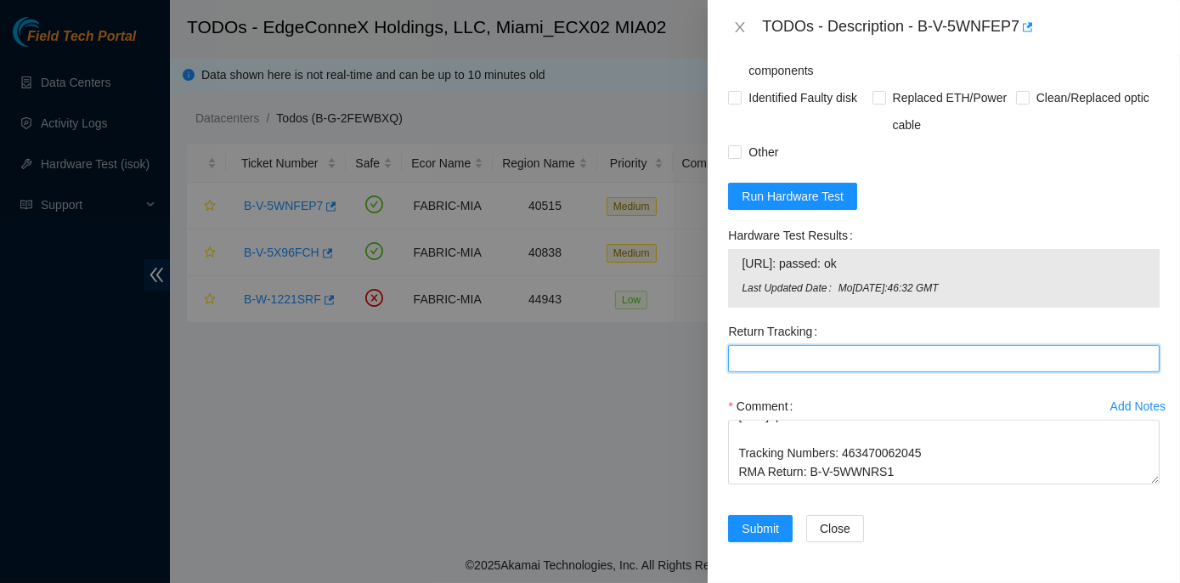
click at [732, 354] on Tracking "Return Tracking" at bounding box center [944, 358] width 432 height 27
paste Tracking "463470062056"
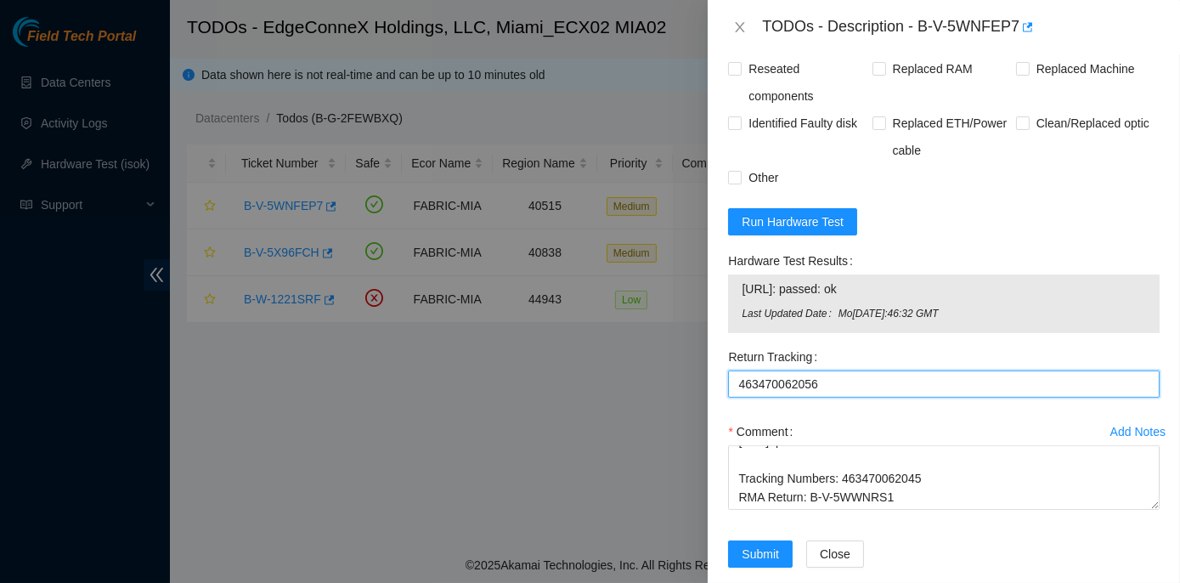
scroll to position [1516, 0]
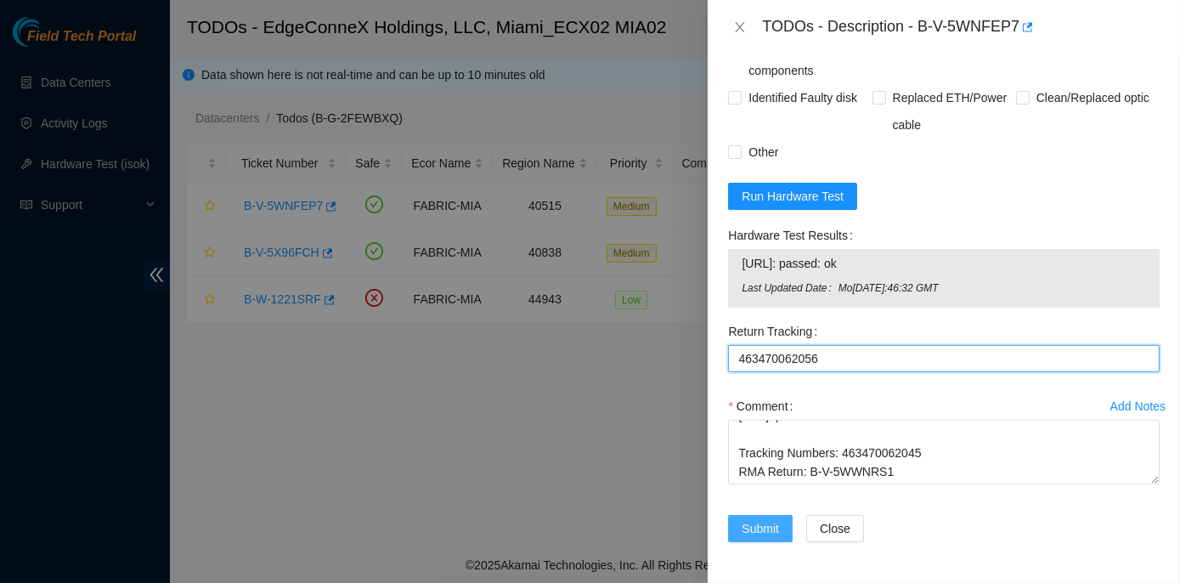
type Tracking "463470062056"
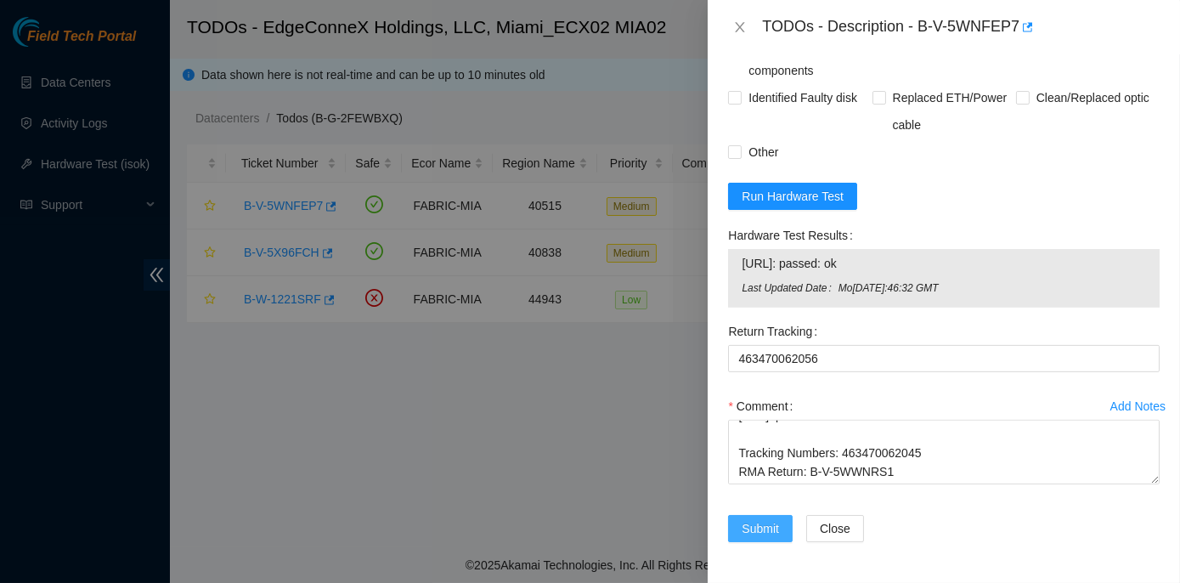
click at [756, 524] on span "Submit" at bounding box center [760, 528] width 37 height 19
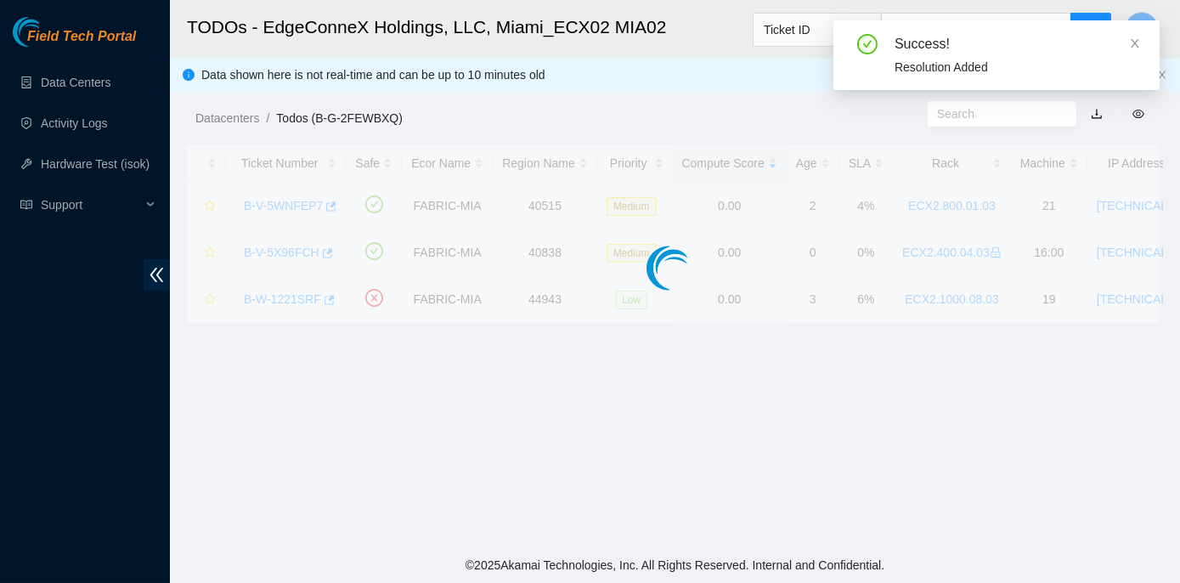
scroll to position [473, 0]
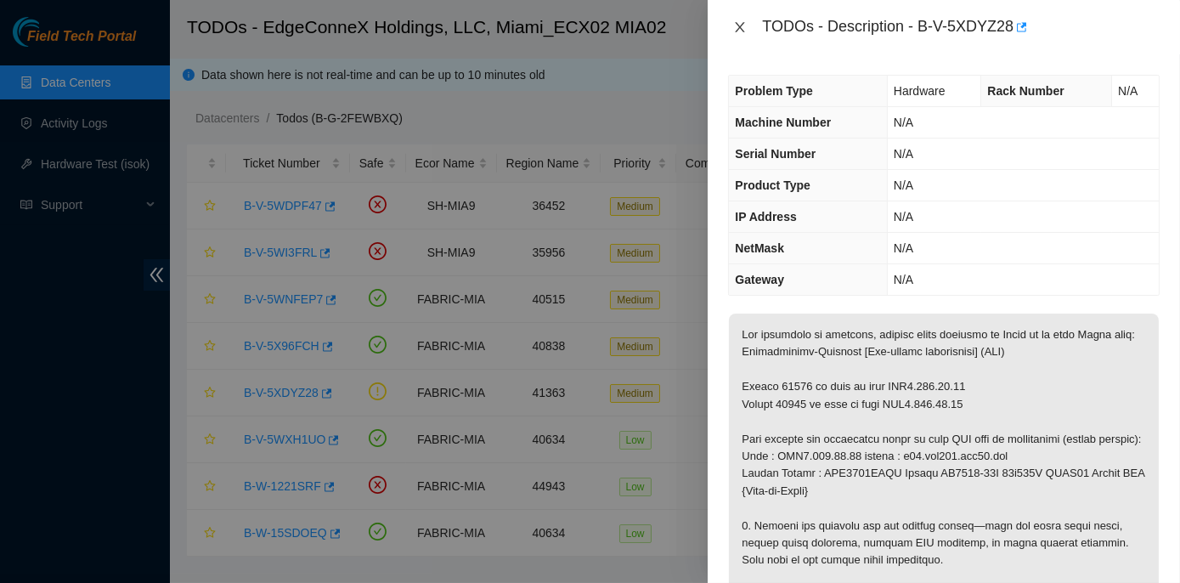
click at [740, 20] on button "Close" at bounding box center [740, 28] width 24 height 16
